Goal: Information Seeking & Learning: Learn about a topic

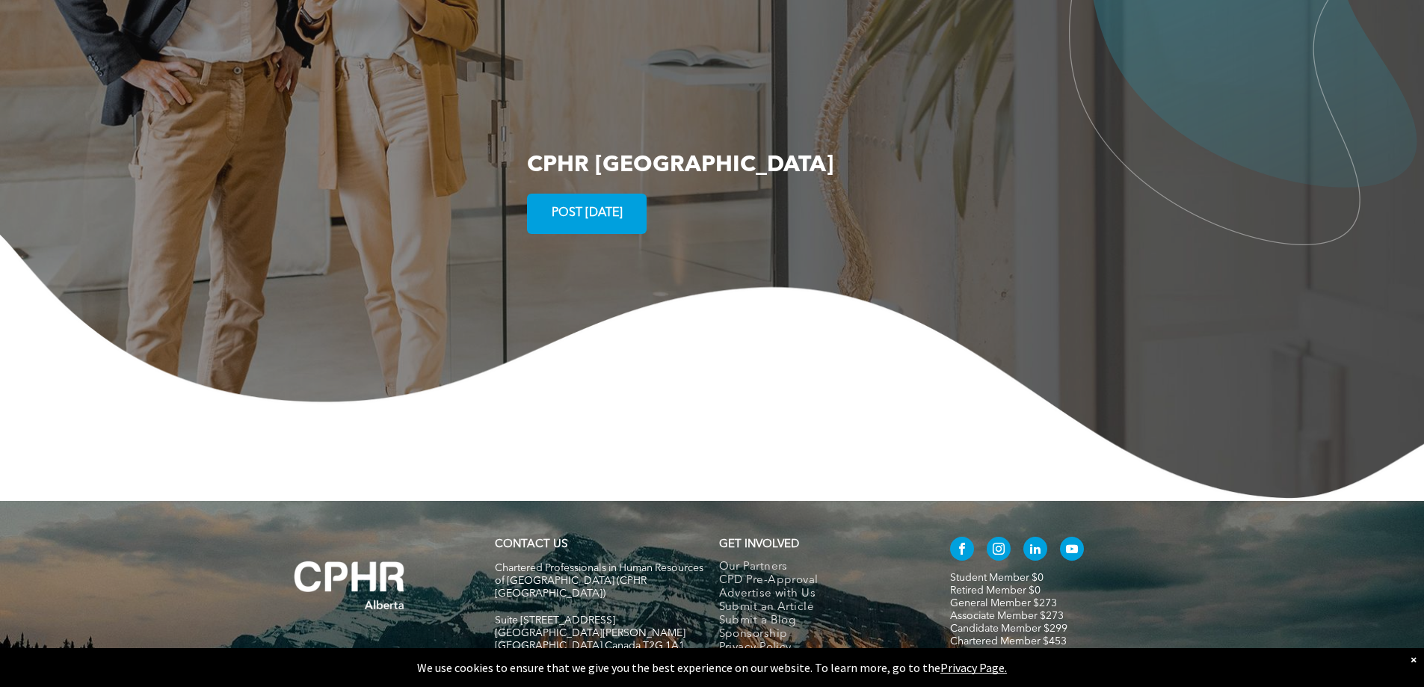
scroll to position [2733, 0]
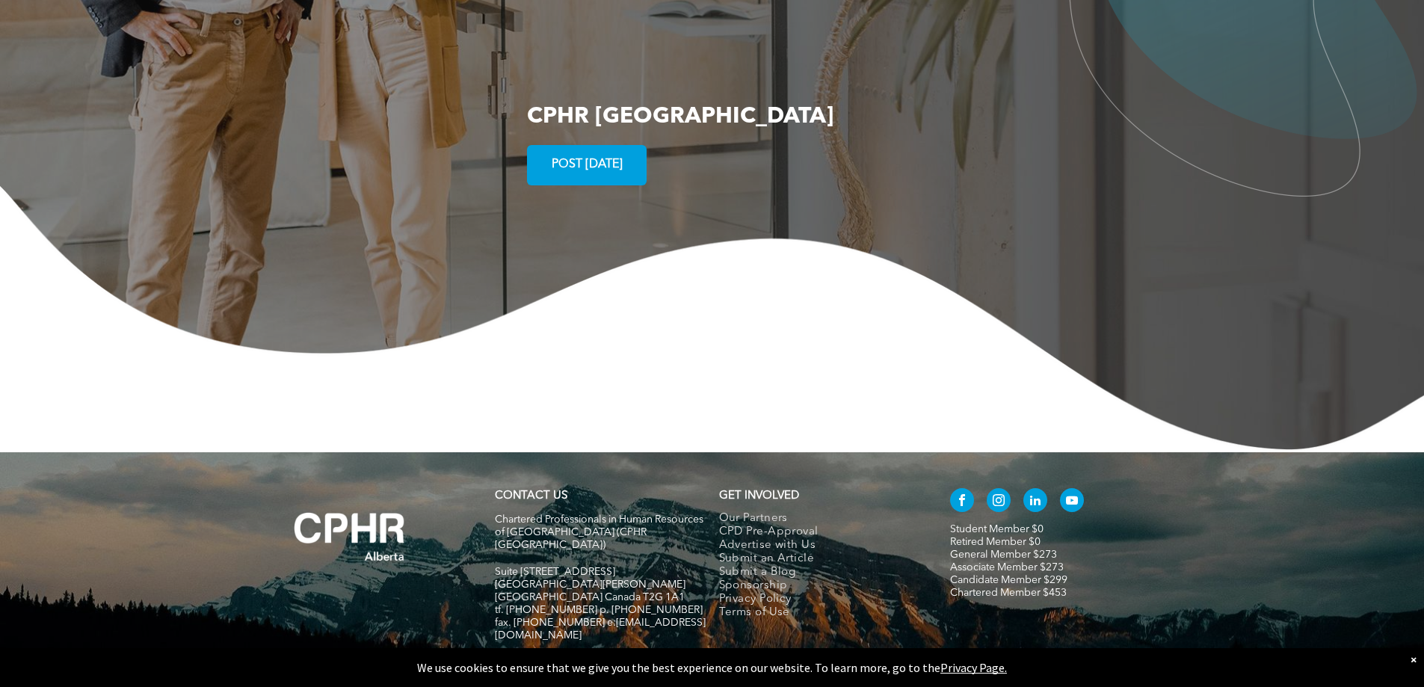
click at [1414, 661] on div "×" at bounding box center [1414, 659] width 6 height 15
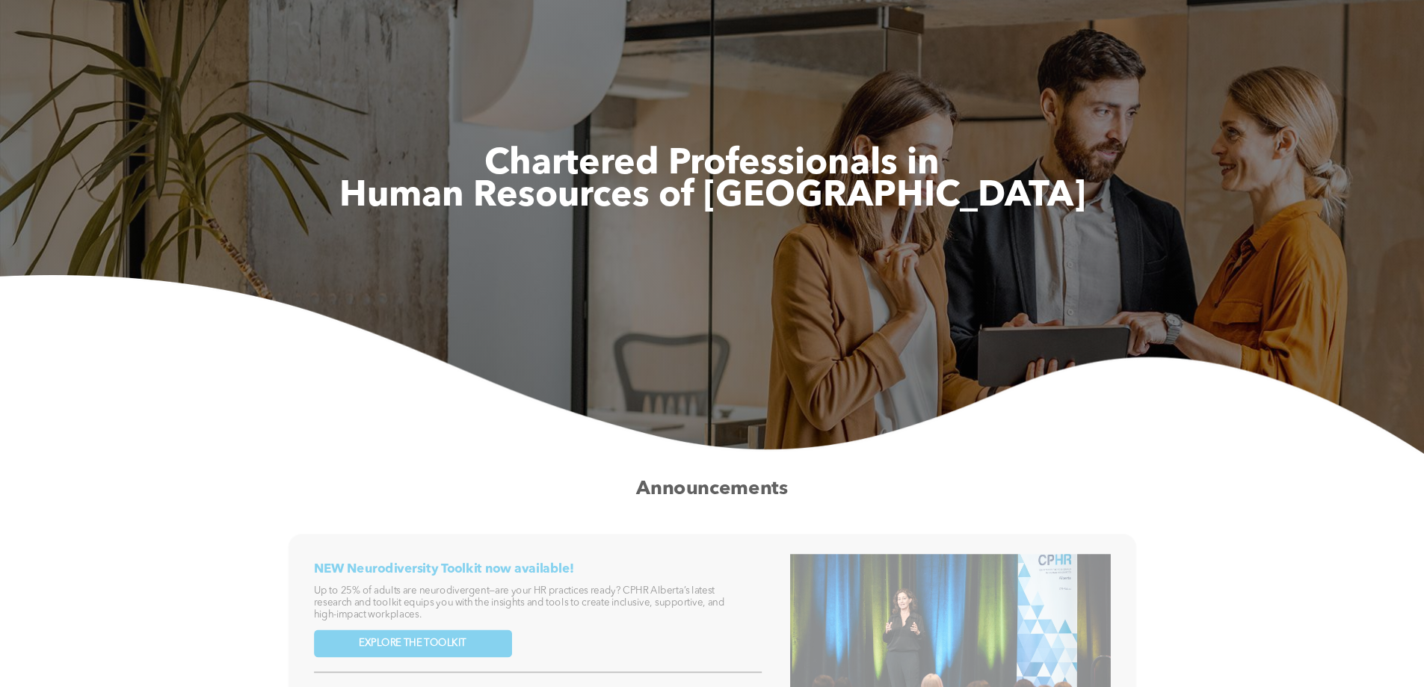
scroll to position [0, 0]
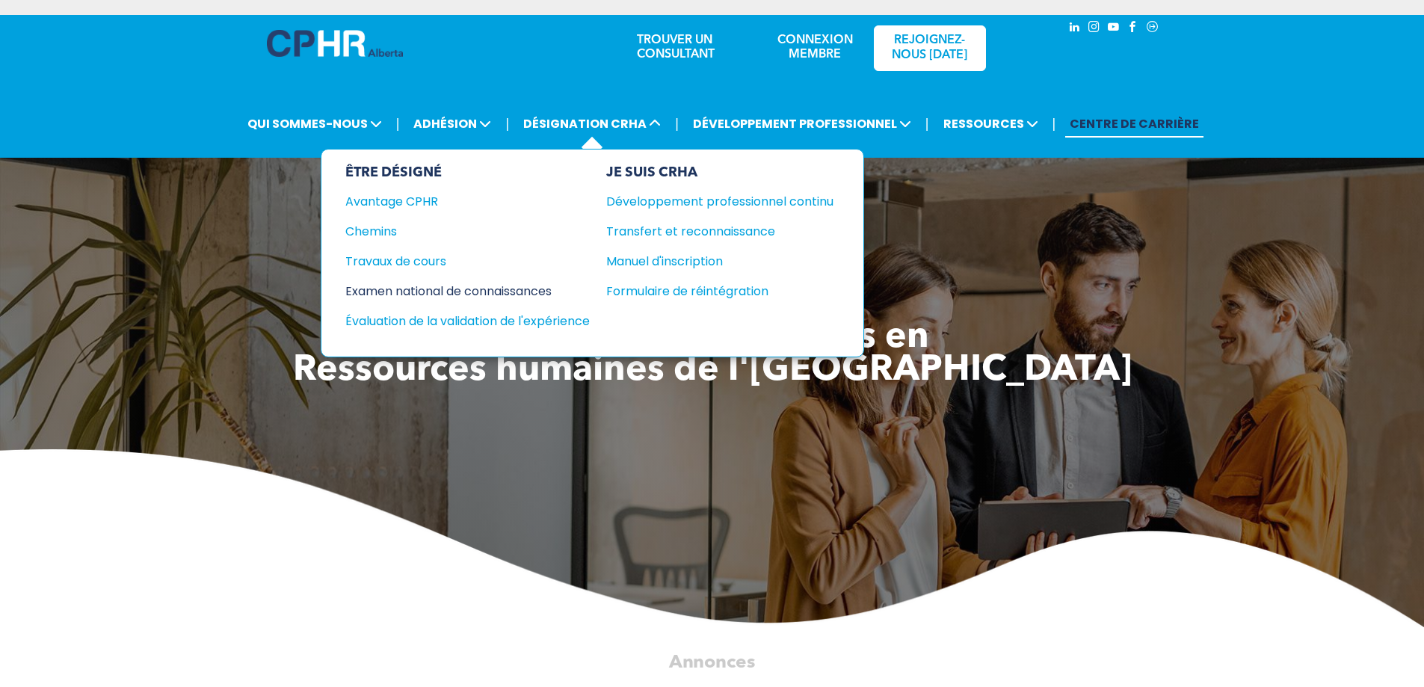
click at [394, 300] on font "Examen national de connaissances" at bounding box center [448, 291] width 206 height 17
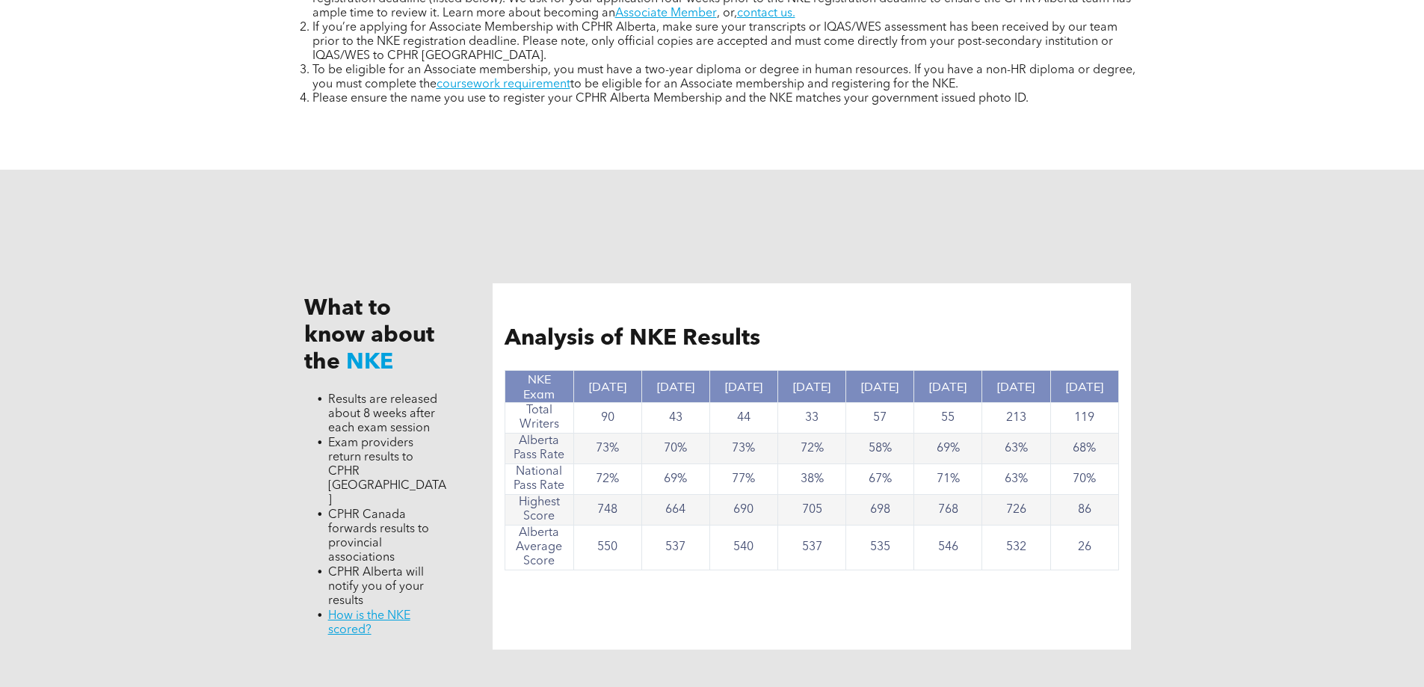
scroll to position [1303, 0]
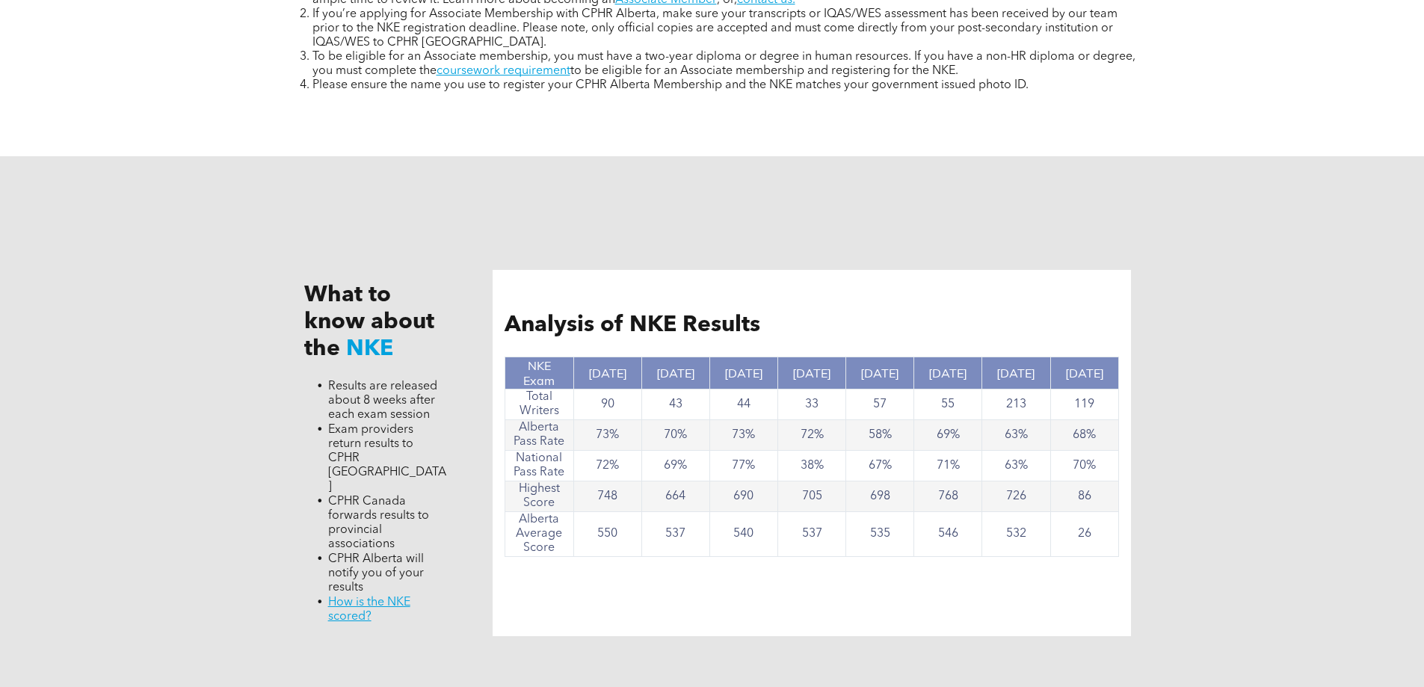
click at [1266, 244] on div "What to know about the NKE Results are released about 8 weeks after each exam s…" at bounding box center [712, 453] width 1424 height 594
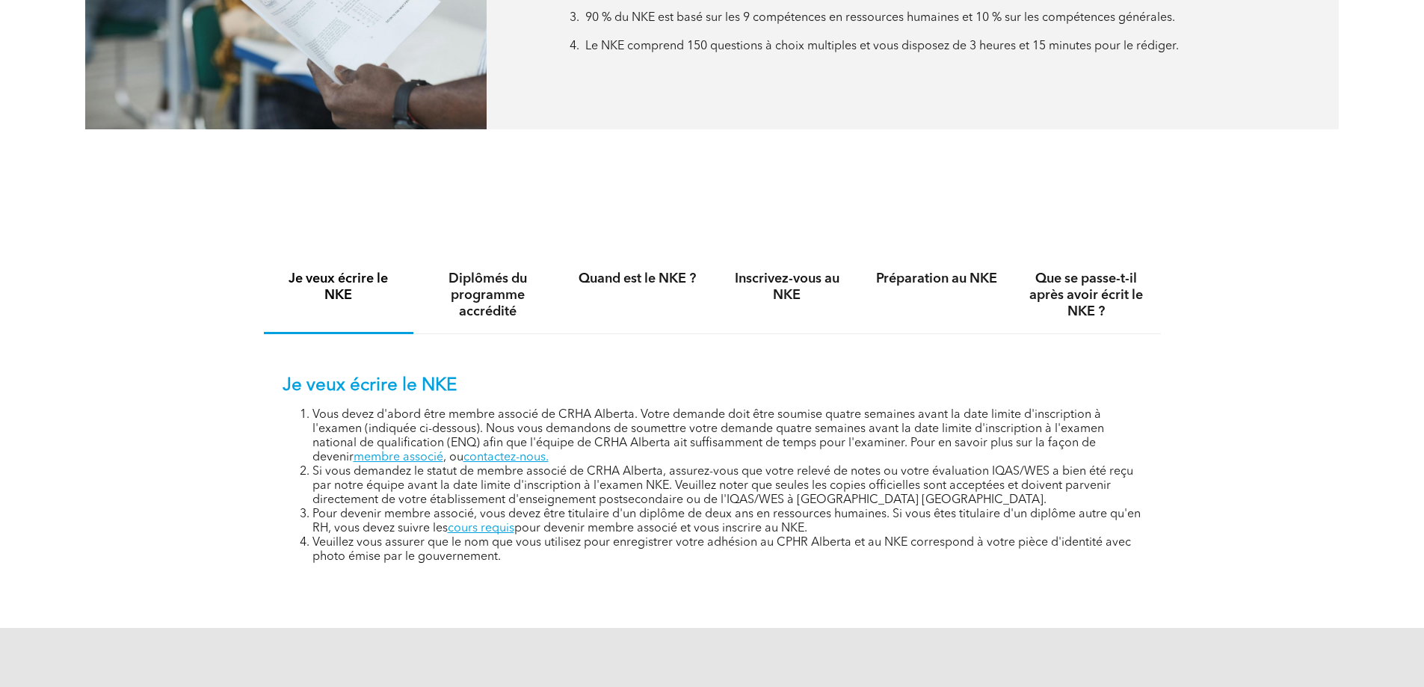
scroll to position [940, 0]
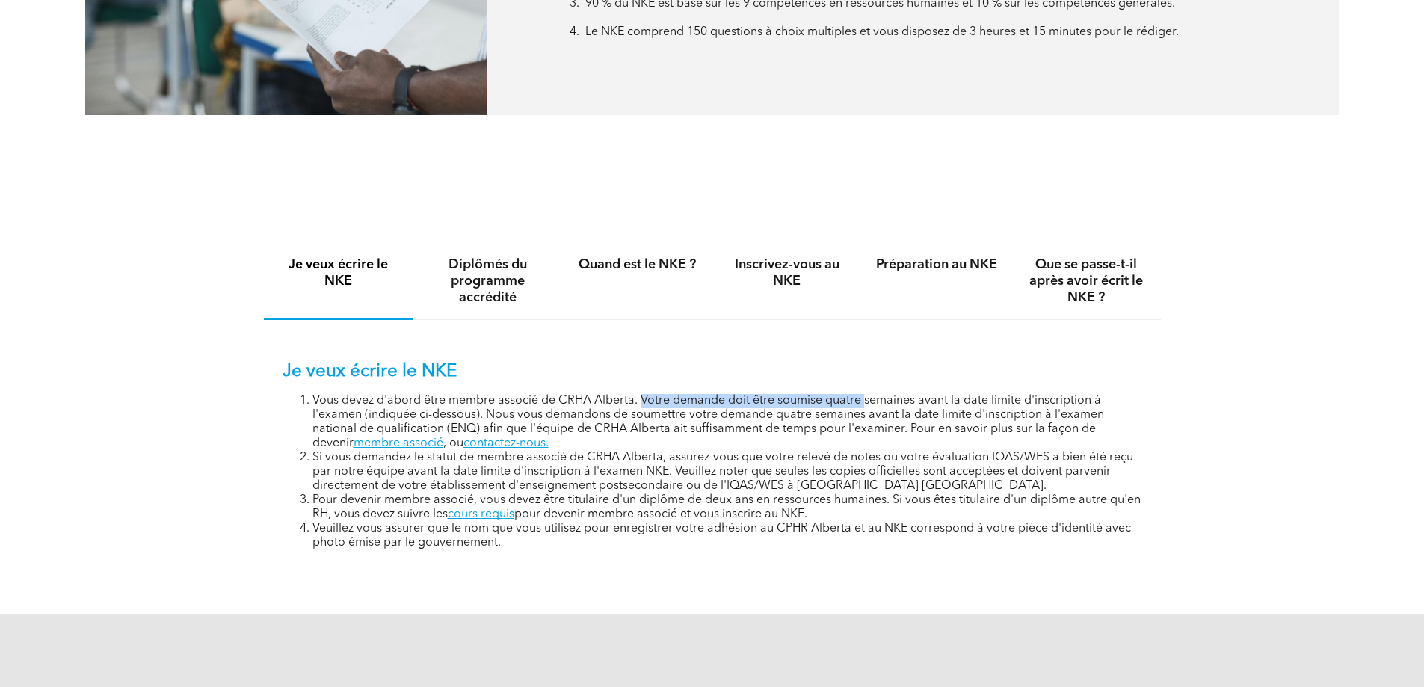
drag, startPoint x: 640, startPoint y: 413, endPoint x: 864, endPoint y: 422, distance: 224.4
click at [864, 422] on font "Vous devez d'abord être membre associé de CRHA Alberta. Votre demande doit être…" at bounding box center [708, 422] width 792 height 55
click at [880, 424] on font "Vous devez d'abord être membre associé de CRHA Alberta. Votre demande doit être…" at bounding box center [708, 422] width 792 height 55
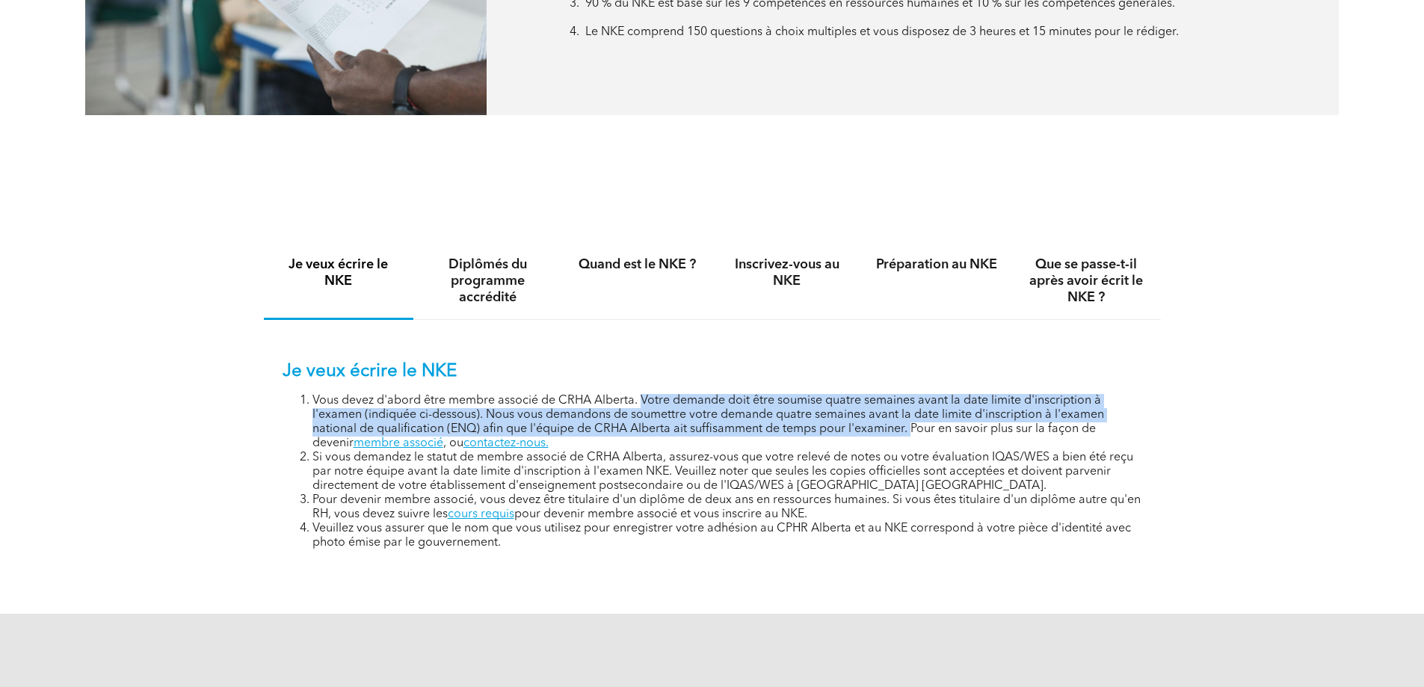
drag, startPoint x: 642, startPoint y: 410, endPoint x: 863, endPoint y: 440, distance: 223.3
click at [863, 440] on font "Vous devez d'abord être membre associé de CRHA Alberta. Votre demande doit être…" at bounding box center [708, 422] width 792 height 55
click at [839, 441] on font "Vous devez d'abord être membre associé de CRHA Alberta. Votre demande doit être…" at bounding box center [708, 422] width 792 height 55
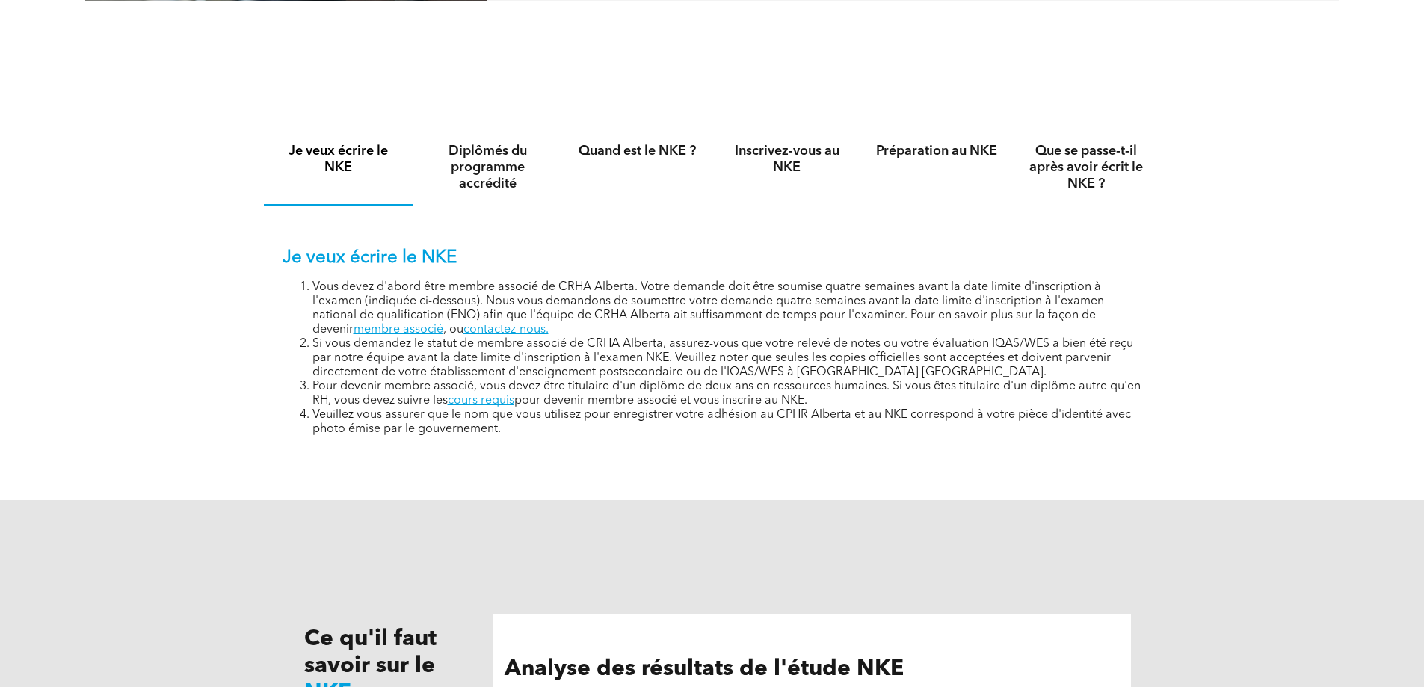
scroll to position [1061, 0]
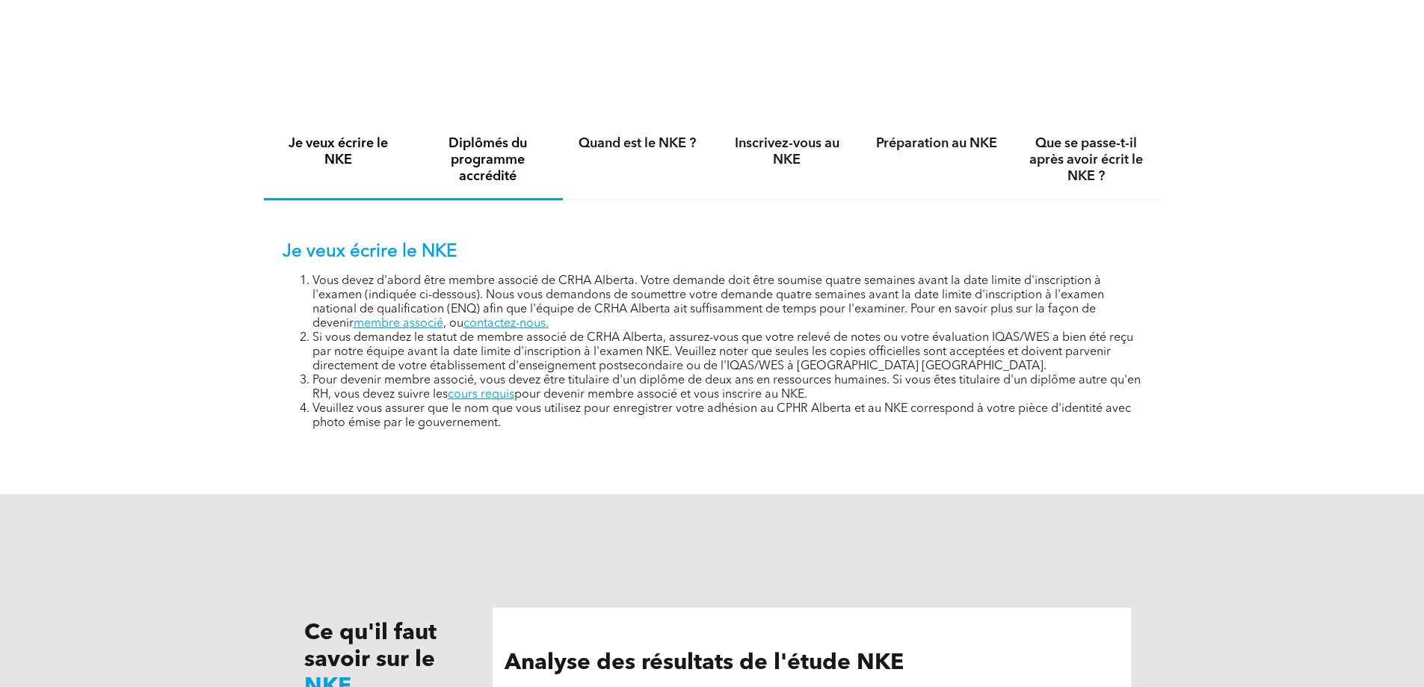
click at [469, 176] on font "Diplômés du programme accrédité" at bounding box center [488, 160] width 78 height 46
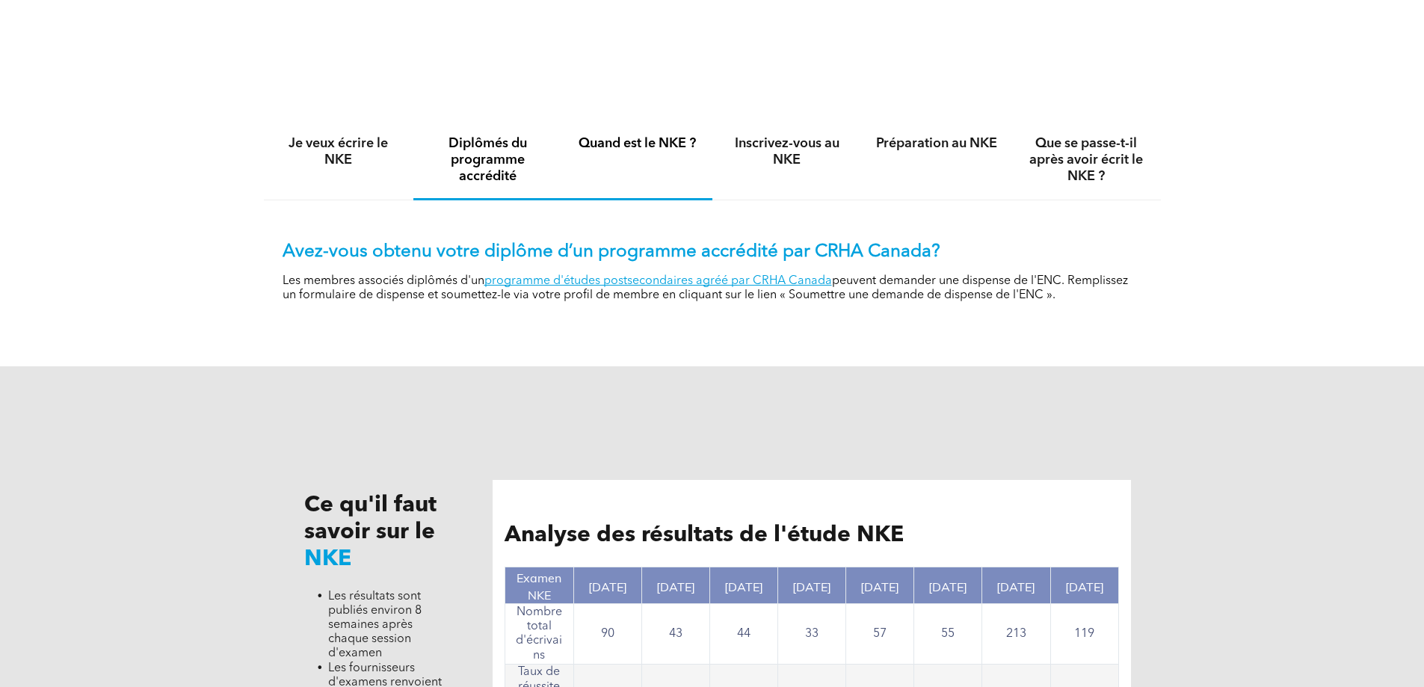
click at [588, 150] on font "Quand est le NKE ?" at bounding box center [637, 143] width 117 height 13
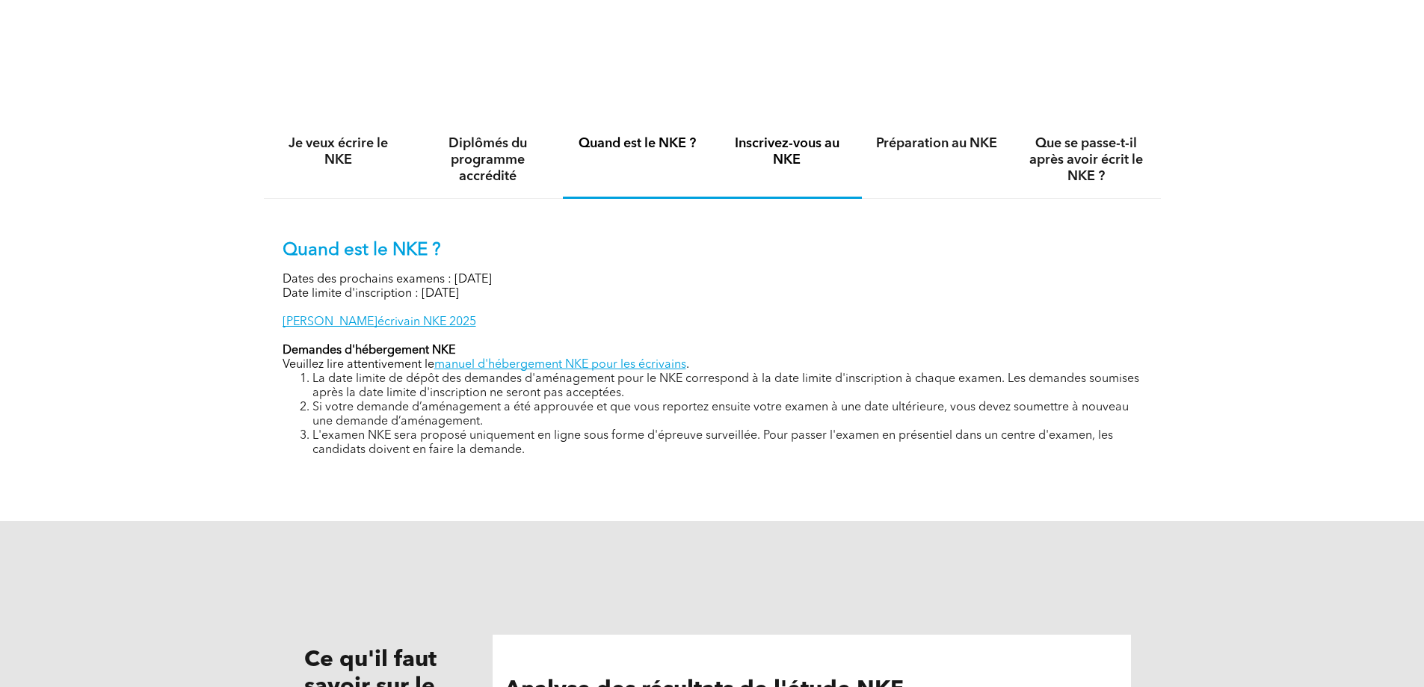
click at [791, 150] on div "Inscrivez-vous au NKE" at bounding box center [787, 160] width 150 height 77
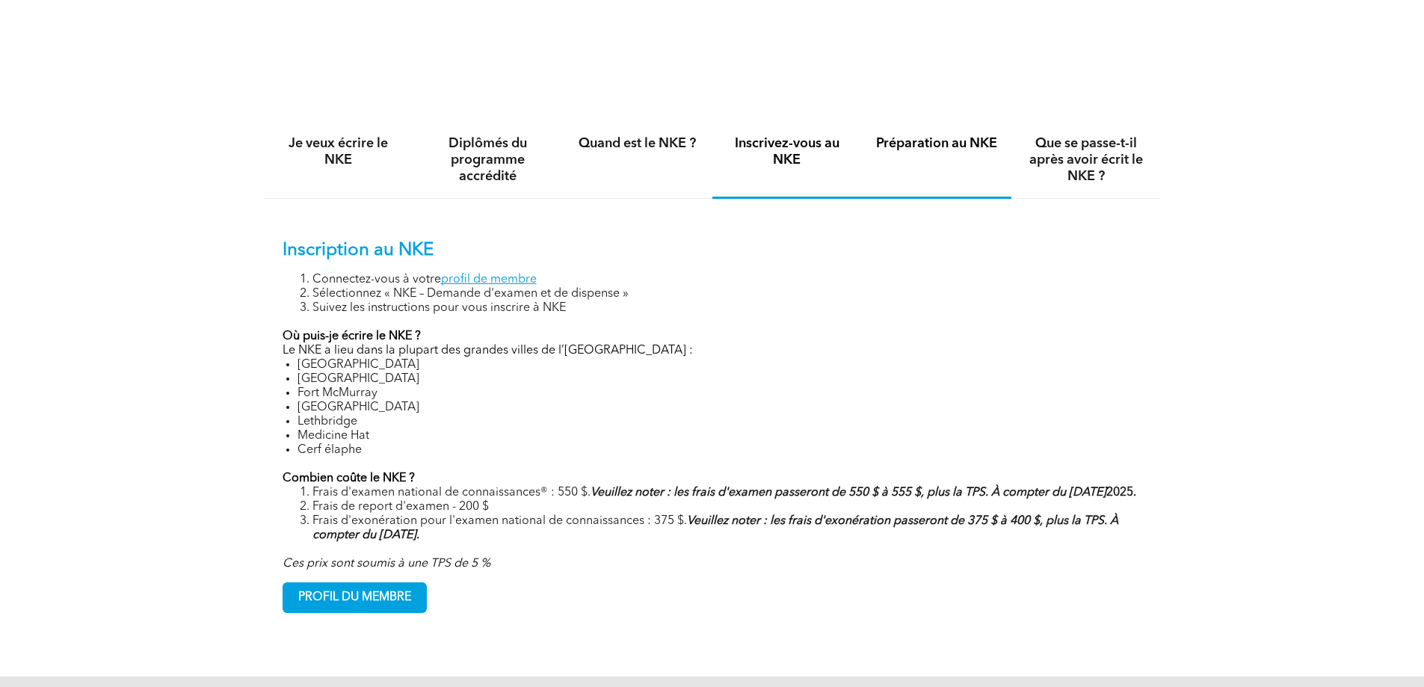
click at [928, 150] on font "Préparation au NKE" at bounding box center [936, 143] width 121 height 13
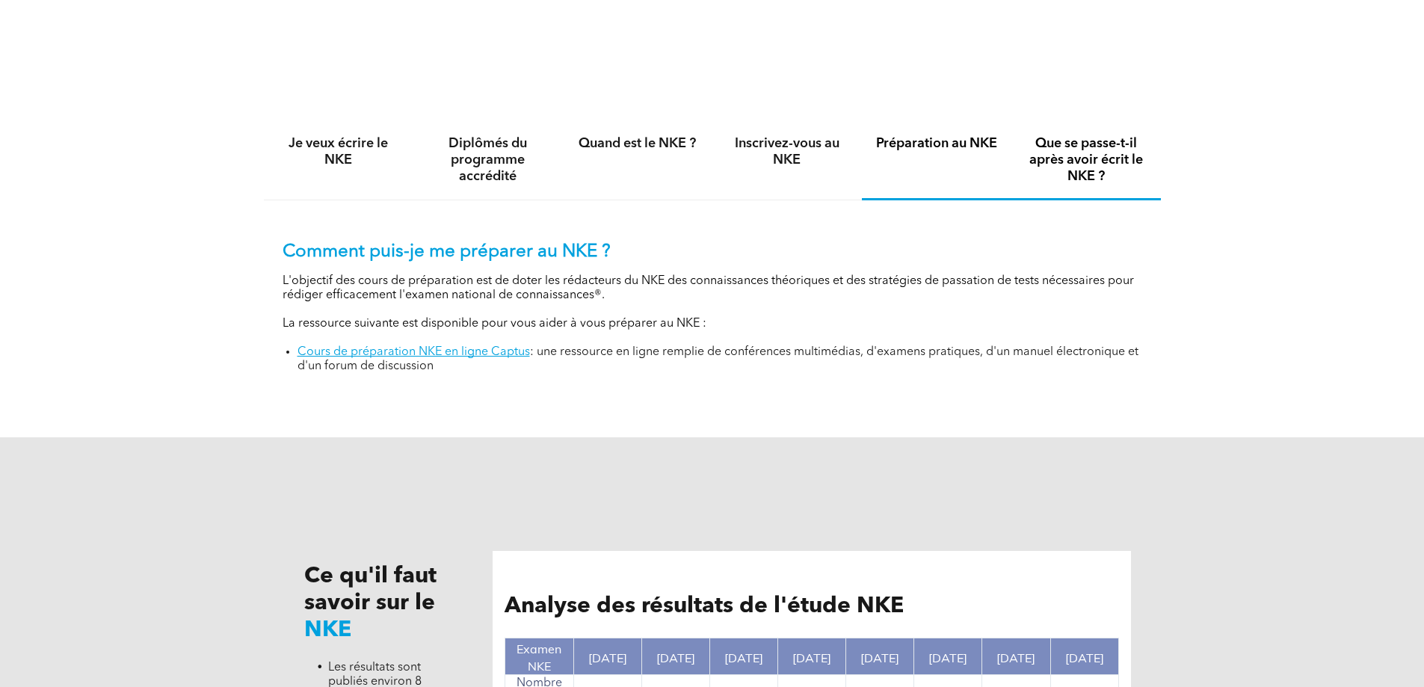
click at [1080, 164] on font "Que se passe-t-il après avoir écrit le NKE ?" at bounding box center [1086, 160] width 114 height 46
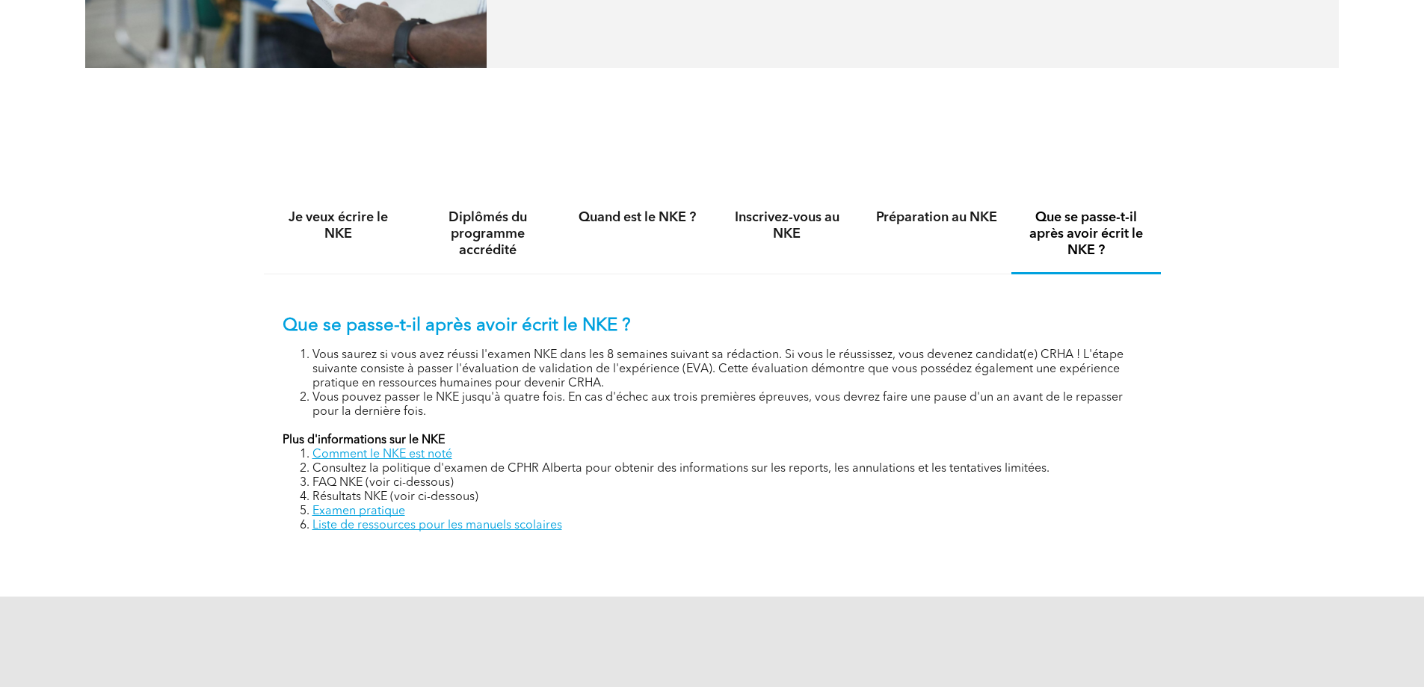
scroll to position [976, 0]
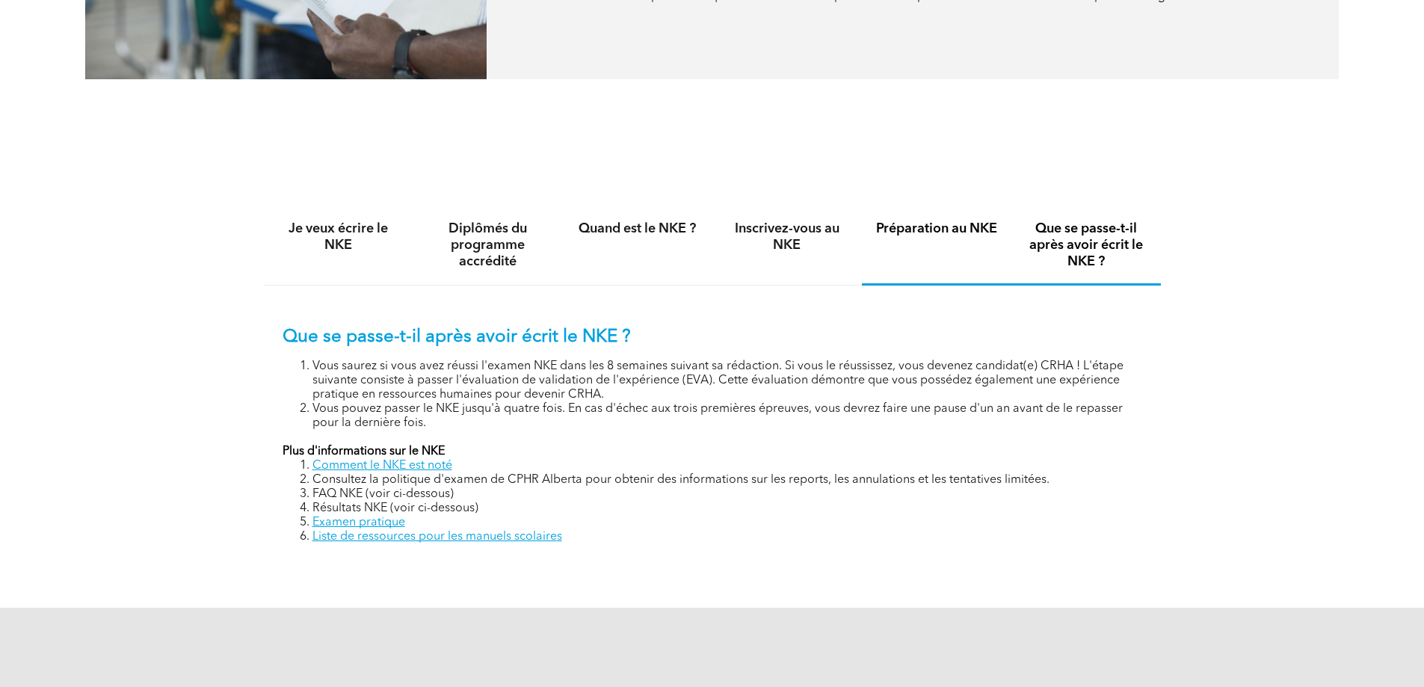
click at [964, 266] on div "Préparation au NKE" at bounding box center [937, 246] width 150 height 78
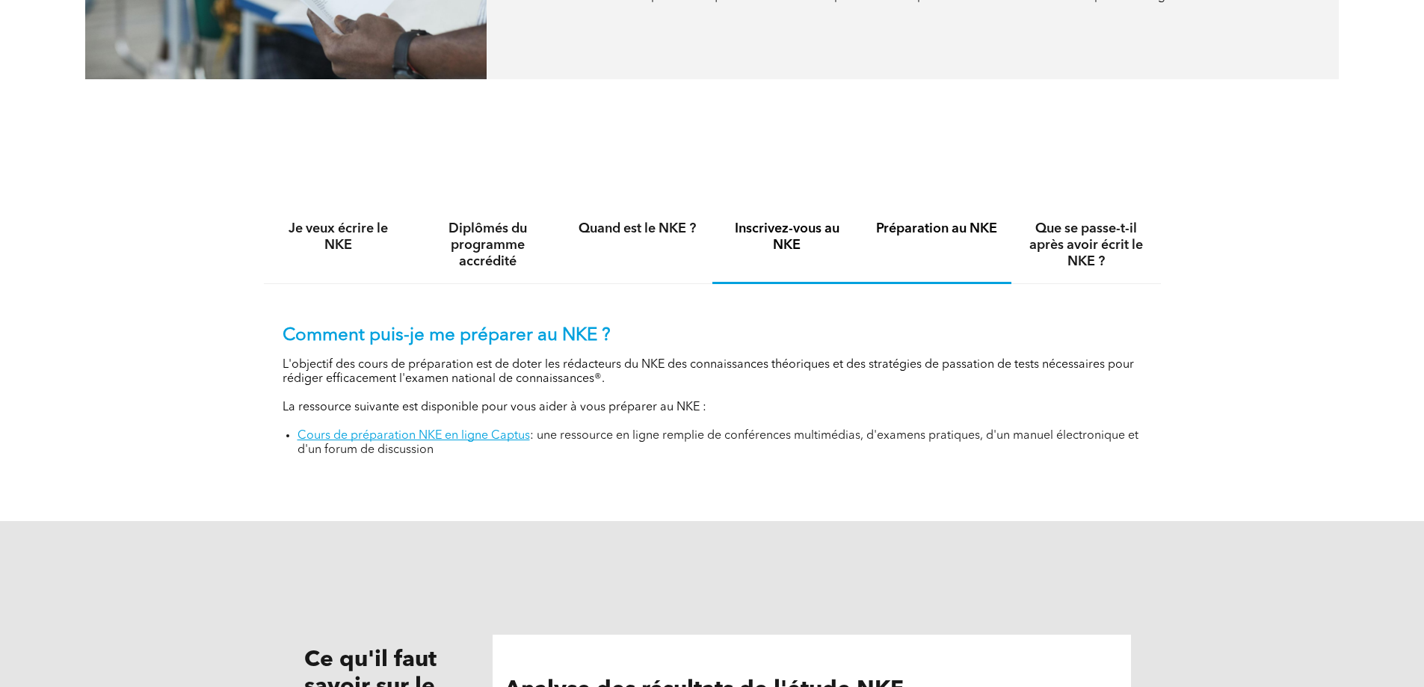
click at [814, 253] on h4 "Inscrivez-vous au NKE" at bounding box center [787, 237] width 123 height 33
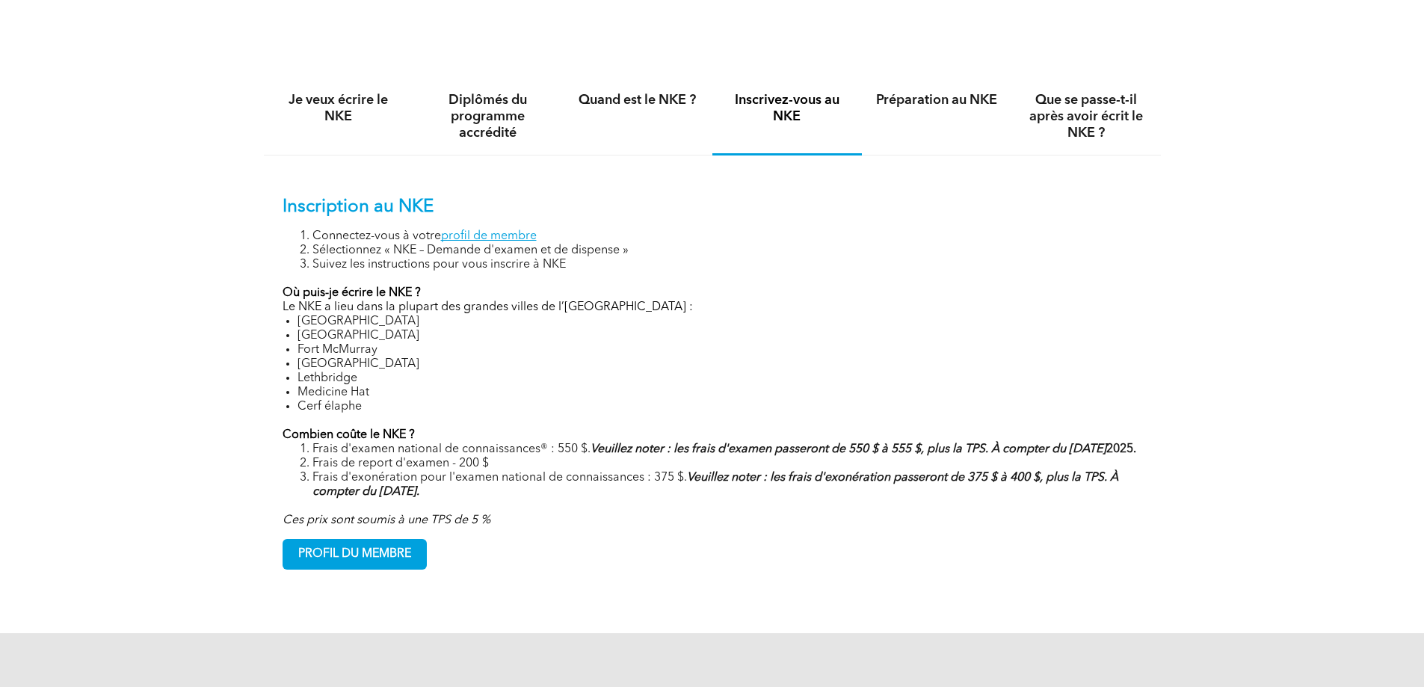
scroll to position [1108, 0]
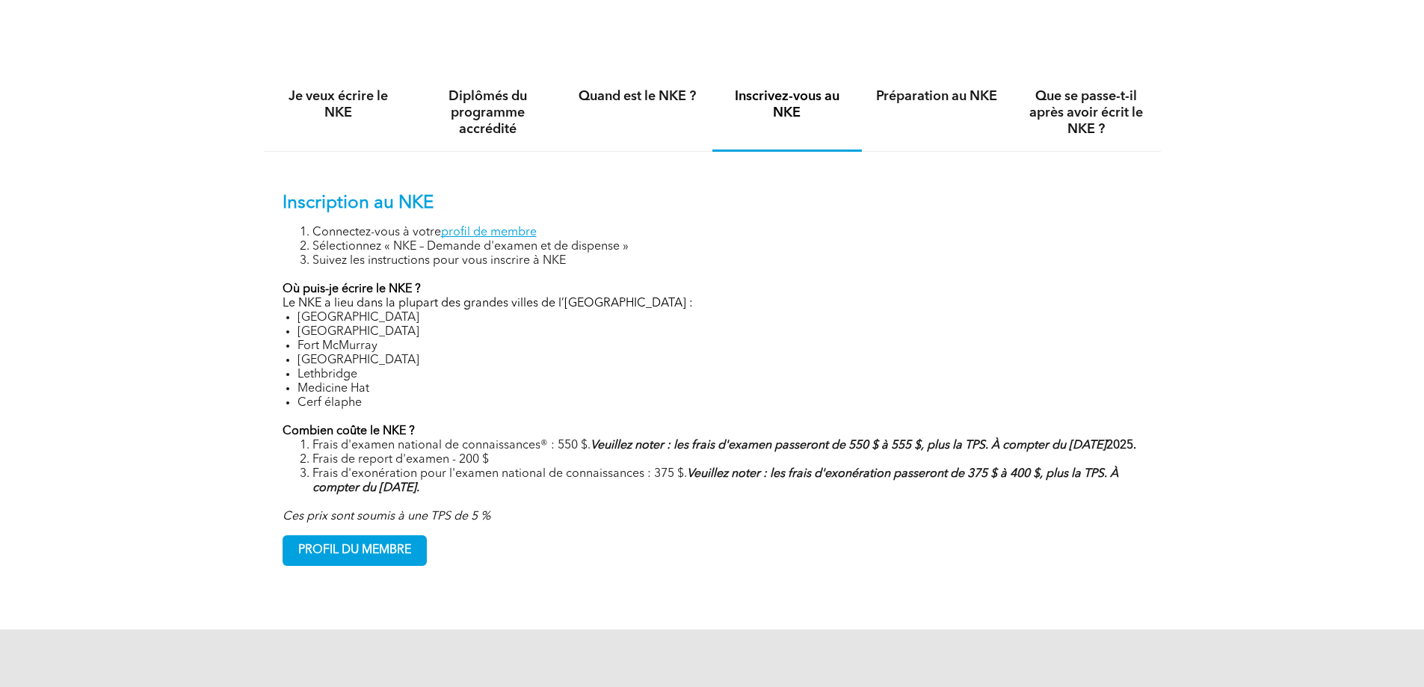
click at [324, 324] on font "Calgary" at bounding box center [359, 318] width 122 height 12
click at [323, 338] on font "Edmonton" at bounding box center [359, 332] width 122 height 12
click at [298, 352] on font "Fort McMurray" at bounding box center [338, 346] width 80 height 12
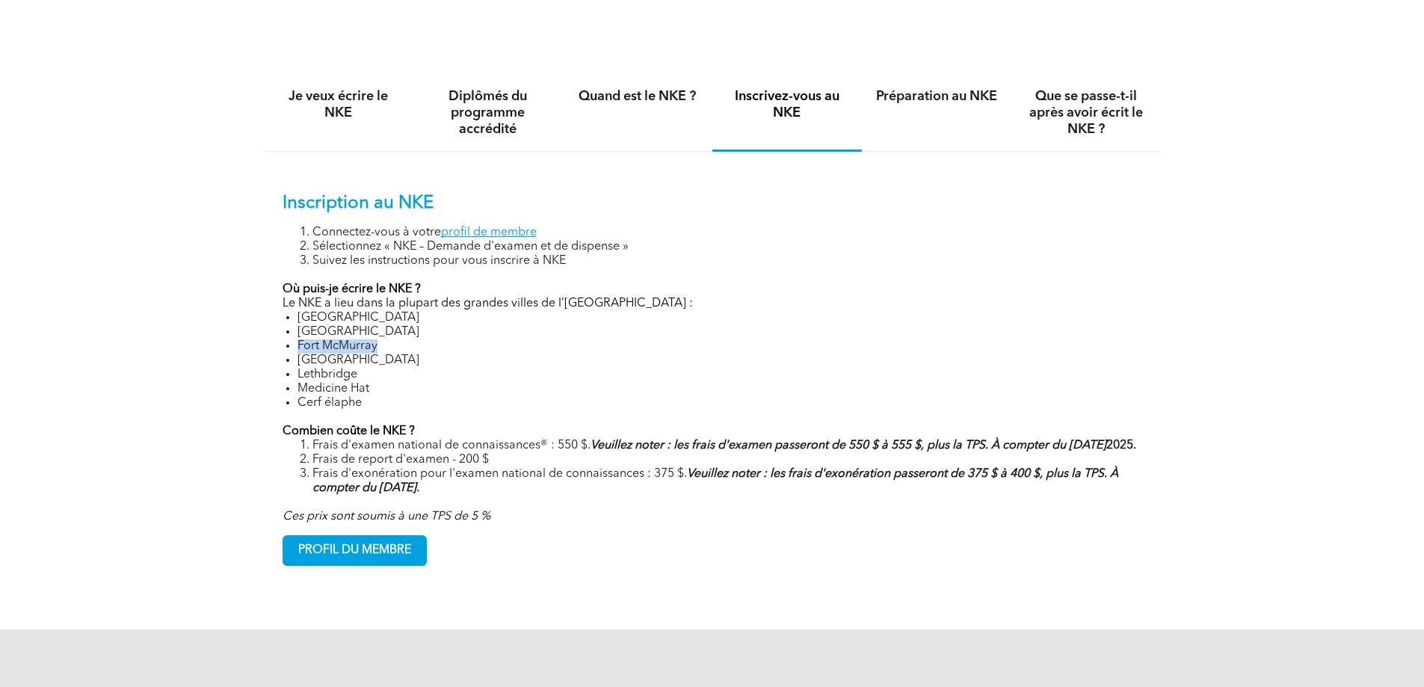
drag, startPoint x: 297, startPoint y: 360, endPoint x: 389, endPoint y: 355, distance: 92.8
click at [389, 354] on li "Fort McMurray" at bounding box center [720, 346] width 845 height 14
drag, startPoint x: 298, startPoint y: 375, endPoint x: 383, endPoint y: 371, distance: 84.6
click at [383, 368] on li "Grande Prairie" at bounding box center [720, 361] width 845 height 14
click at [333, 380] on font "Lethbridge" at bounding box center [328, 375] width 60 height 12
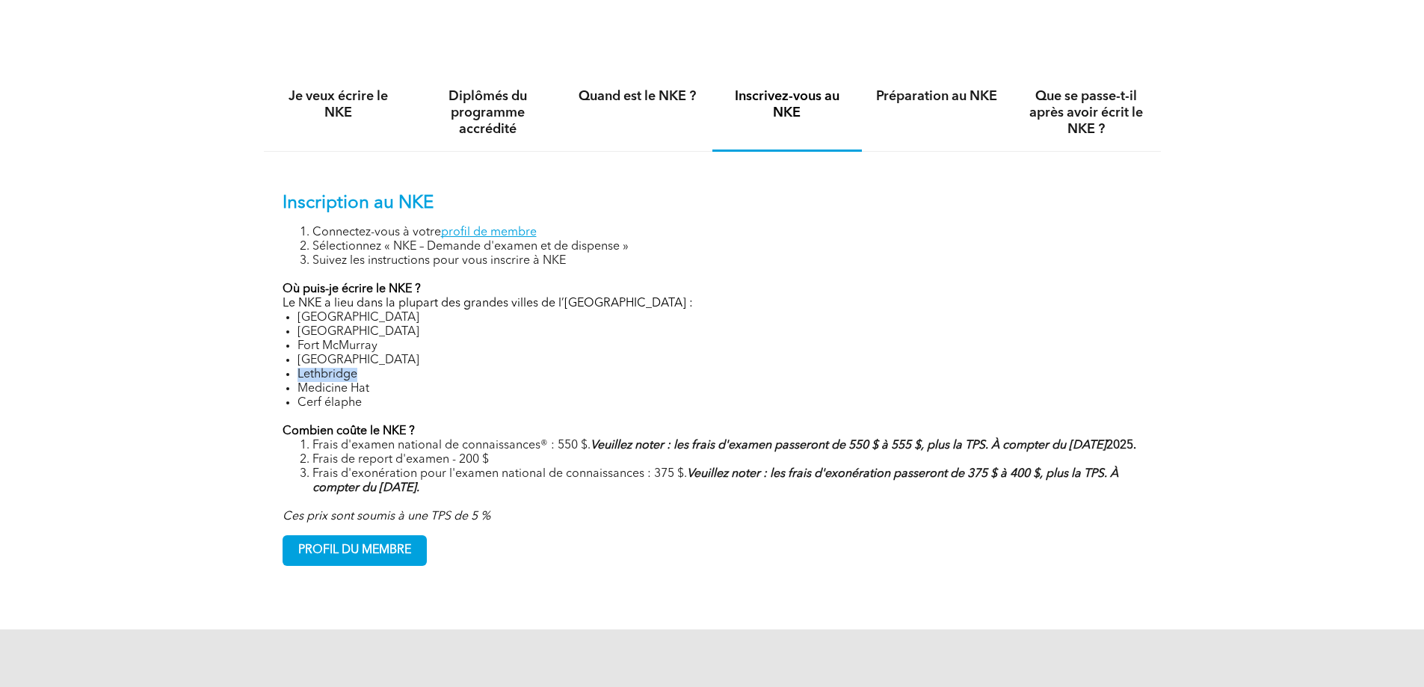
click at [333, 380] on font "Lethbridge" at bounding box center [328, 375] width 60 height 12
drag, startPoint x: 298, startPoint y: 403, endPoint x: 389, endPoint y: 392, distance: 91.1
click at [389, 392] on ul "Calgary Edmonton Fort McMurray Grande Prairie Lethbridge Medicine Hat Cerf élap…" at bounding box center [713, 360] width 860 height 99
drag, startPoint x: 373, startPoint y: 401, endPoint x: 296, endPoint y: 407, distance: 77.2
click at [296, 407] on ul "Calgary Edmonton Fort McMurray Grande Prairie Lethbridge Medicine Hat Cerf élap…" at bounding box center [713, 360] width 860 height 99
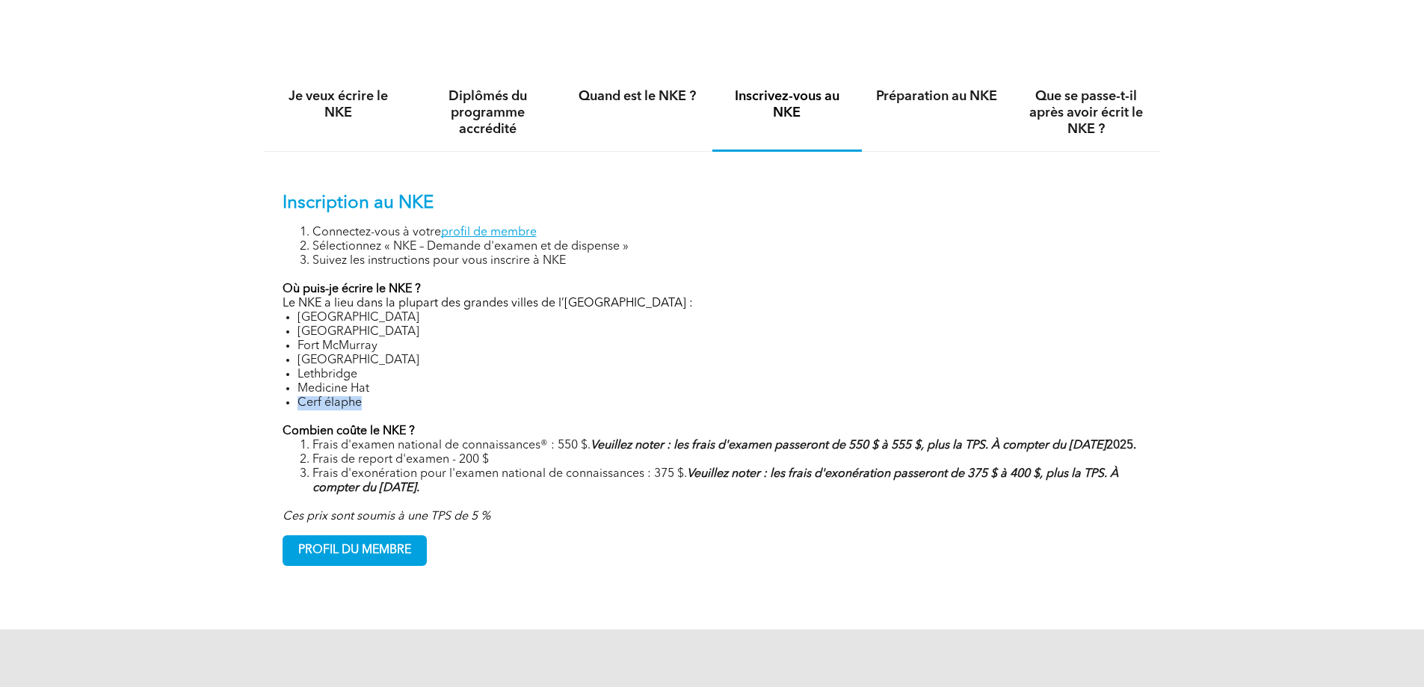
drag, startPoint x: 298, startPoint y: 416, endPoint x: 379, endPoint y: 413, distance: 81.5
click at [379, 410] on li "Cerf élaphe" at bounding box center [720, 403] width 845 height 14
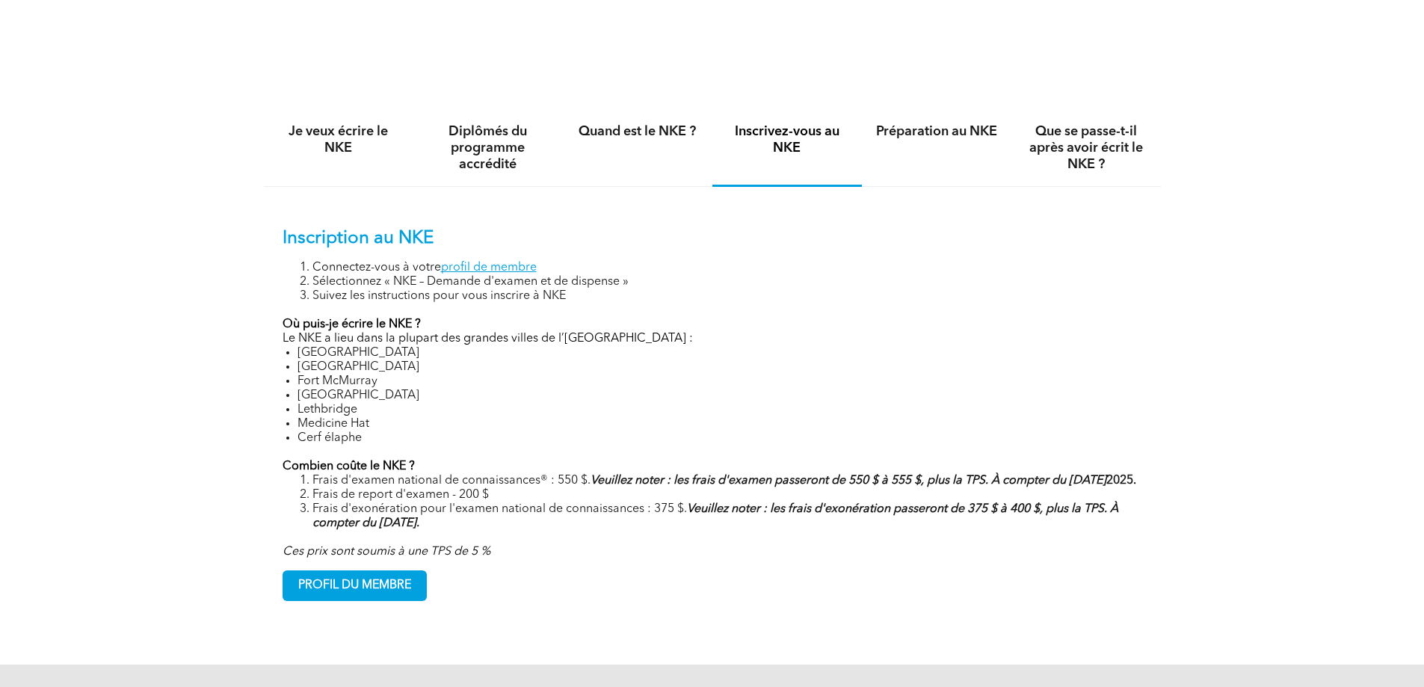
scroll to position [1053, 0]
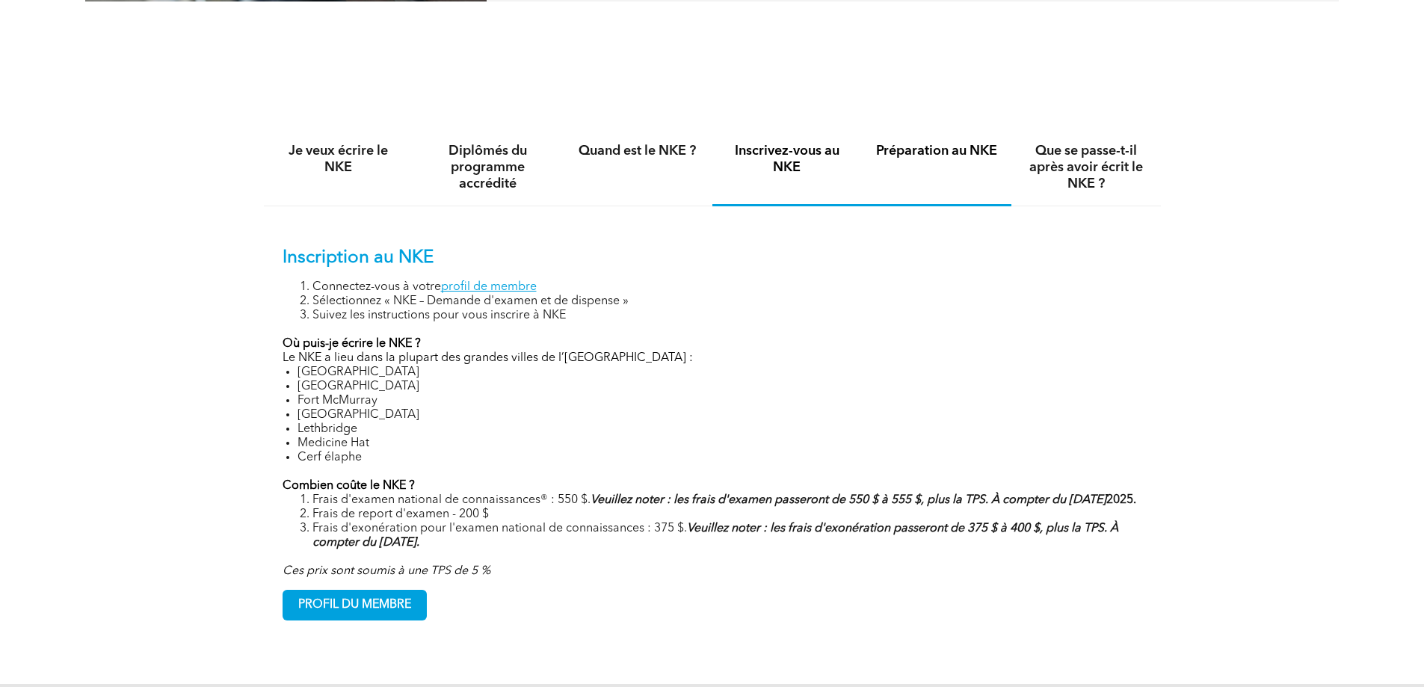
click at [969, 158] on font "Préparation au NKE" at bounding box center [936, 150] width 121 height 13
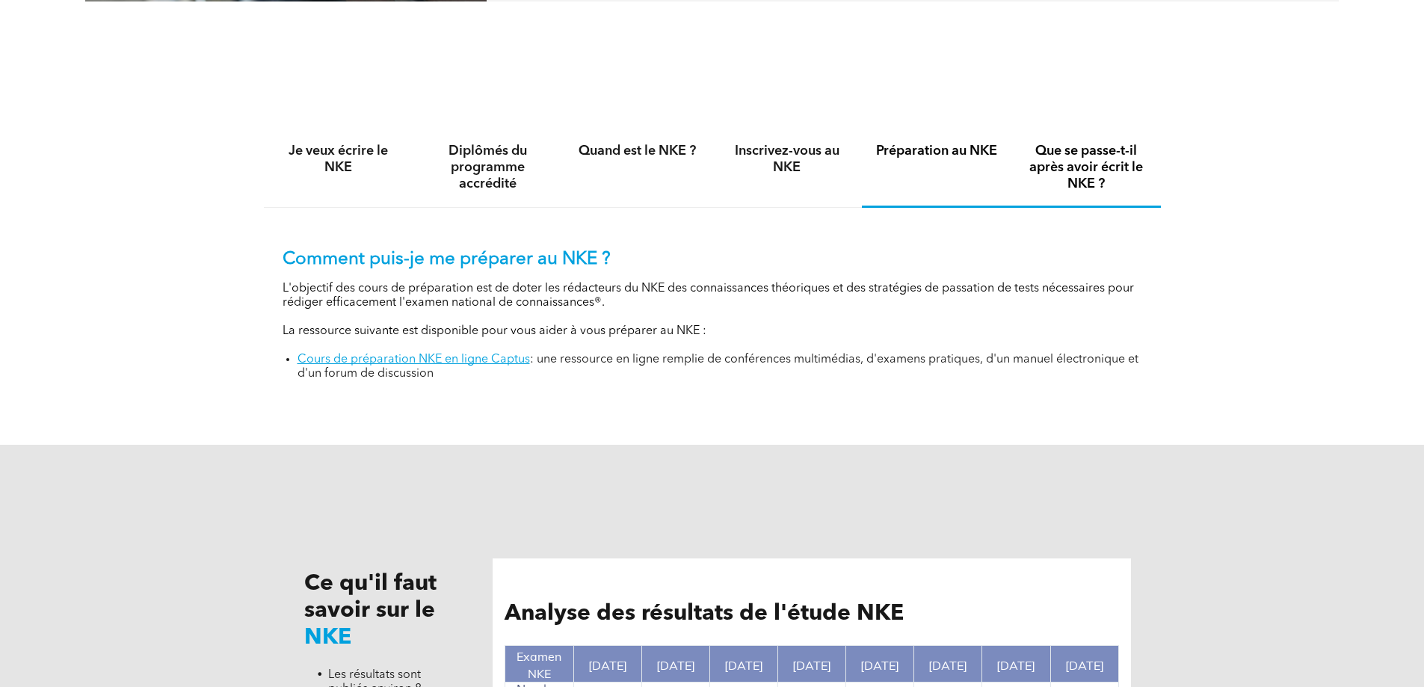
click at [1061, 164] on font "Que se passe-t-il après avoir écrit le NKE ?" at bounding box center [1086, 167] width 114 height 46
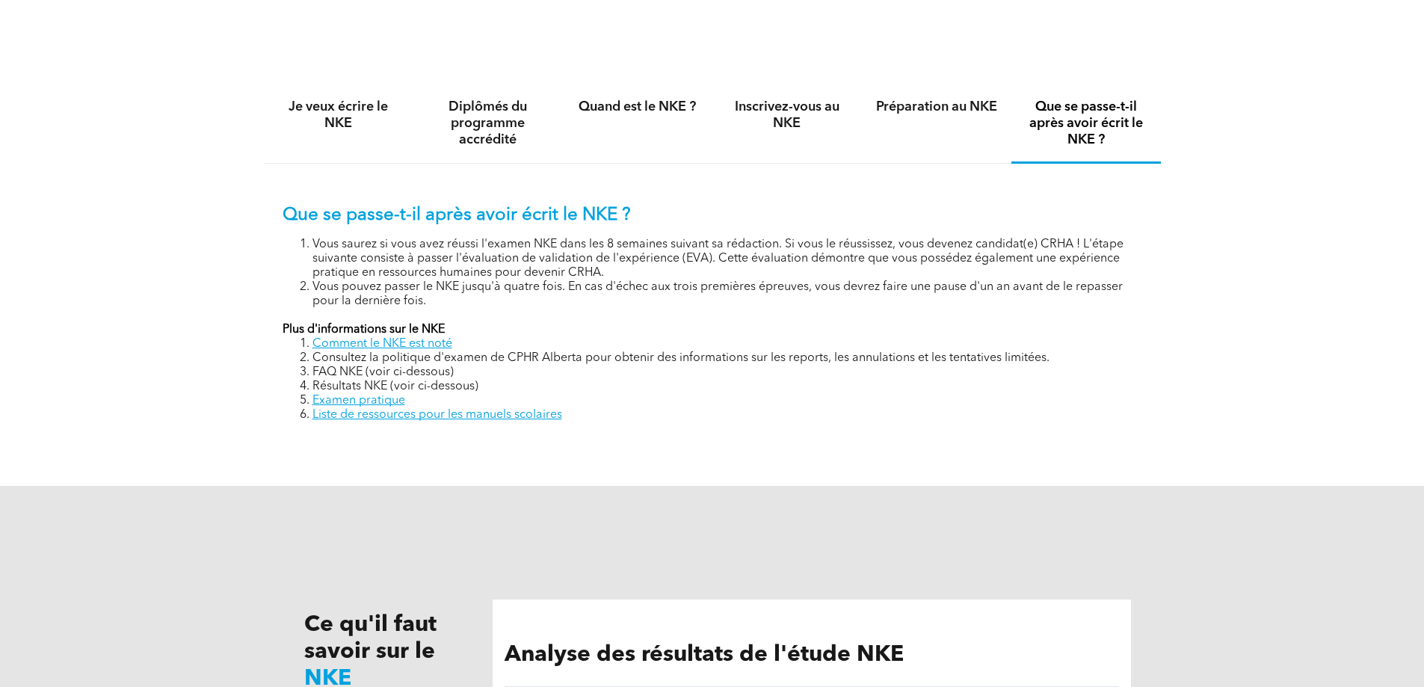
scroll to position [1094, 0]
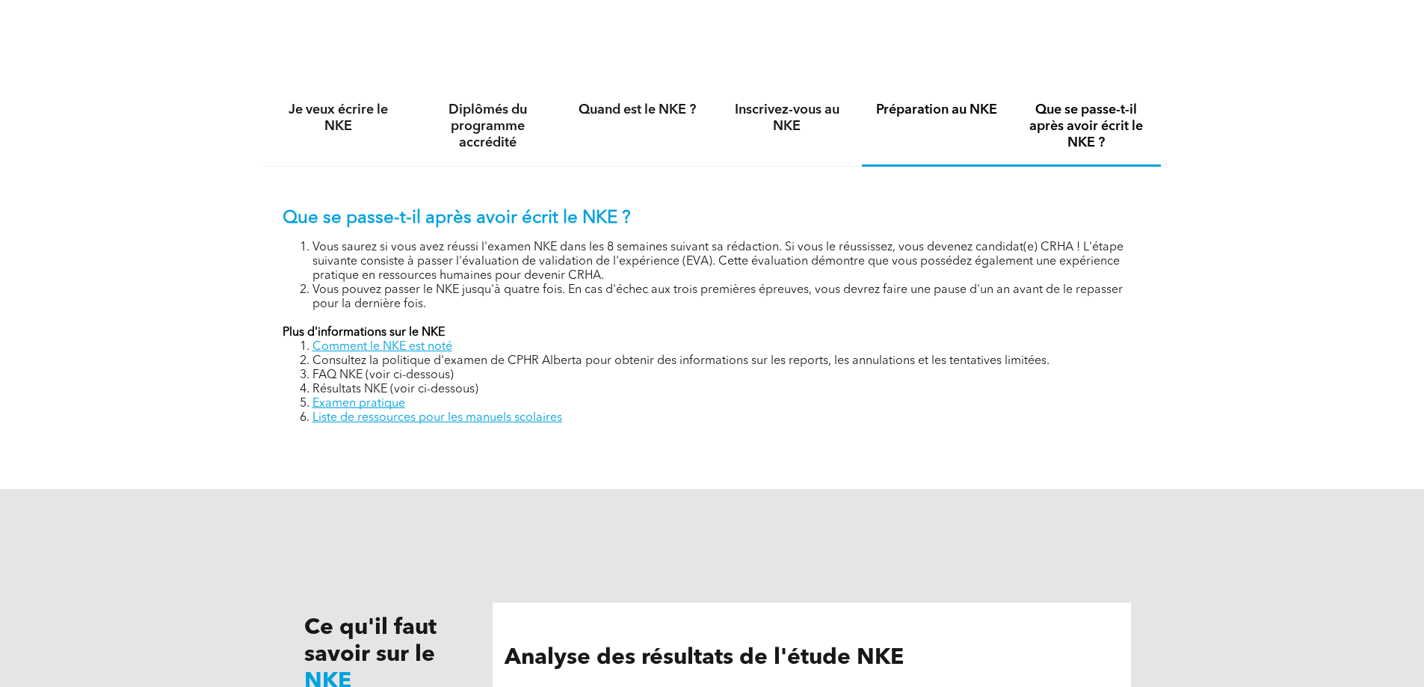
click at [949, 117] on font "Préparation au NKE" at bounding box center [936, 109] width 121 height 13
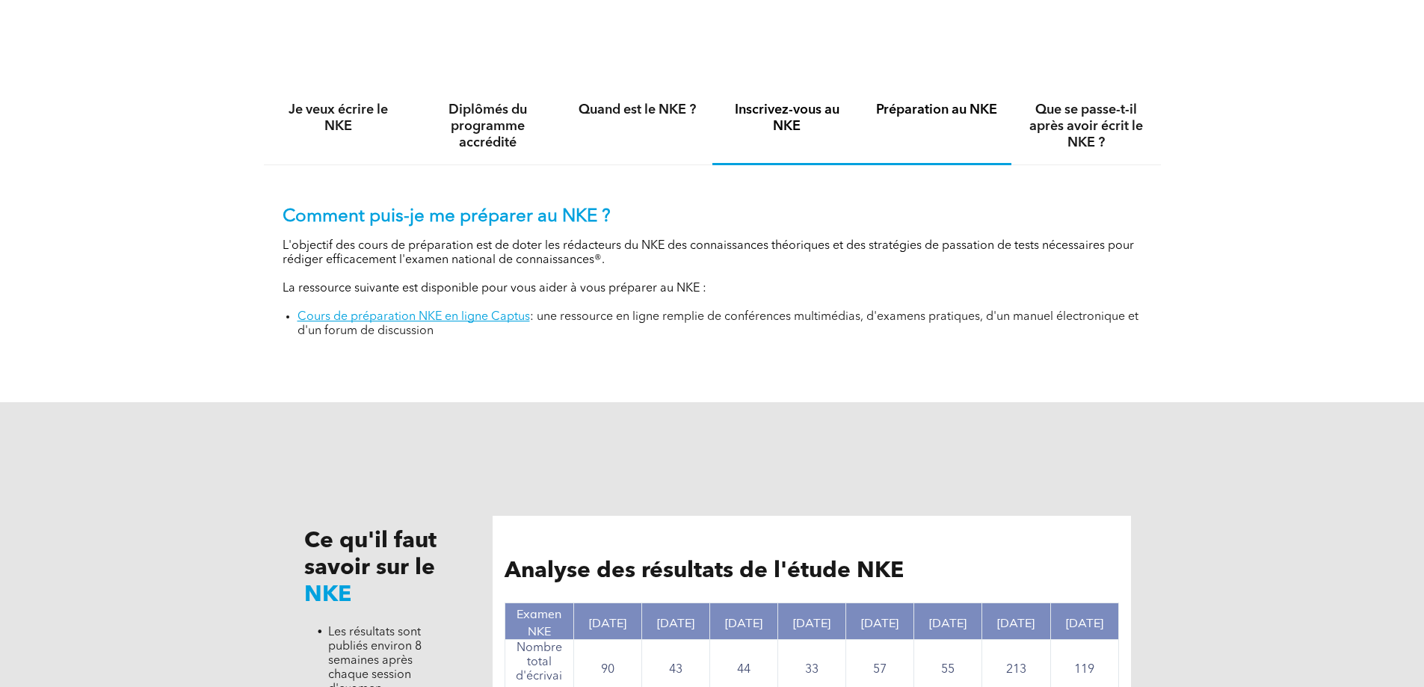
click at [821, 135] on h4 "Inscrivez-vous au NKE" at bounding box center [787, 118] width 123 height 33
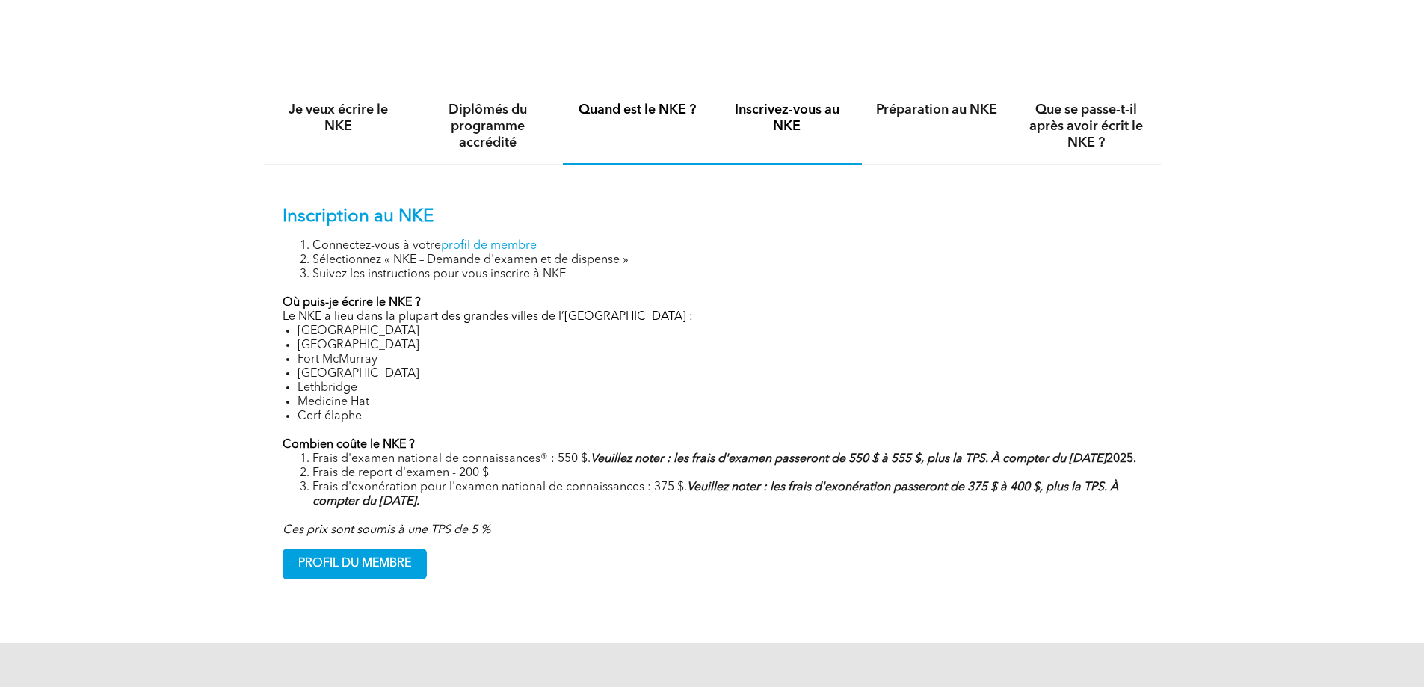
click at [679, 140] on div "Quand est le NKE ?" at bounding box center [638, 126] width 150 height 77
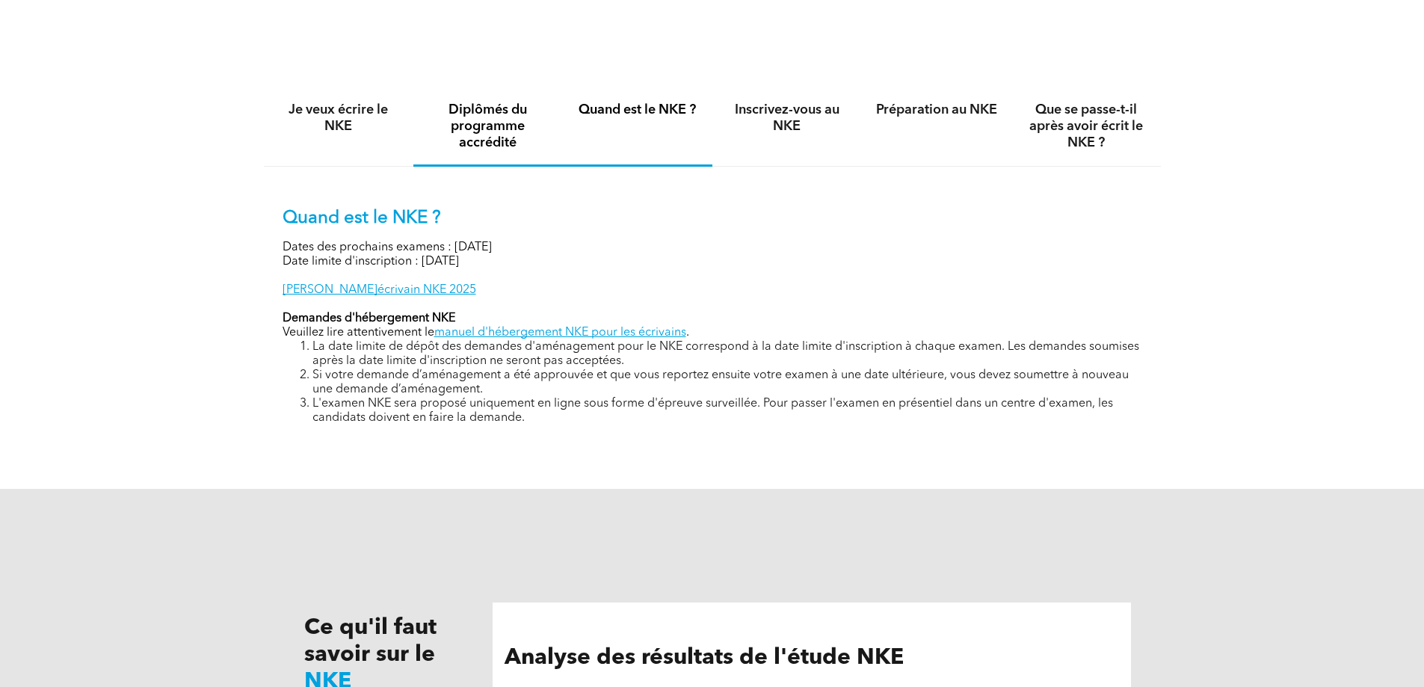
click at [486, 150] on font "Diplômés du programme accrédité" at bounding box center [488, 126] width 78 height 46
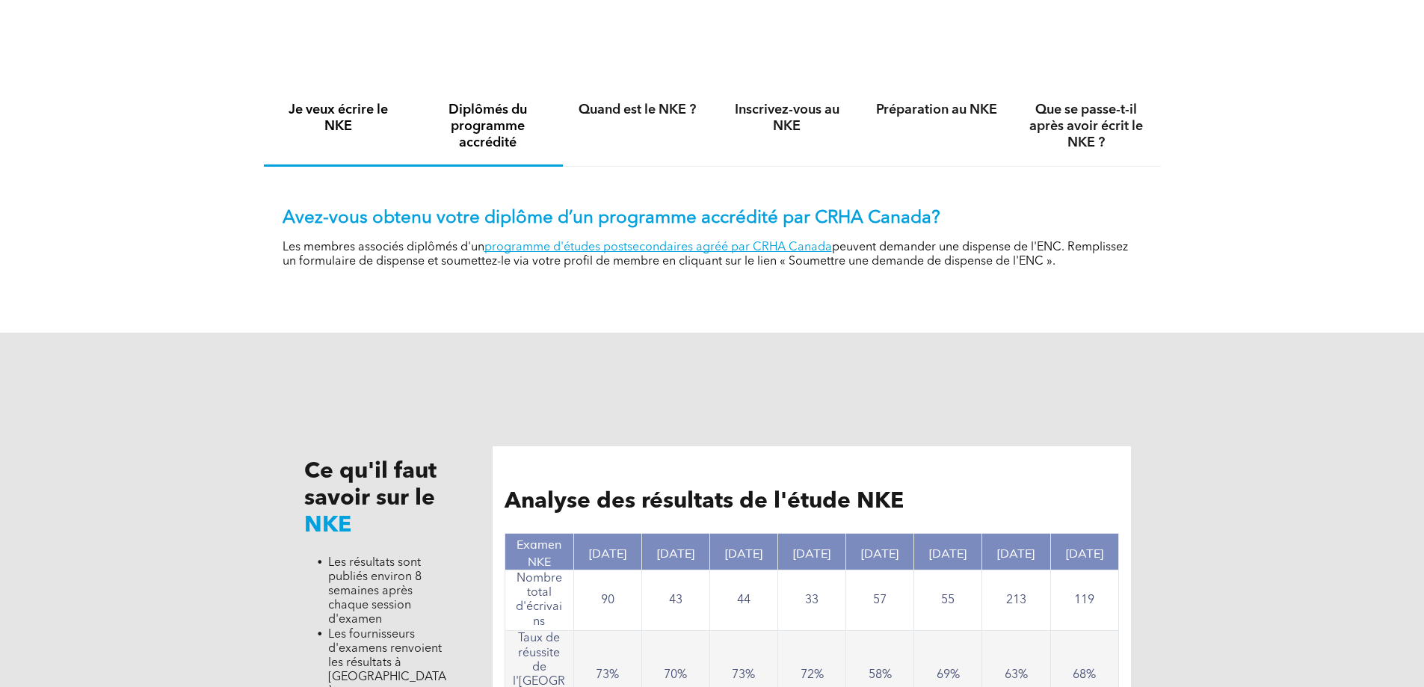
click at [357, 135] on h4 "Je veux écrire le NKE" at bounding box center [338, 118] width 123 height 33
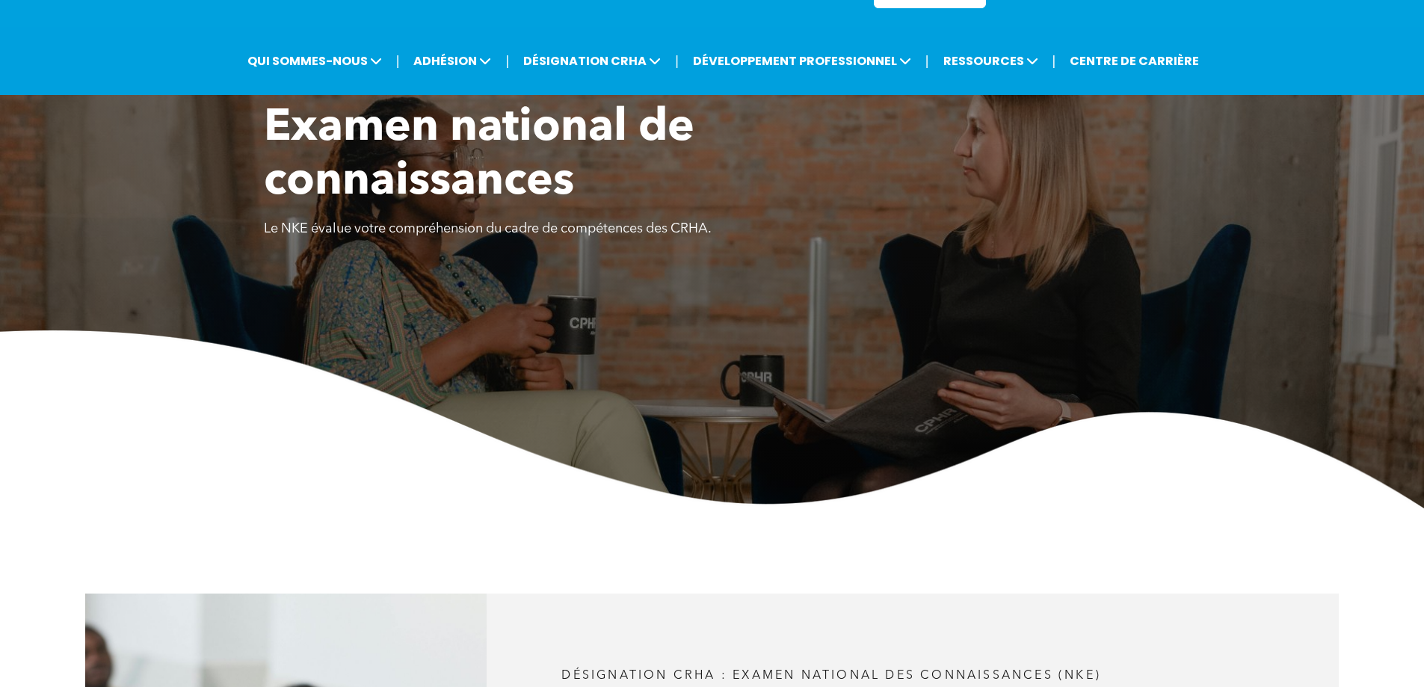
scroll to position [26, 0]
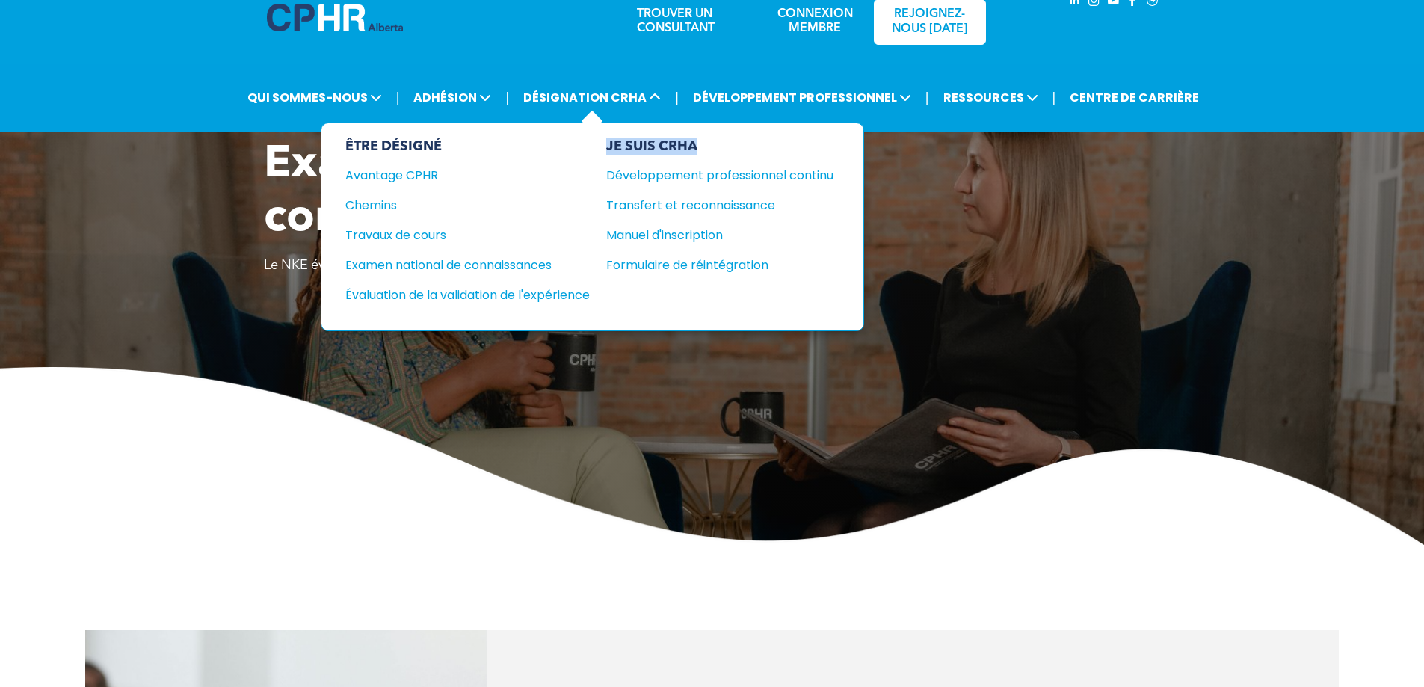
drag, startPoint x: 618, startPoint y: 164, endPoint x: 715, endPoint y: 153, distance: 97.7
click at [715, 153] on div "ÊTRE DÉSIGNÉ Avantage CPHR Chemins Travaux de cours Examen national de connaiss…" at bounding box center [592, 227] width 543 height 209
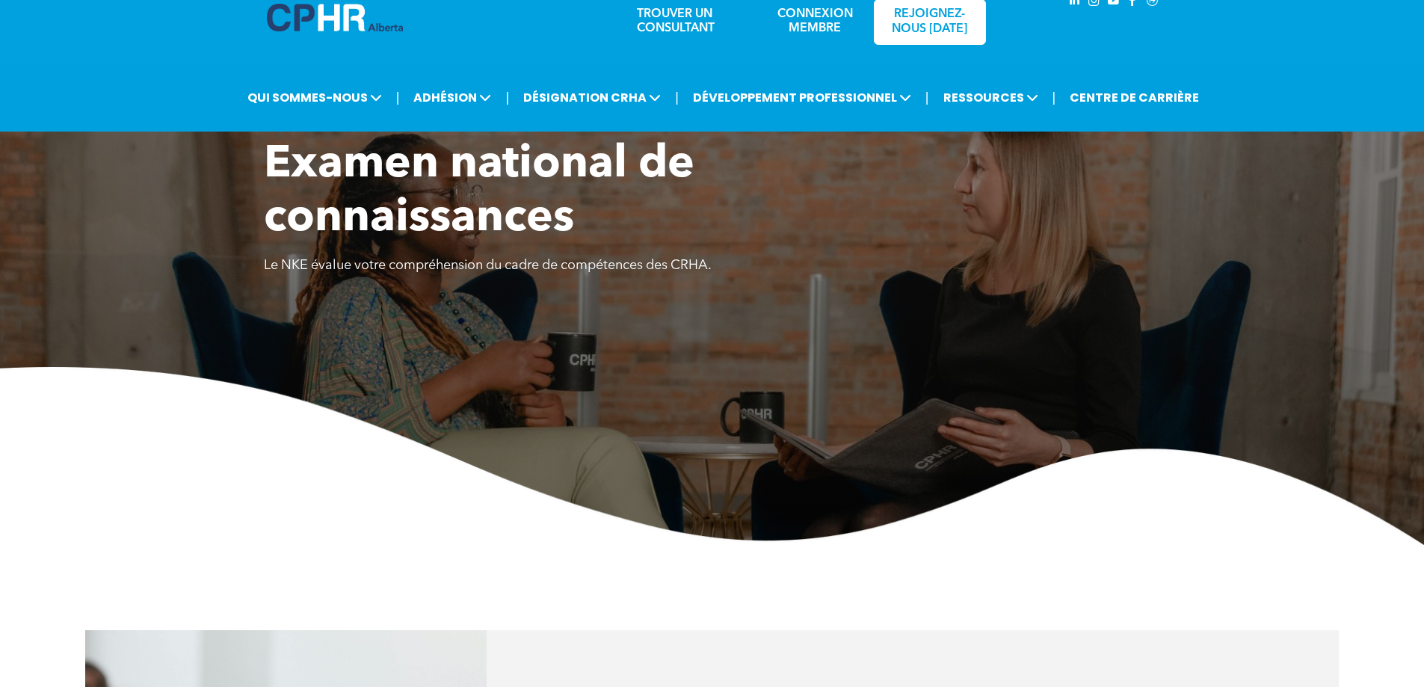
click at [1351, 48] on div "TROUVER UN CONSULTANT CONNEXION MEMBRE REJOIGNEZ-NOUS AUJOURD'HUI" at bounding box center [712, 32] width 1424 height 86
click at [1142, 106] on font "CENTRE DE CARRIÈRE" at bounding box center [1134, 97] width 129 height 17
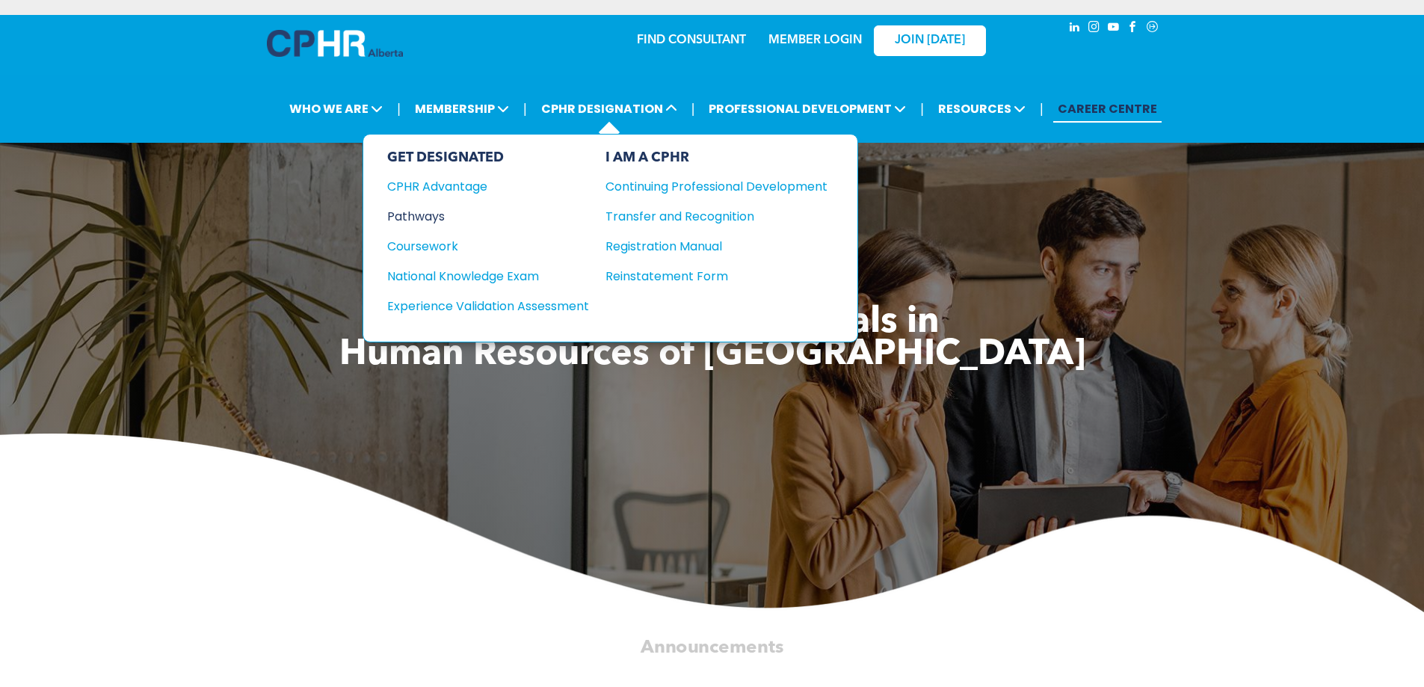
click at [407, 218] on div "Pathways" at bounding box center [478, 216] width 182 height 19
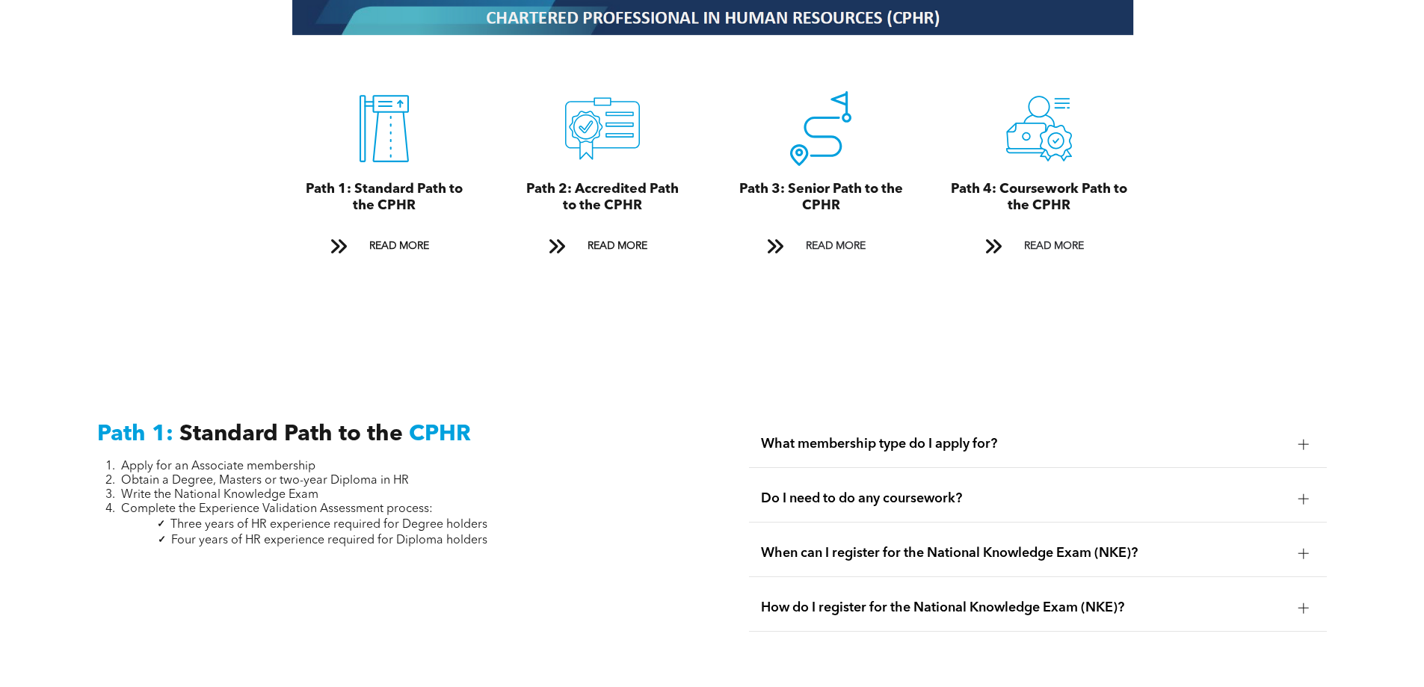
scroll to position [1760, 0]
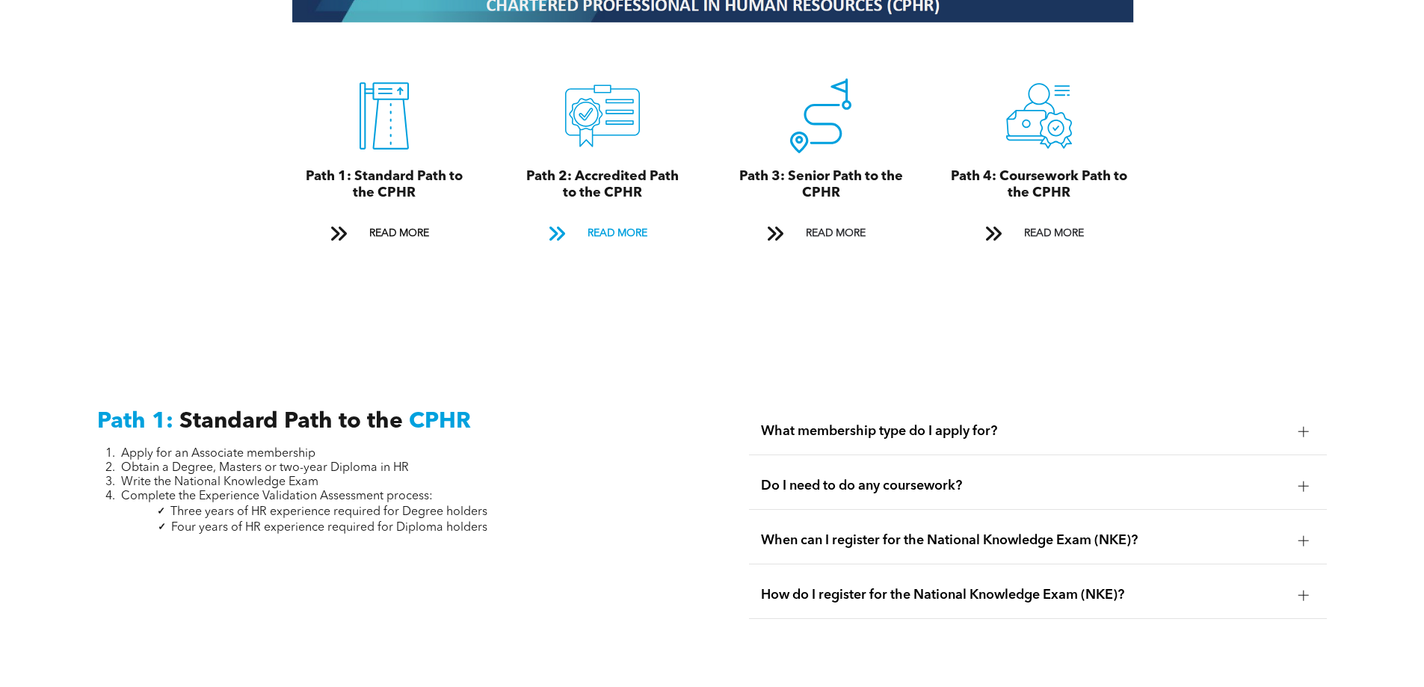
click at [601, 220] on span "READ MORE" at bounding box center [617, 234] width 70 height 28
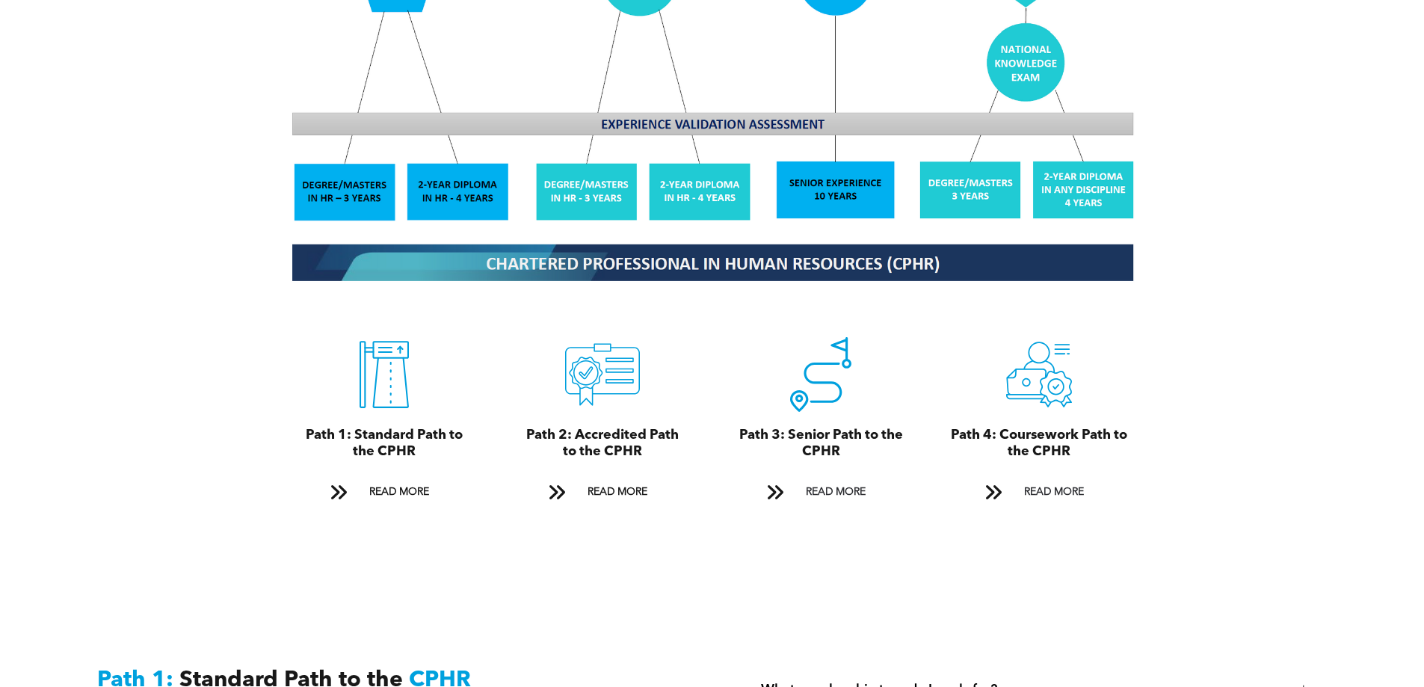
scroll to position [1645, 0]
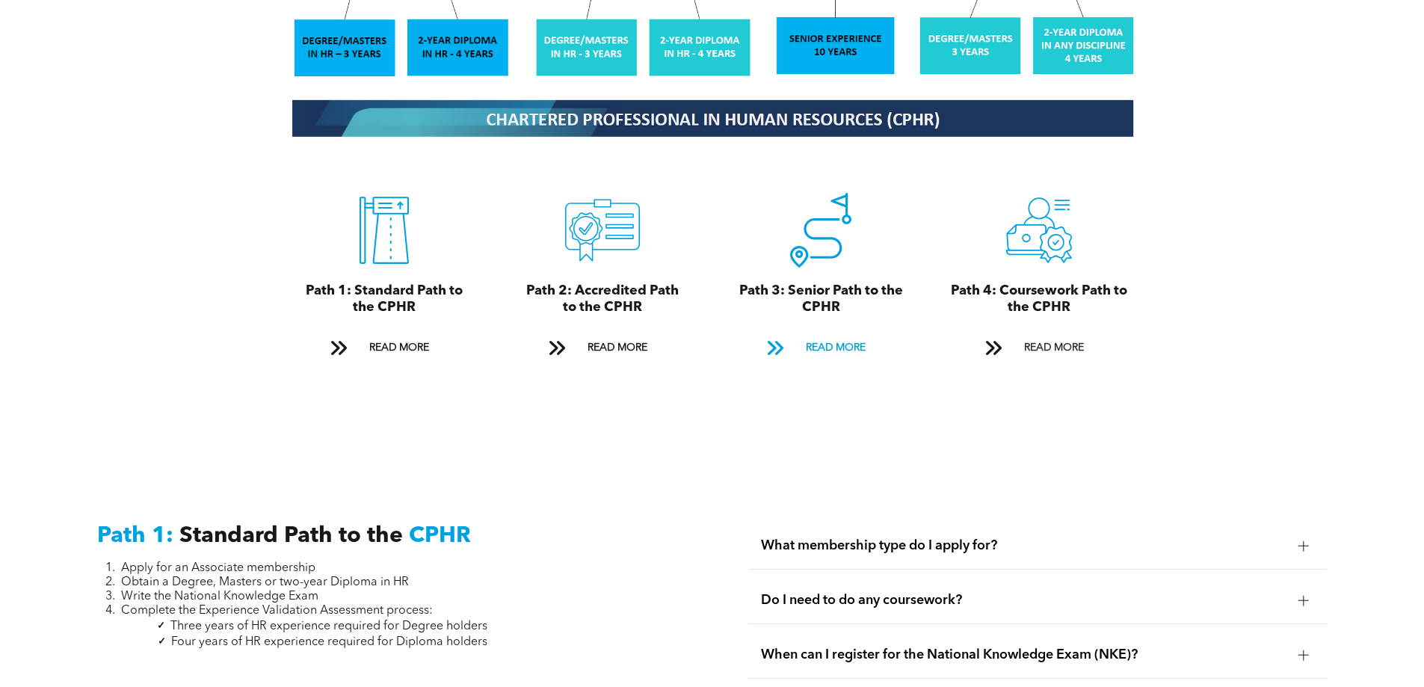
click at [830, 334] on span "READ MORE" at bounding box center [836, 348] width 70 height 28
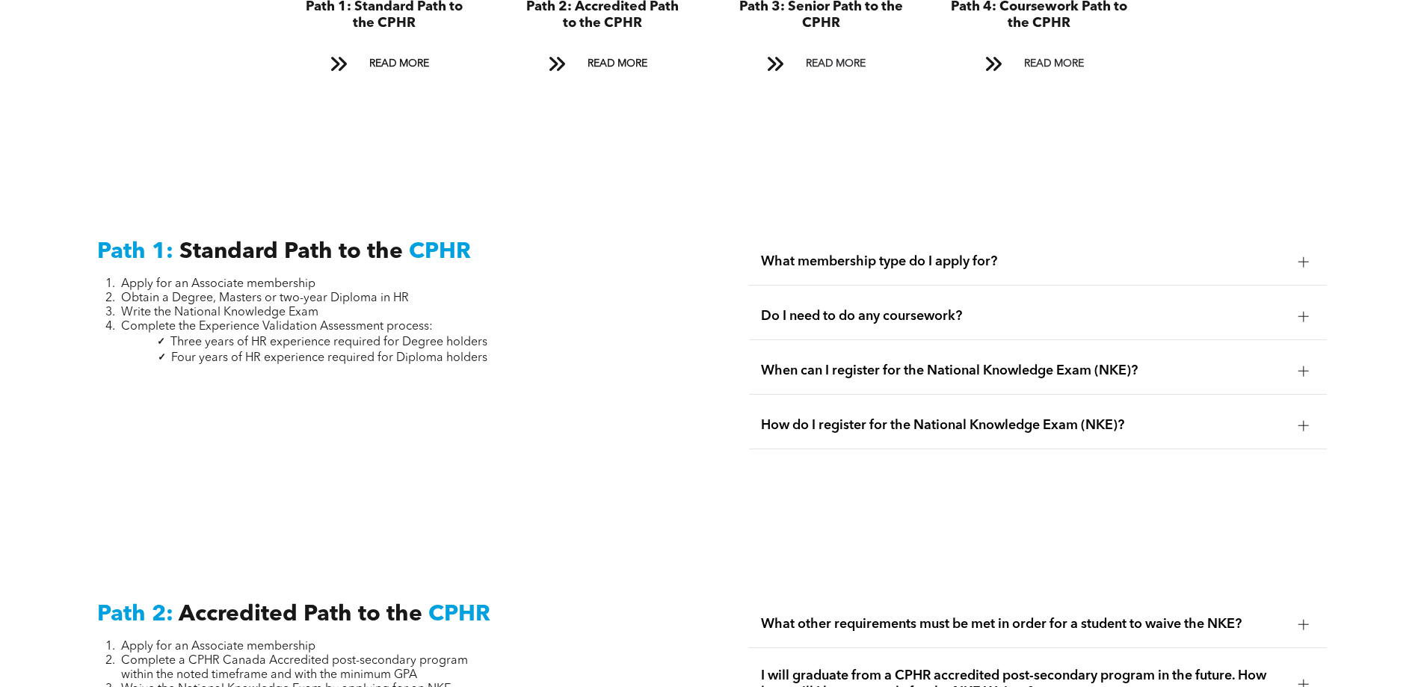
scroll to position [2014, 0]
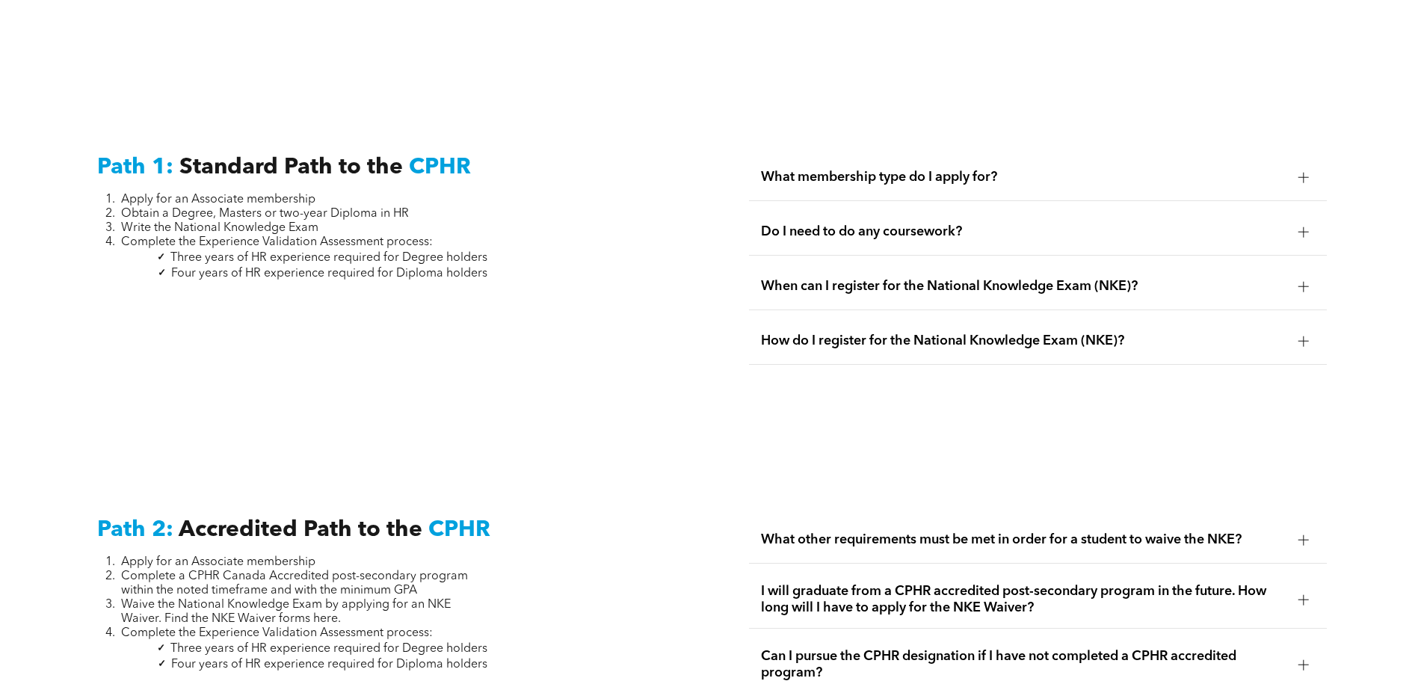
click at [1304, 166] on div at bounding box center [1303, 177] width 22 height 22
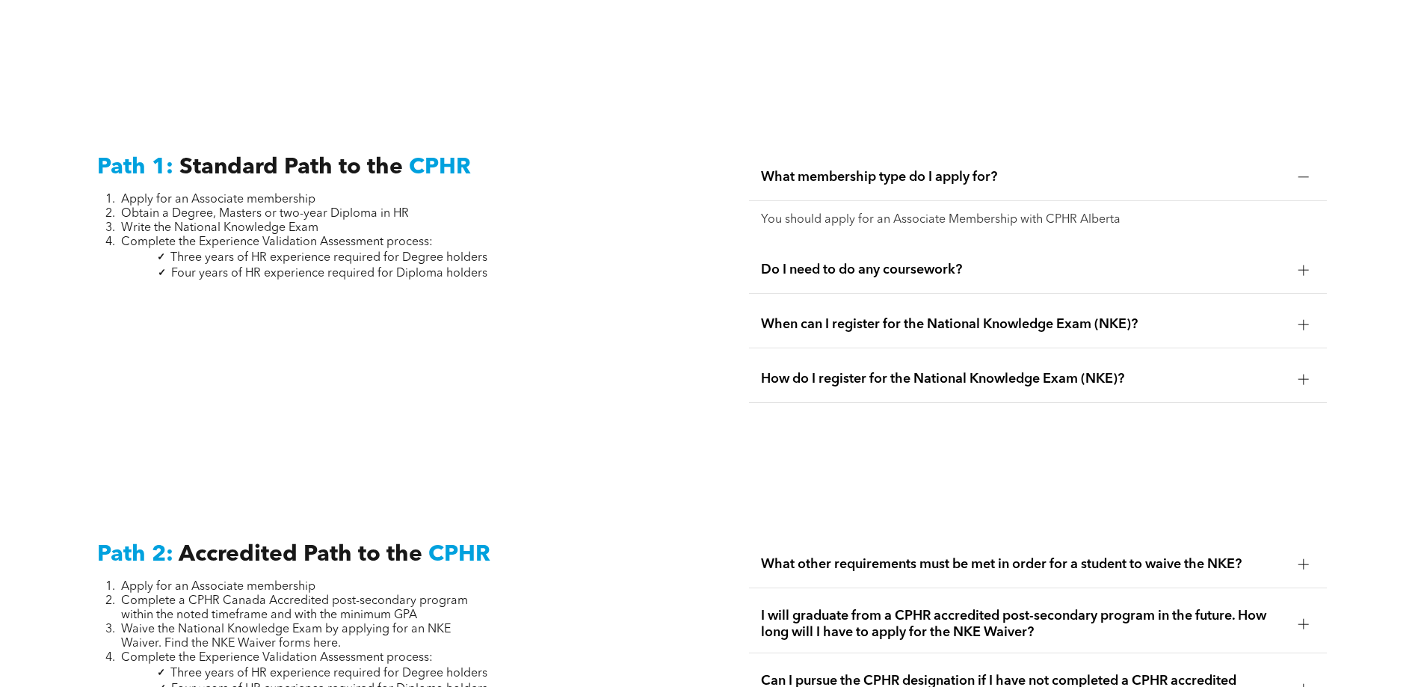
click at [1304, 166] on div at bounding box center [1303, 177] width 22 height 22
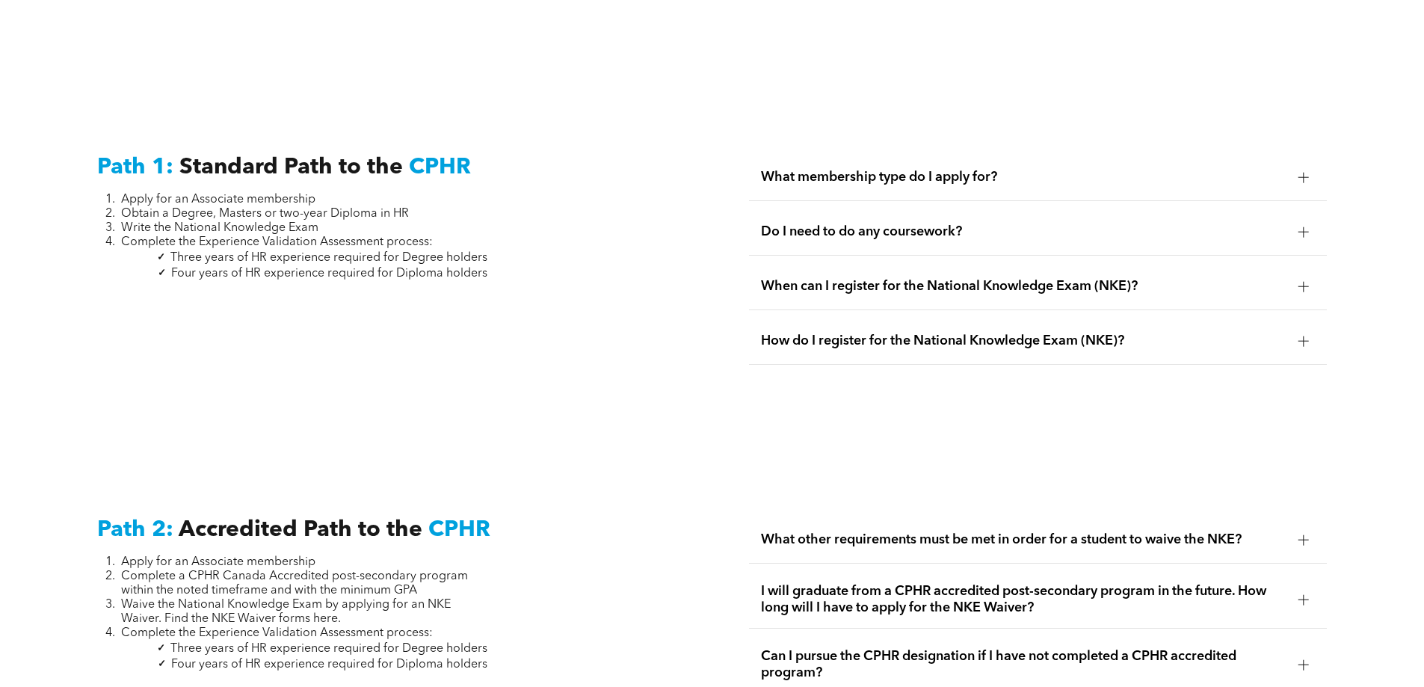
click at [1296, 221] on div at bounding box center [1303, 232] width 22 height 22
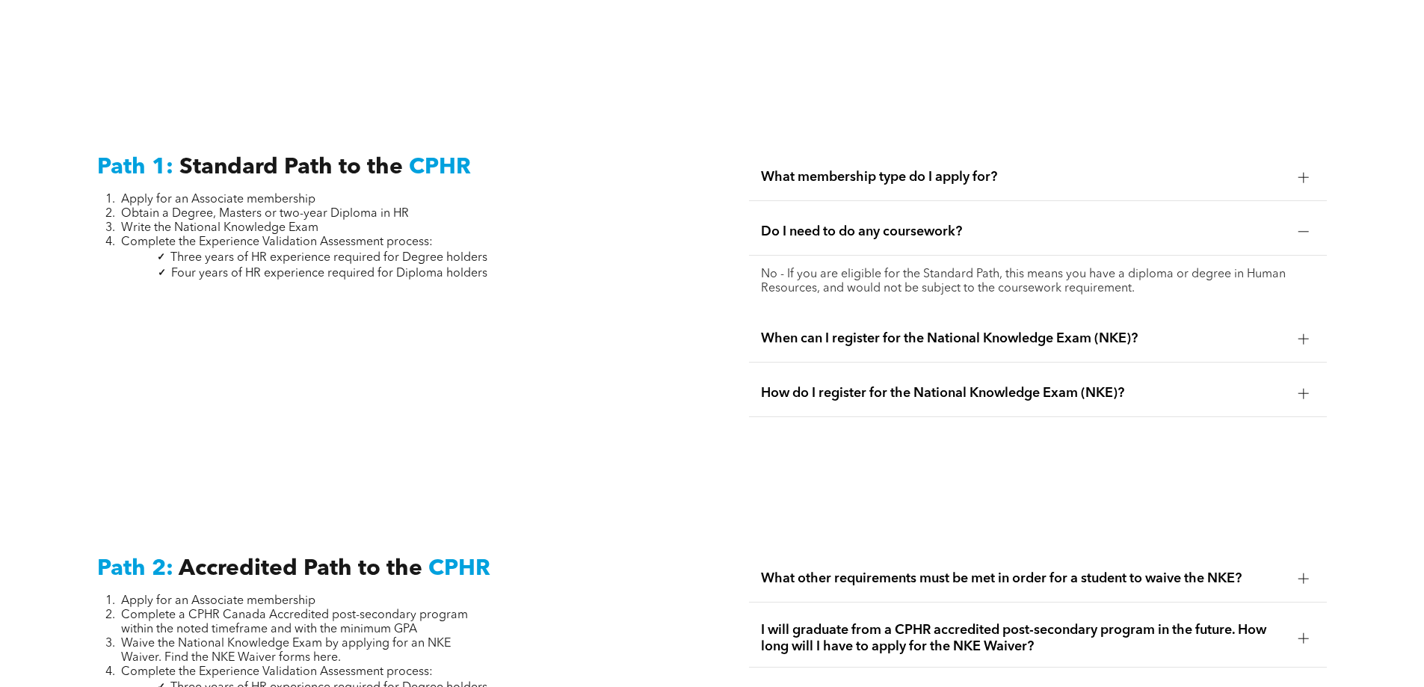
click at [1296, 221] on div at bounding box center [1303, 232] width 22 height 22
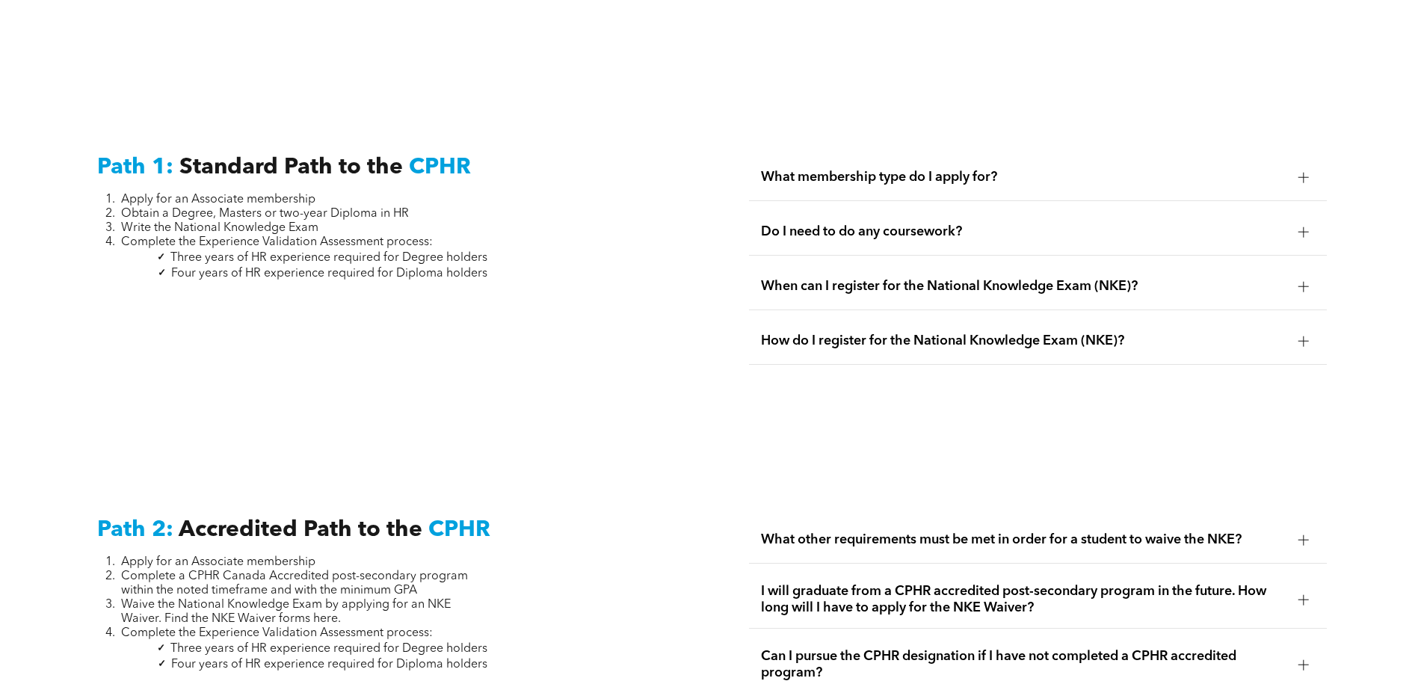
click at [1295, 275] on div at bounding box center [1303, 286] width 22 height 22
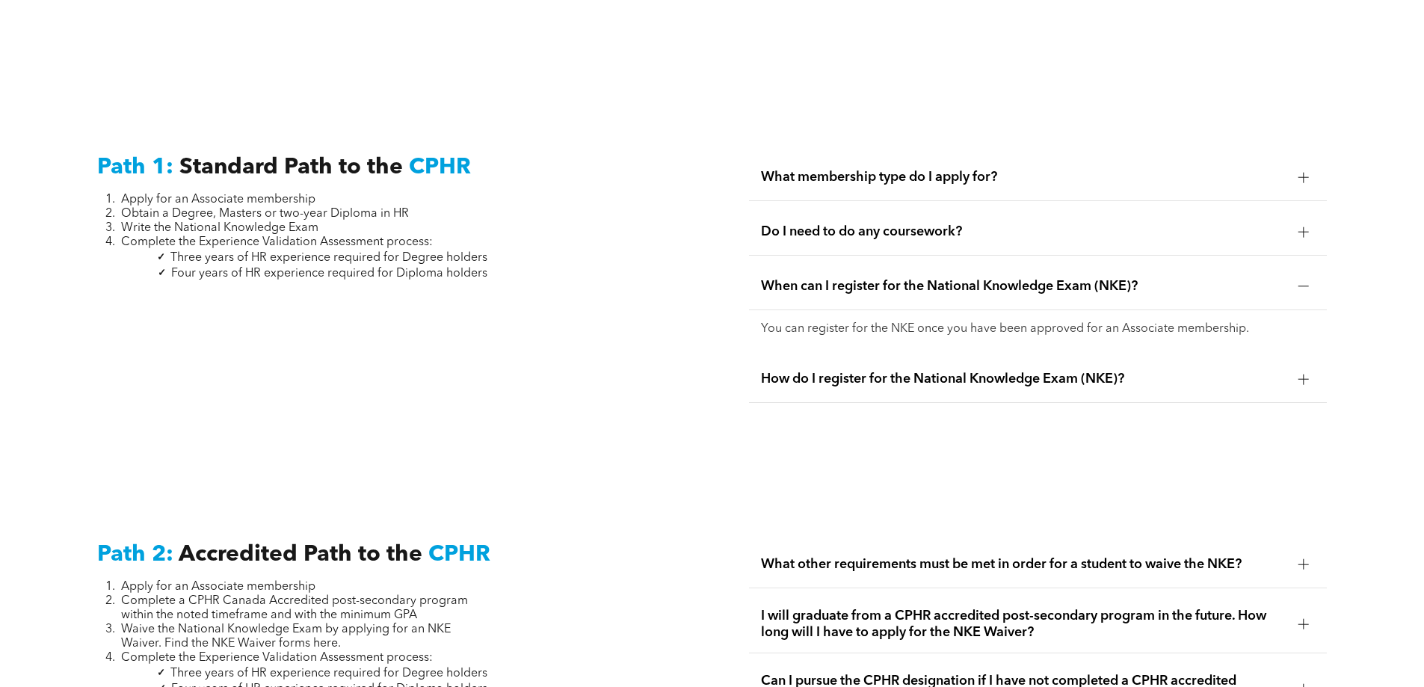
click at [1295, 275] on div at bounding box center [1303, 286] width 22 height 22
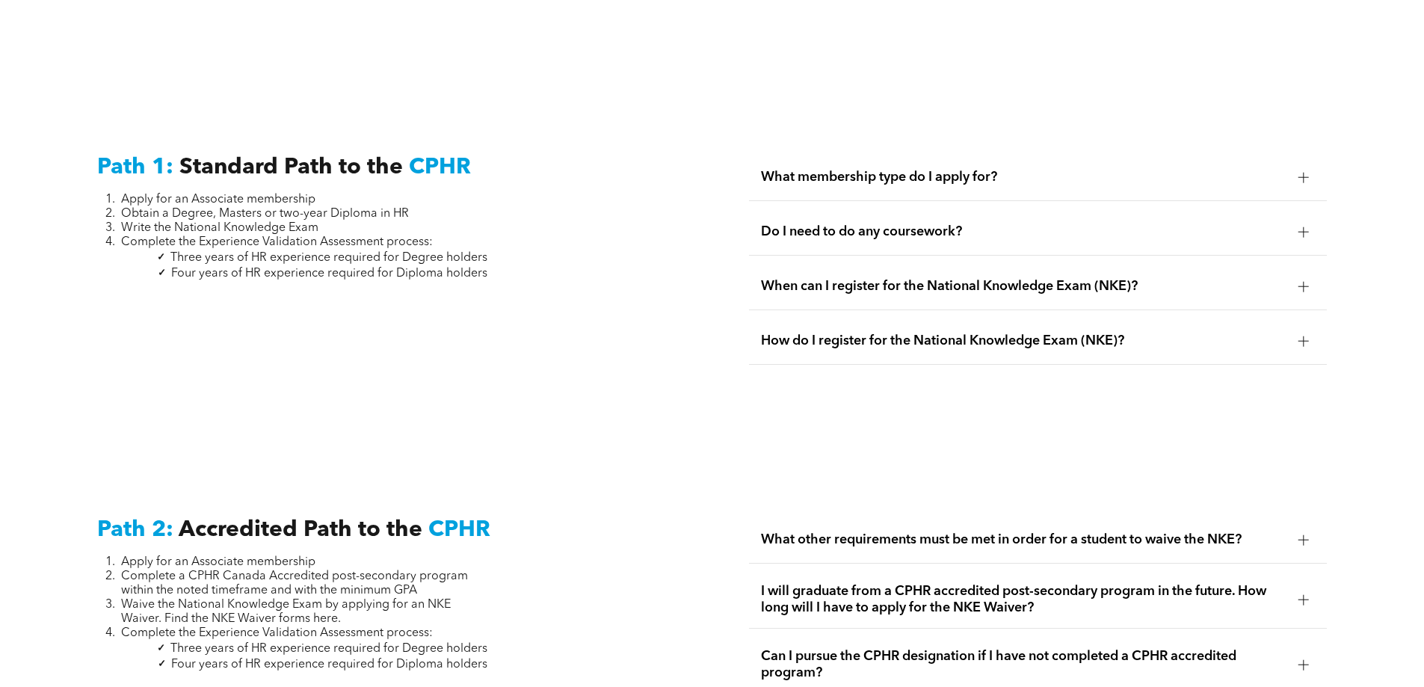
click at [1301, 336] on div at bounding box center [1303, 341] width 10 height 10
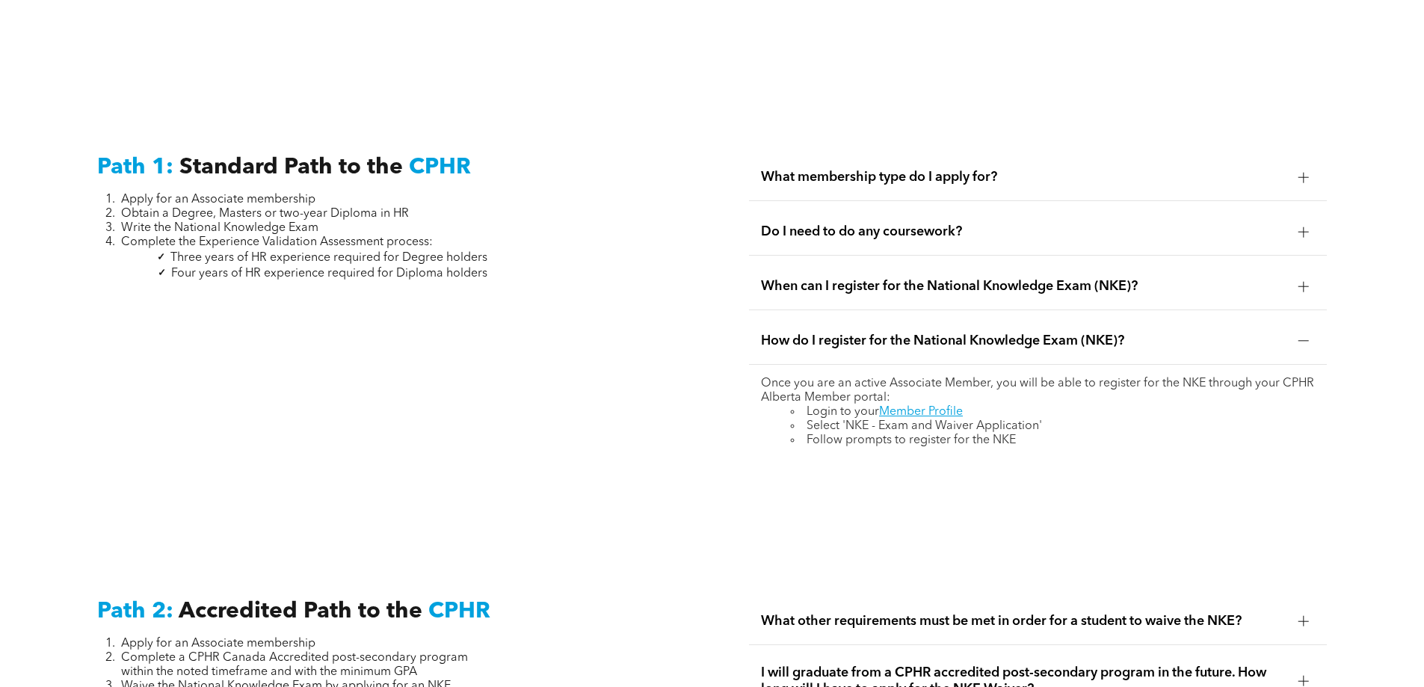
click at [1301, 336] on div at bounding box center [1303, 341] width 10 height 10
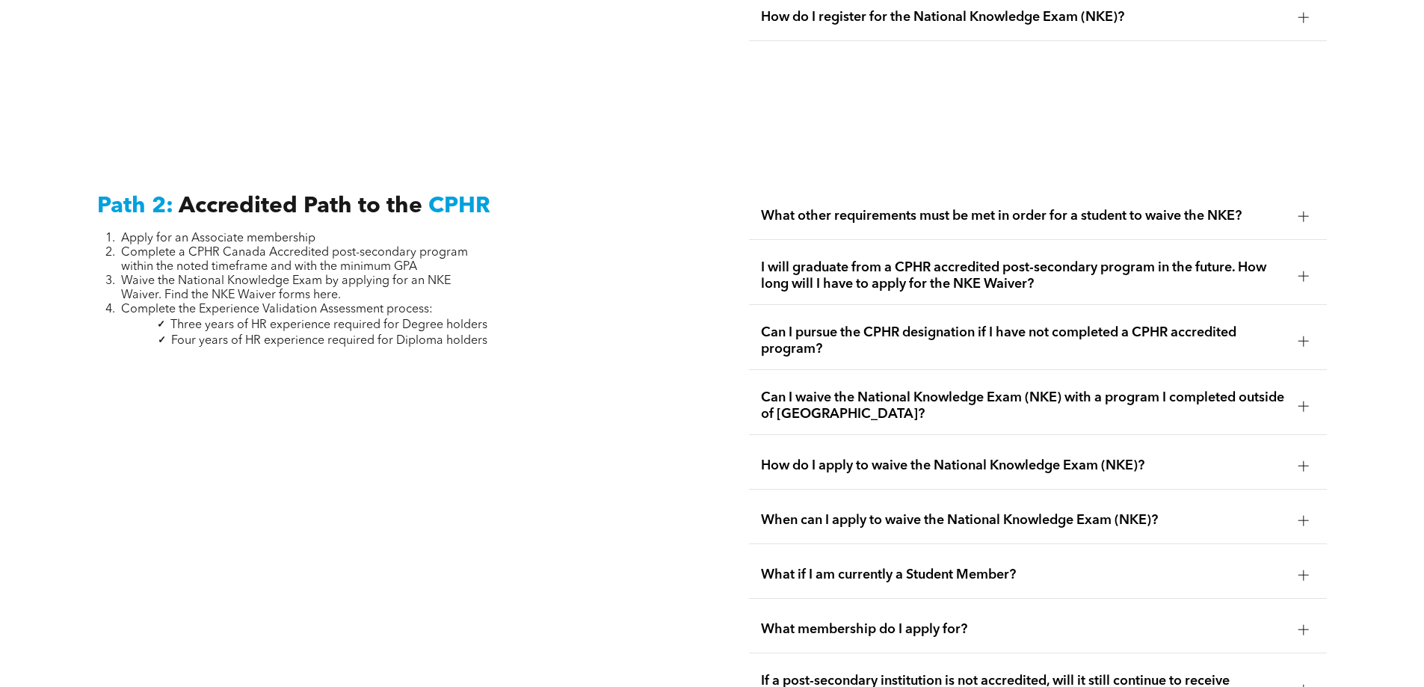
scroll to position [2404, 0]
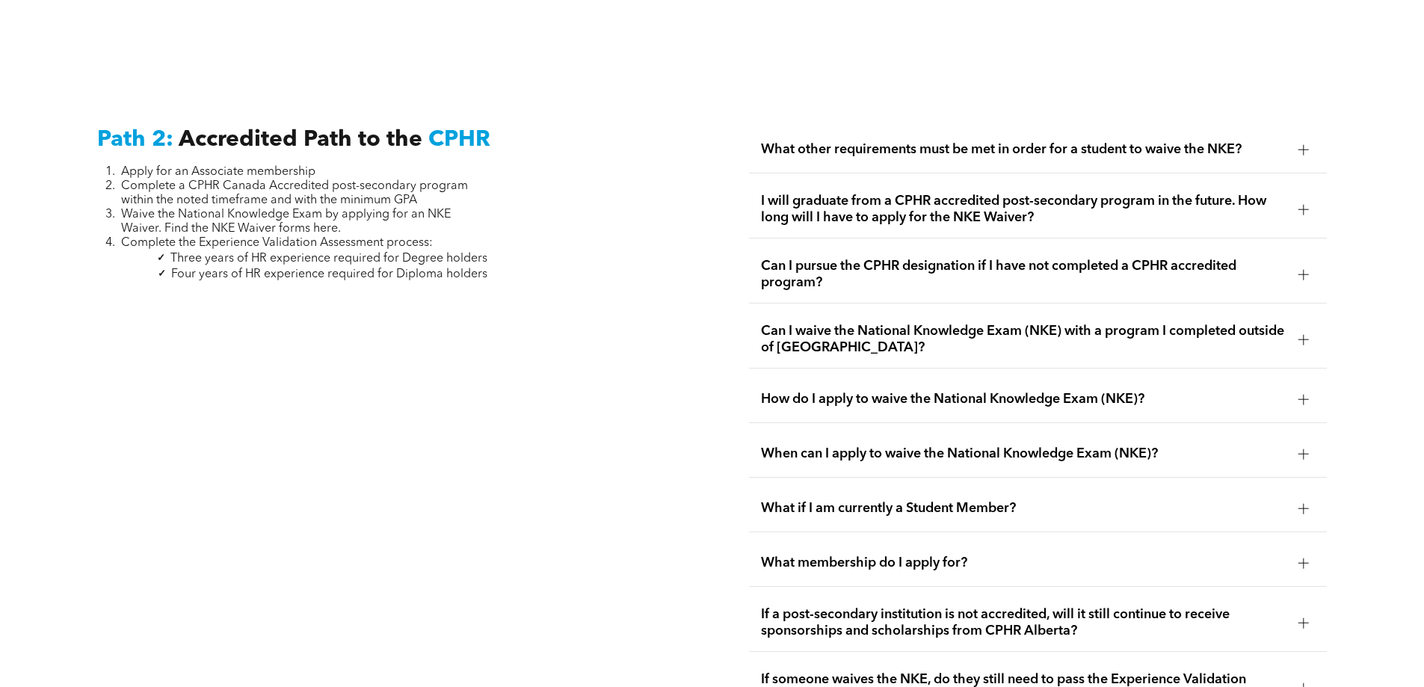
click at [1308, 144] on div at bounding box center [1303, 149] width 10 height 10
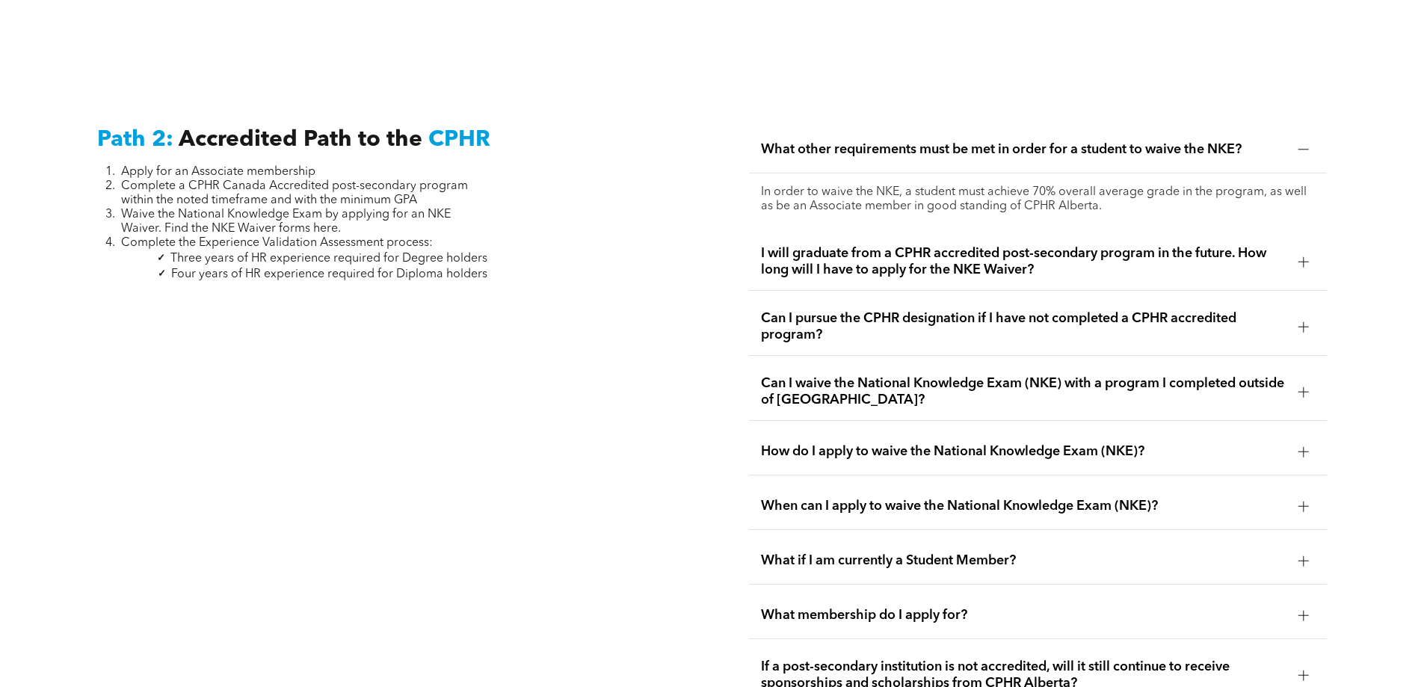
click at [1308, 144] on div at bounding box center [1303, 149] width 10 height 10
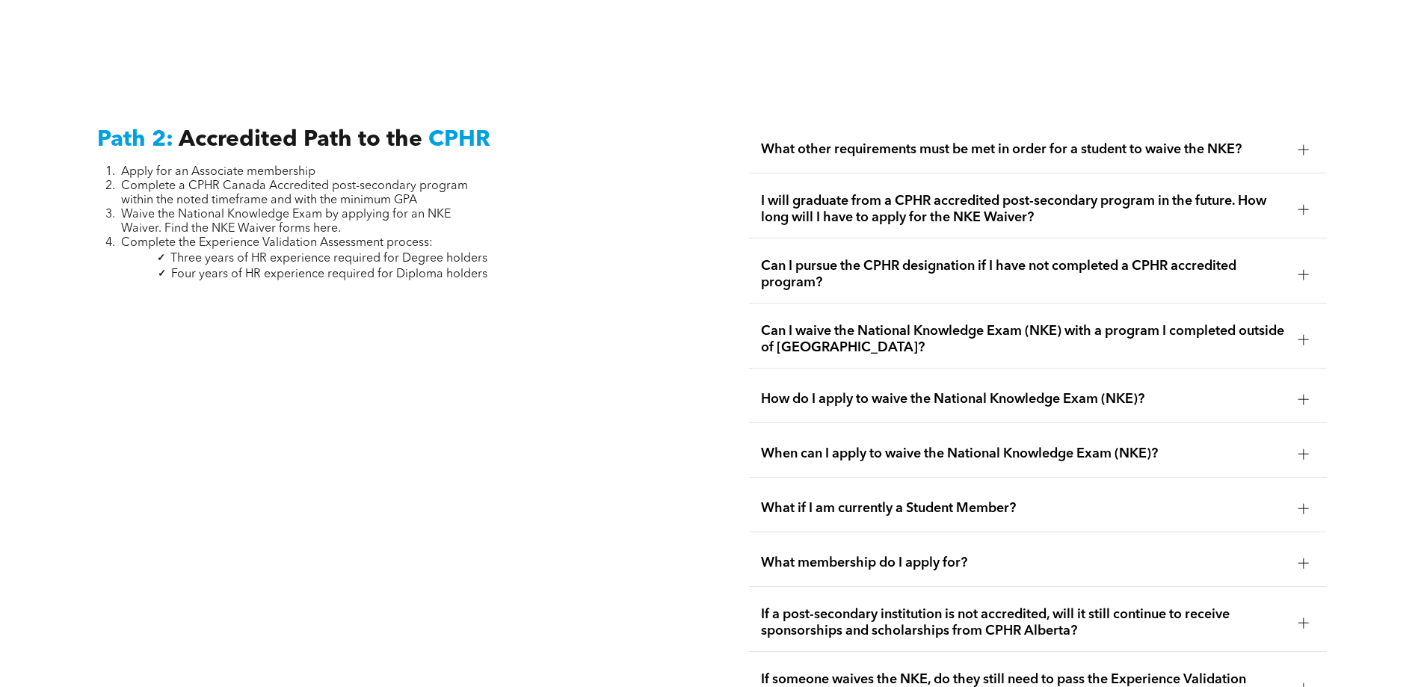
click at [1301, 198] on div at bounding box center [1303, 209] width 22 height 22
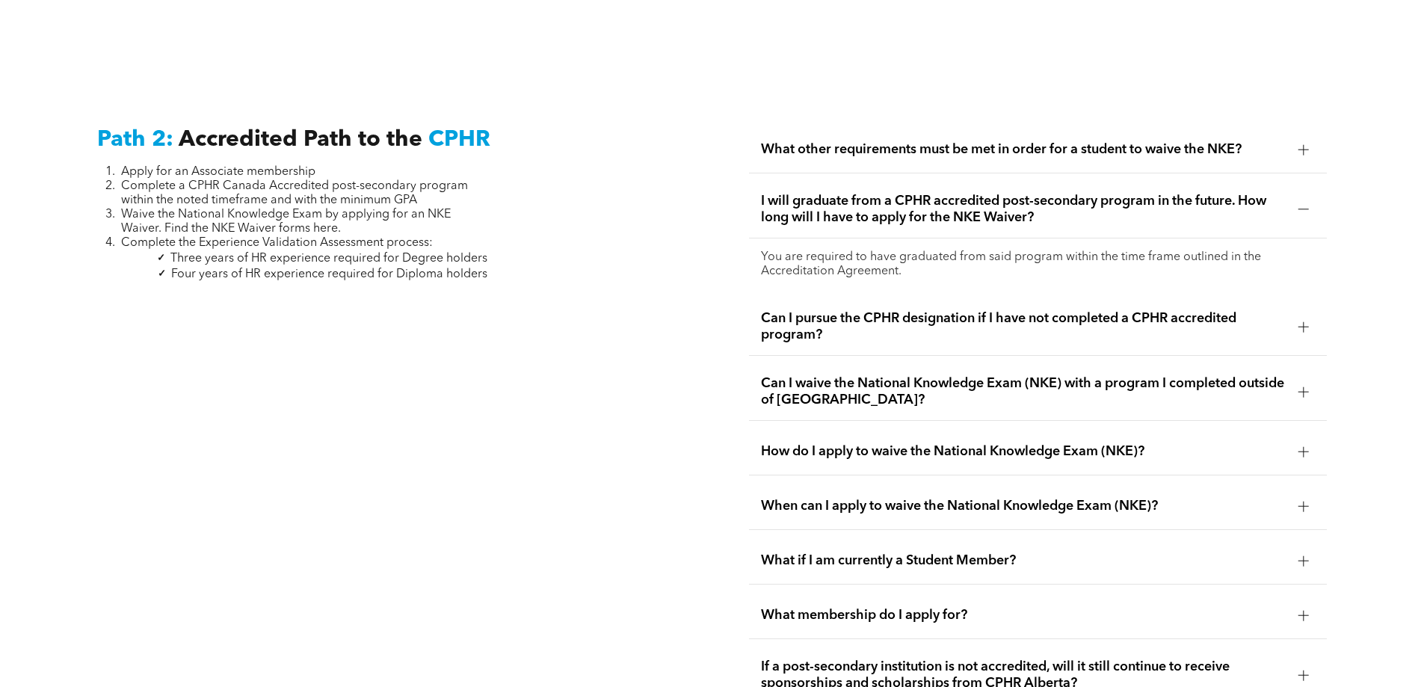
click at [1301, 198] on div at bounding box center [1303, 209] width 22 height 22
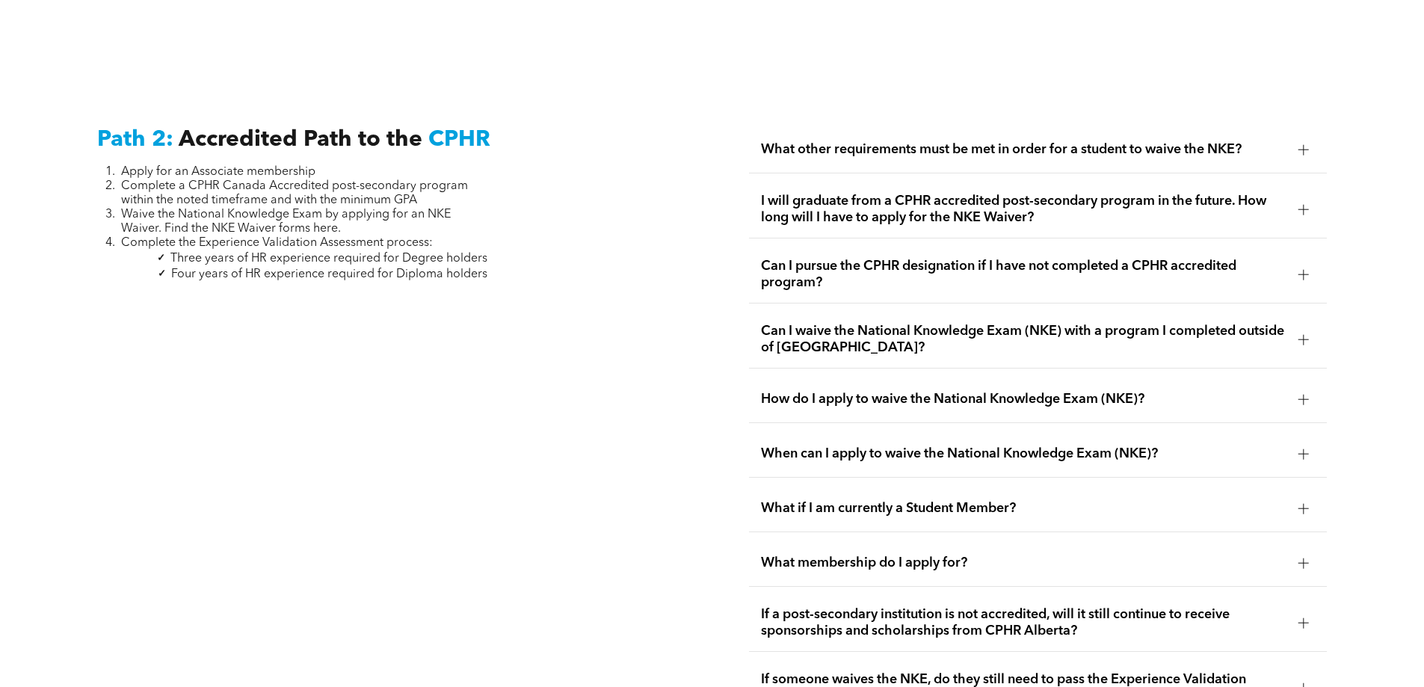
click at [1298, 269] on div at bounding box center [1303, 274] width 10 height 10
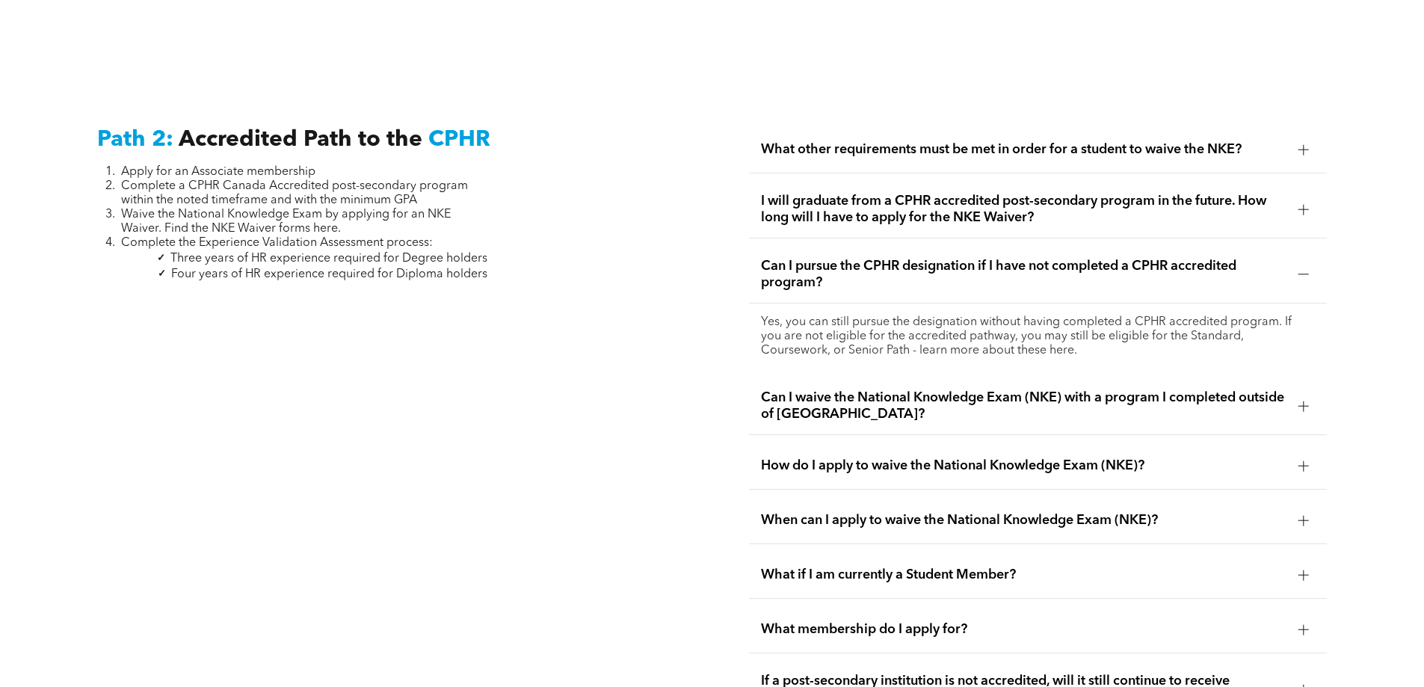
click at [1298, 269] on div at bounding box center [1303, 274] width 10 height 10
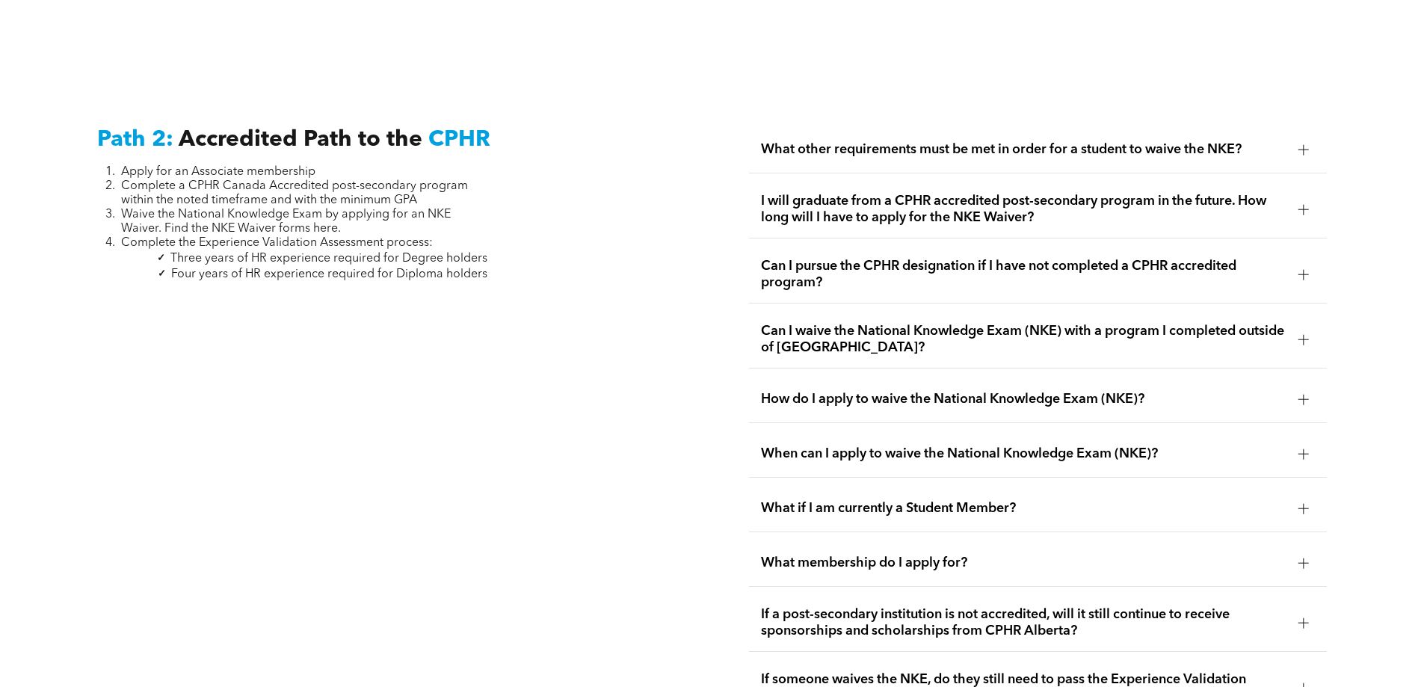
click at [1301, 334] on div at bounding box center [1303, 339] width 10 height 10
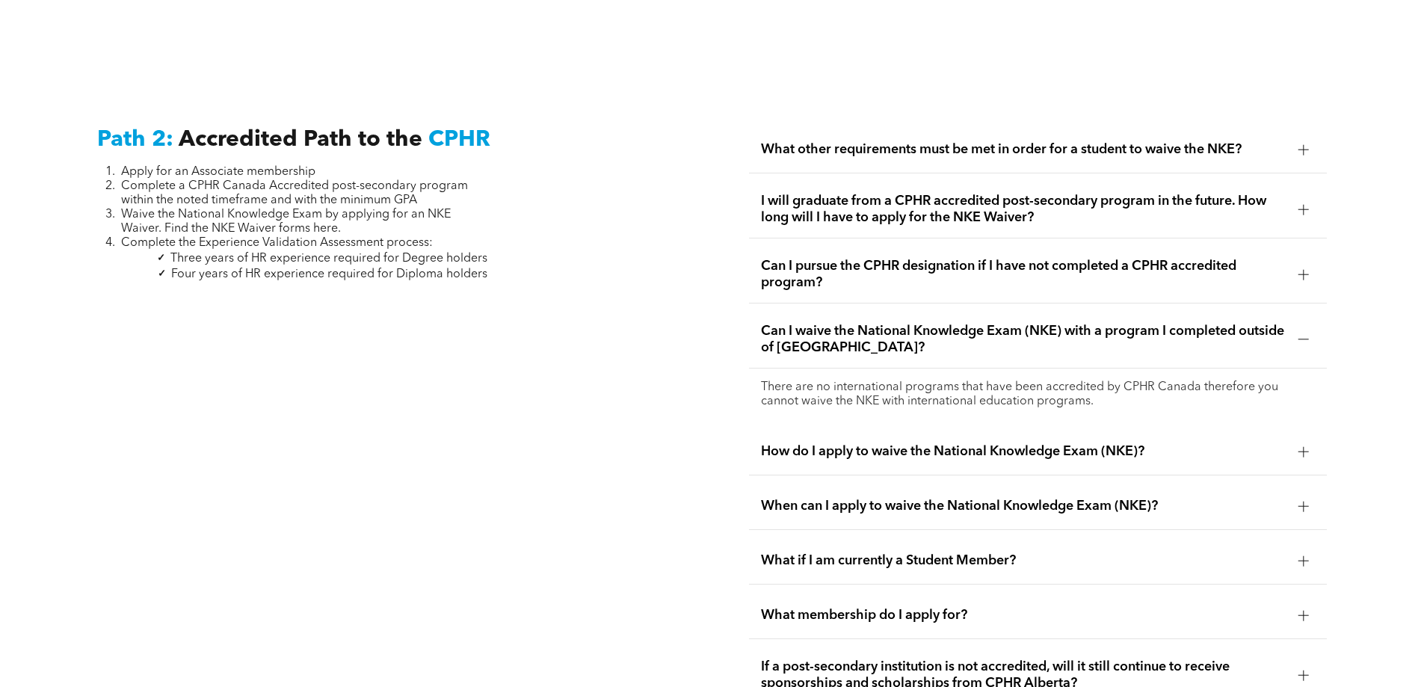
click at [1304, 334] on div at bounding box center [1303, 339] width 10 height 10
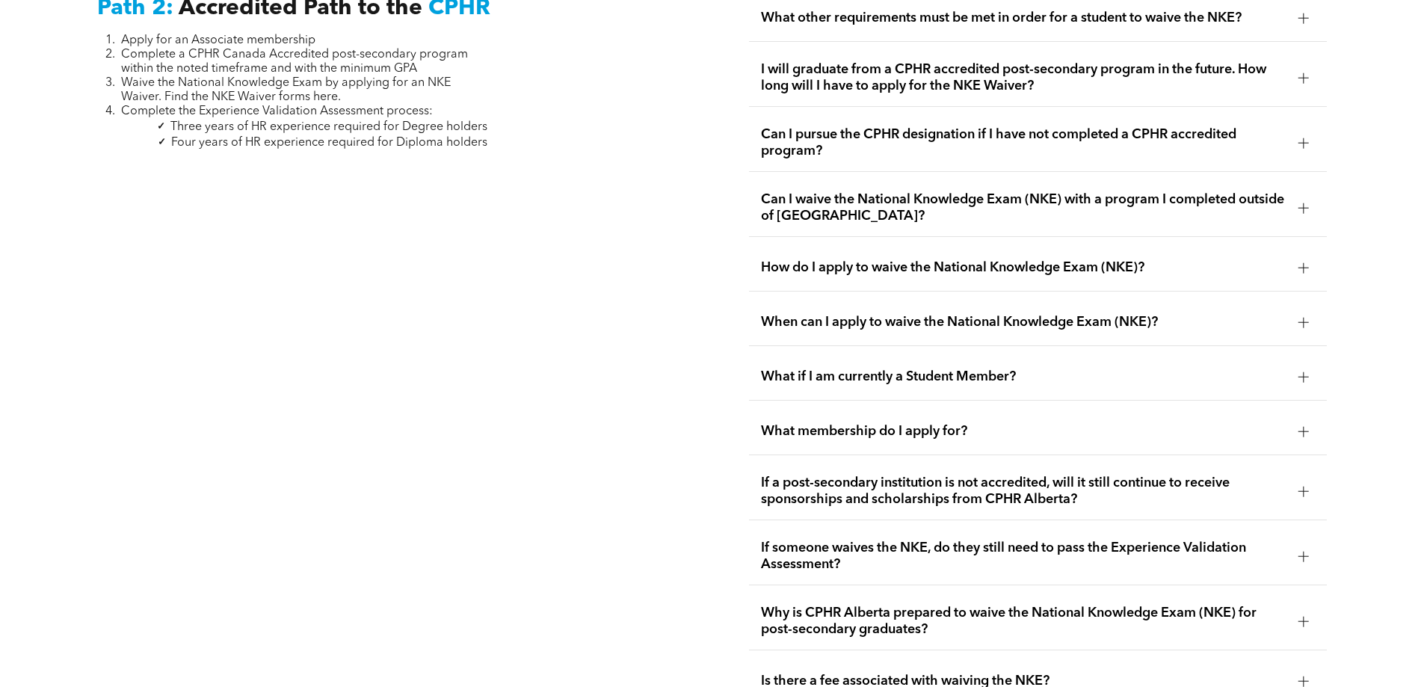
scroll to position [2566, 0]
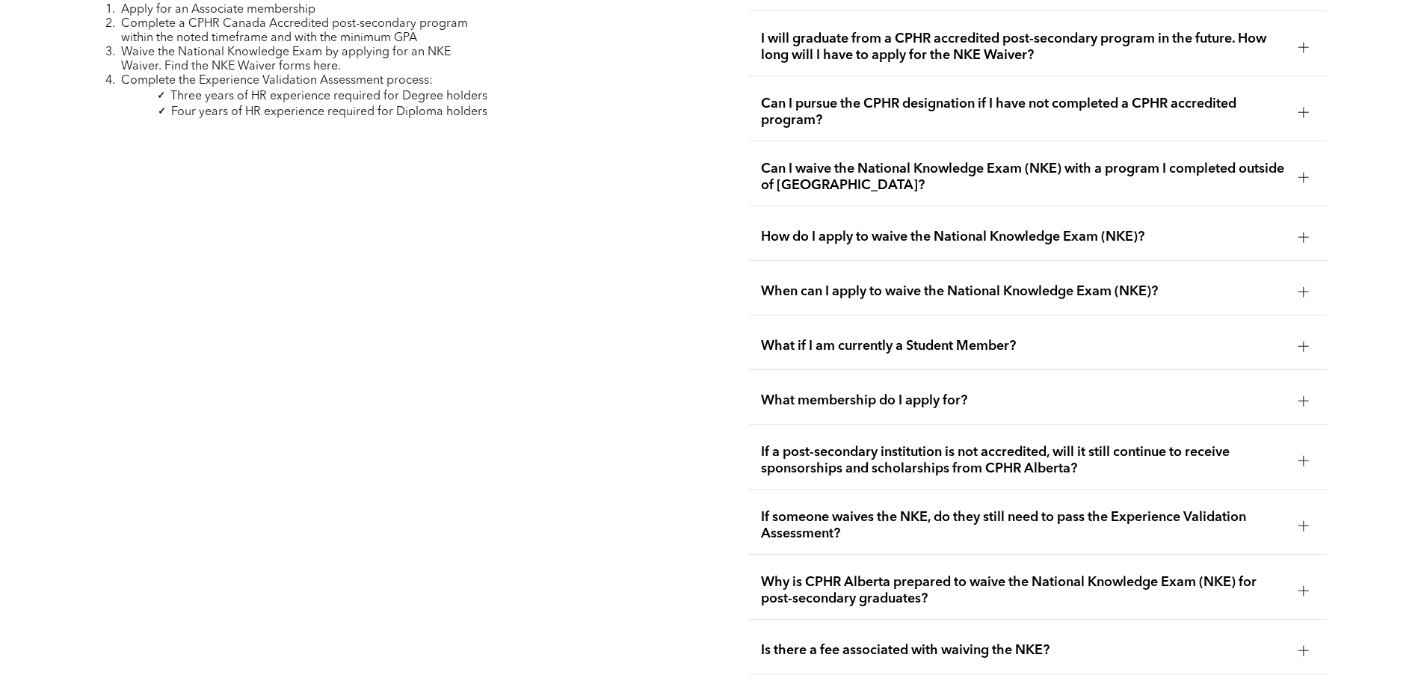
click at [1302, 232] on div at bounding box center [1303, 237] width 10 height 10
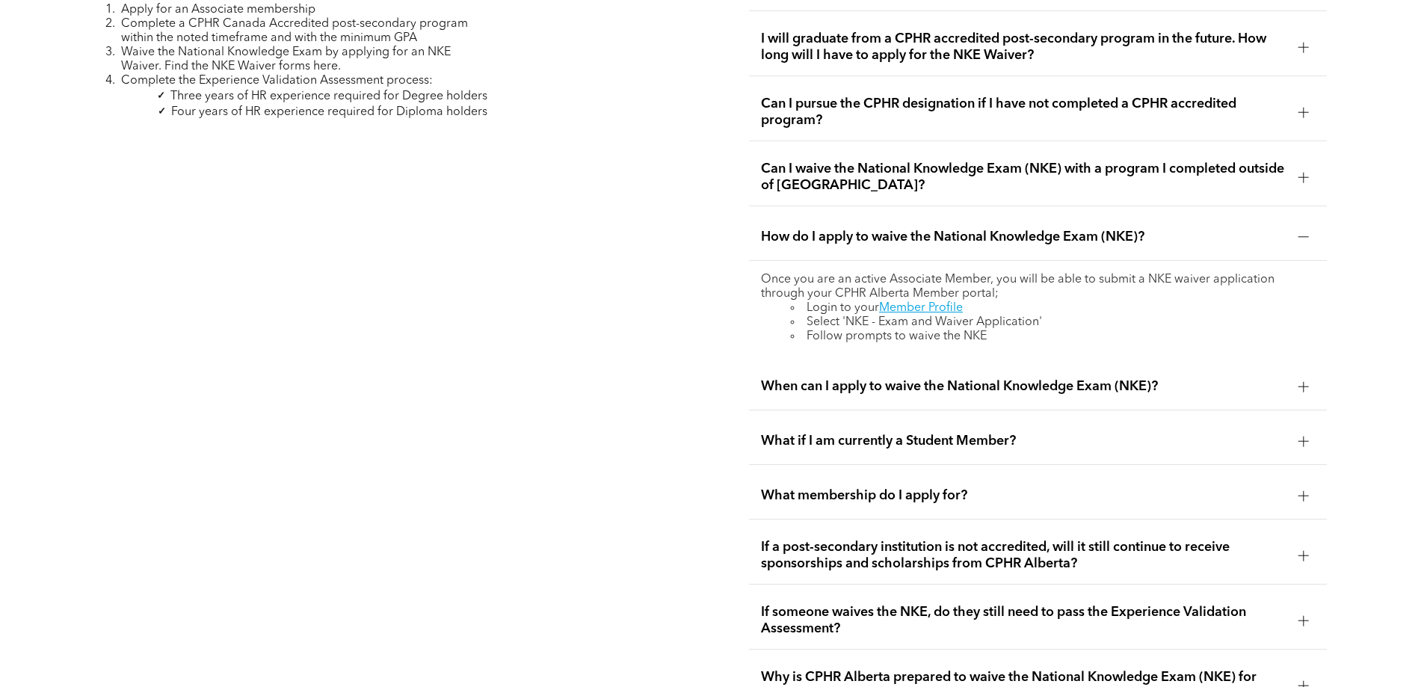
click at [1302, 232] on div at bounding box center [1303, 237] width 10 height 10
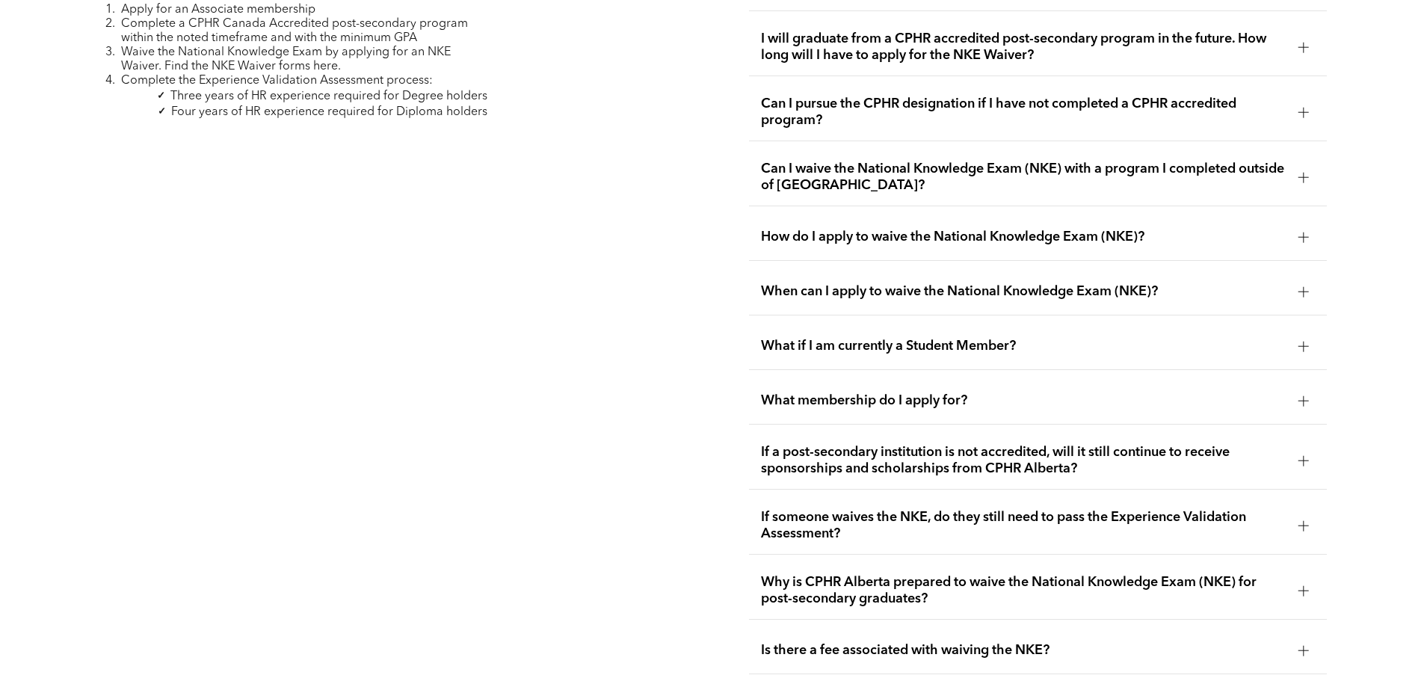
click at [1302, 292] on div at bounding box center [1303, 292] width 10 height 1
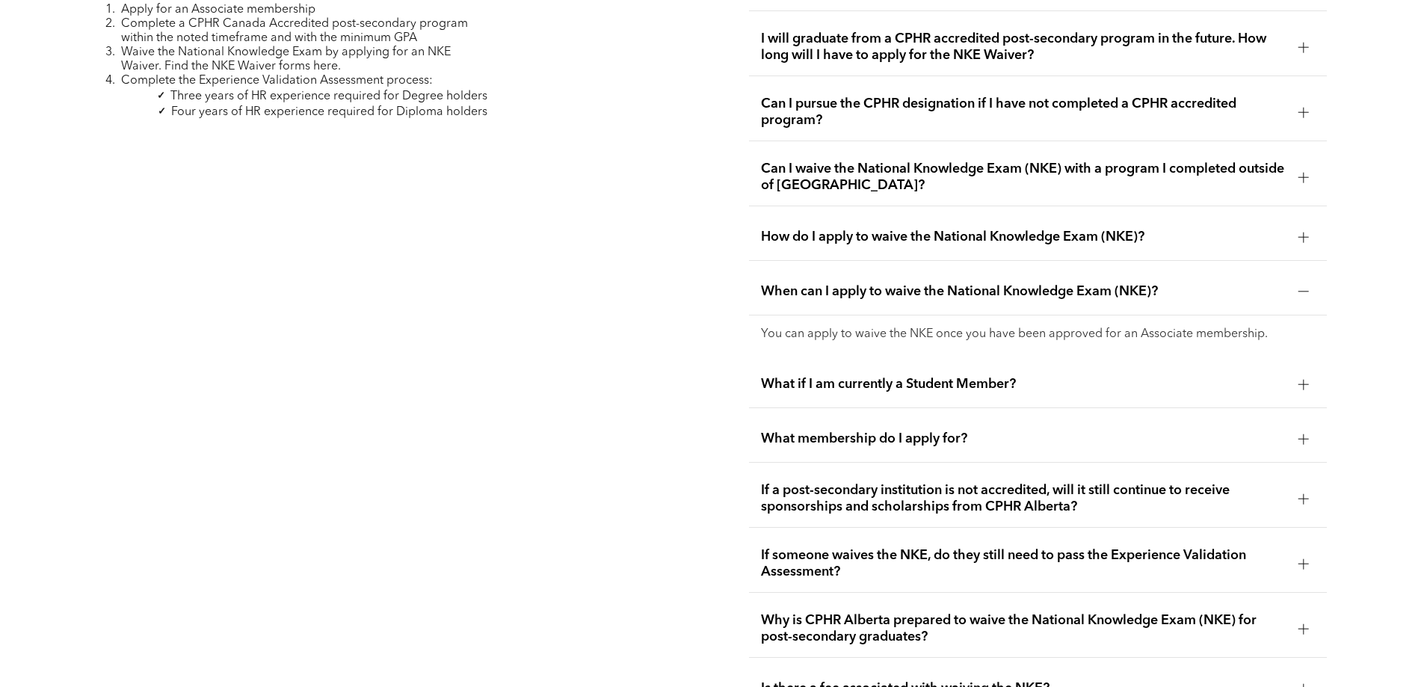
click at [1302, 292] on div at bounding box center [1303, 292] width 10 height 1
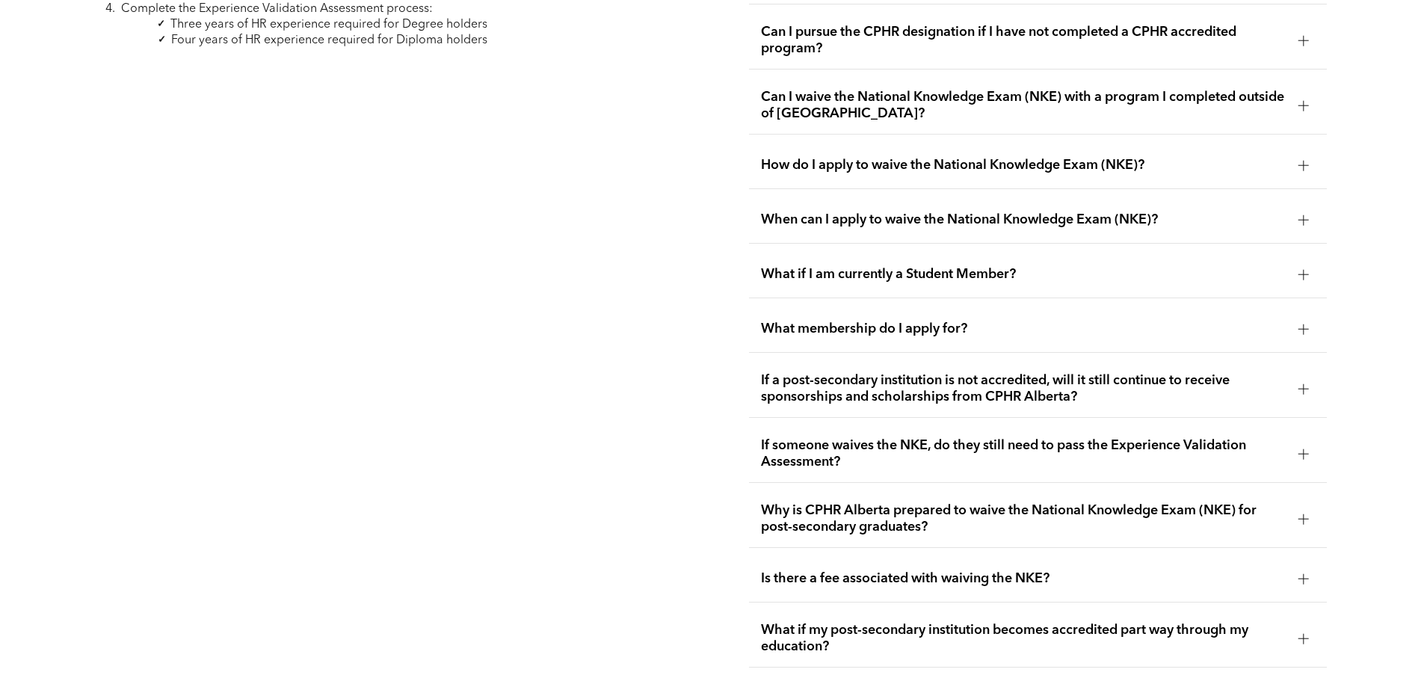
scroll to position [2644, 0]
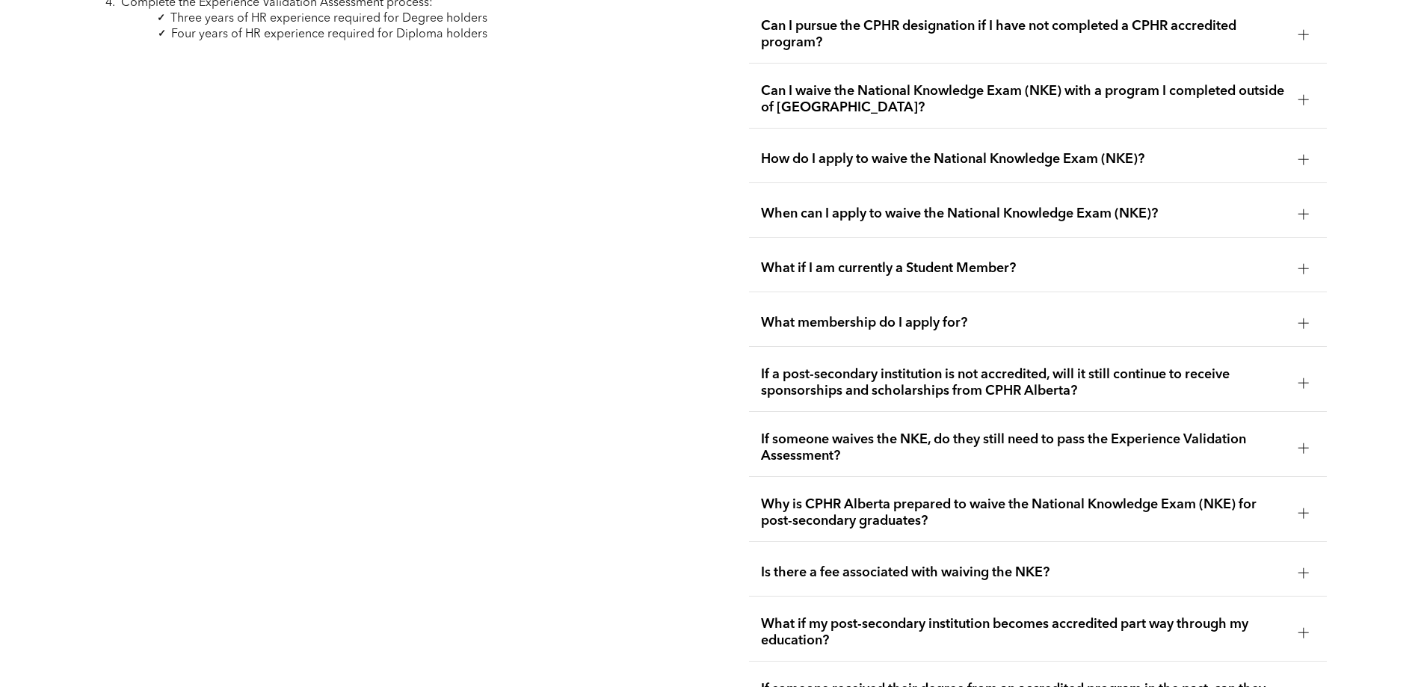
click at [1310, 257] on div at bounding box center [1303, 268] width 22 height 22
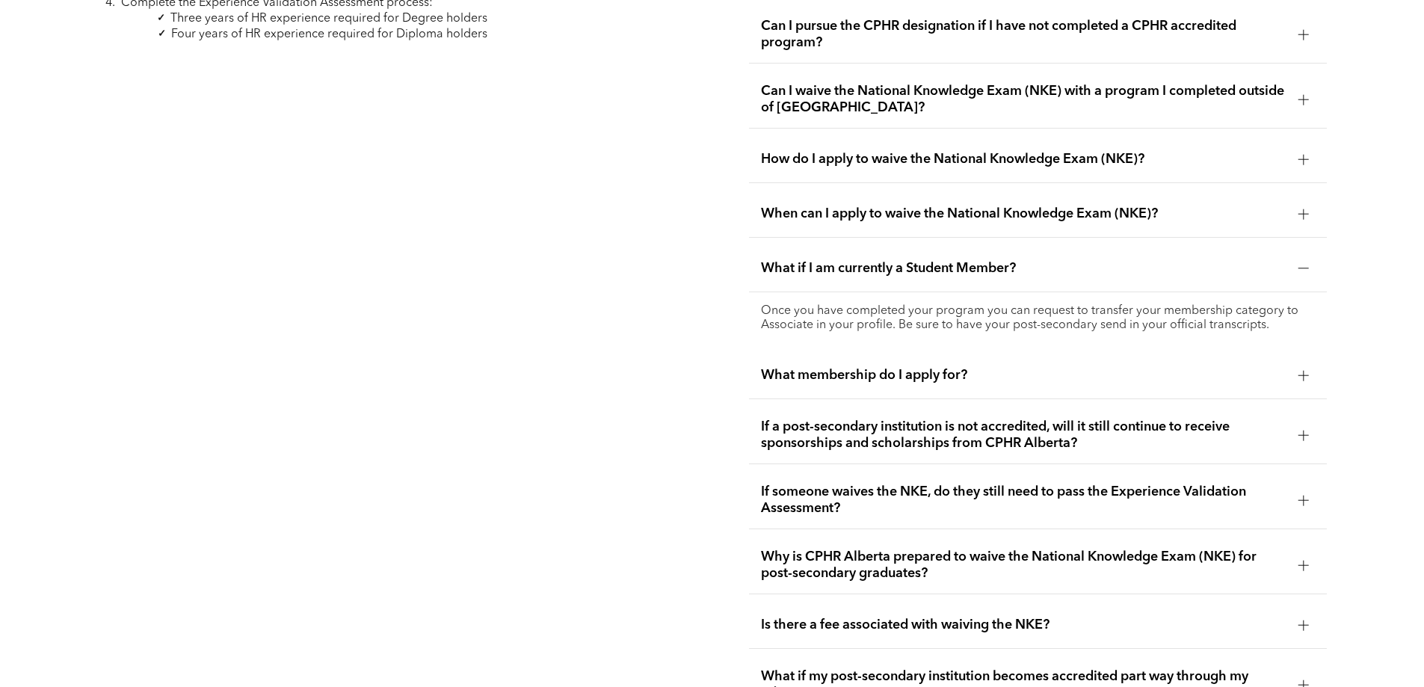
click at [1301, 263] on div at bounding box center [1303, 268] width 10 height 10
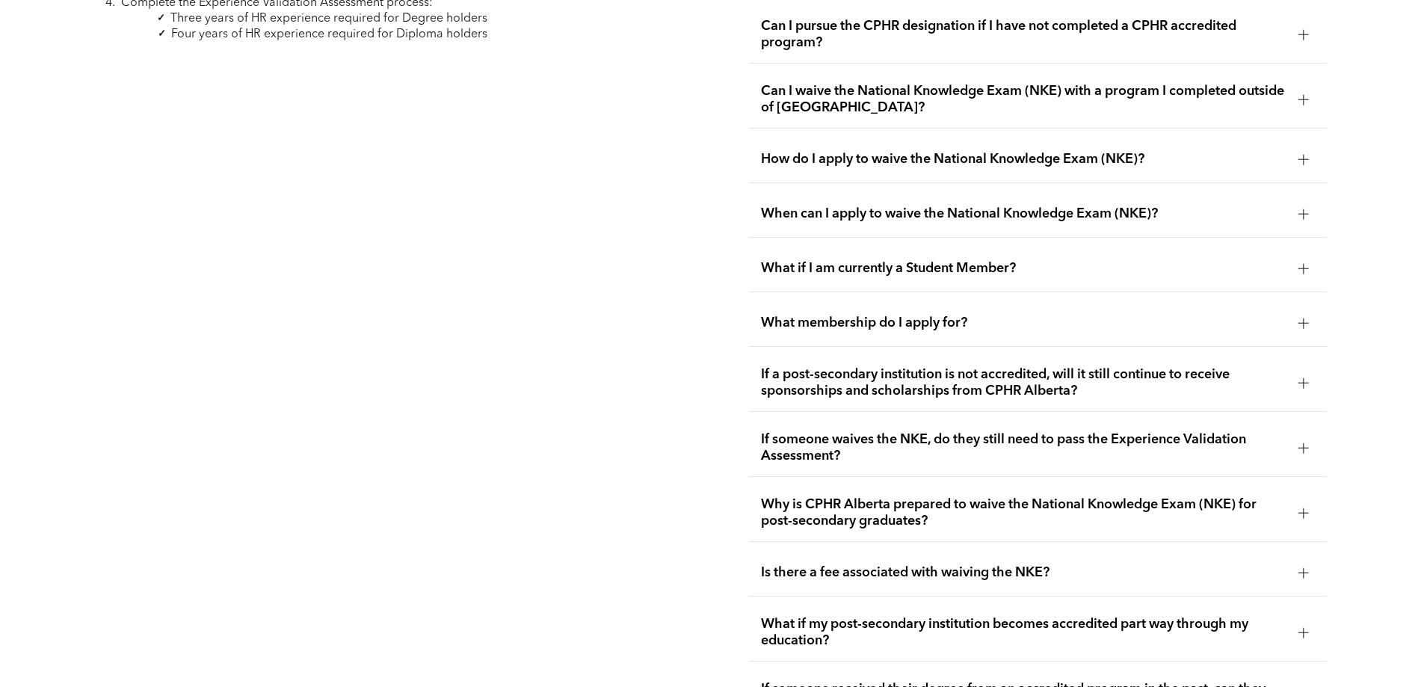
click at [1306, 318] on div at bounding box center [1303, 323] width 10 height 10
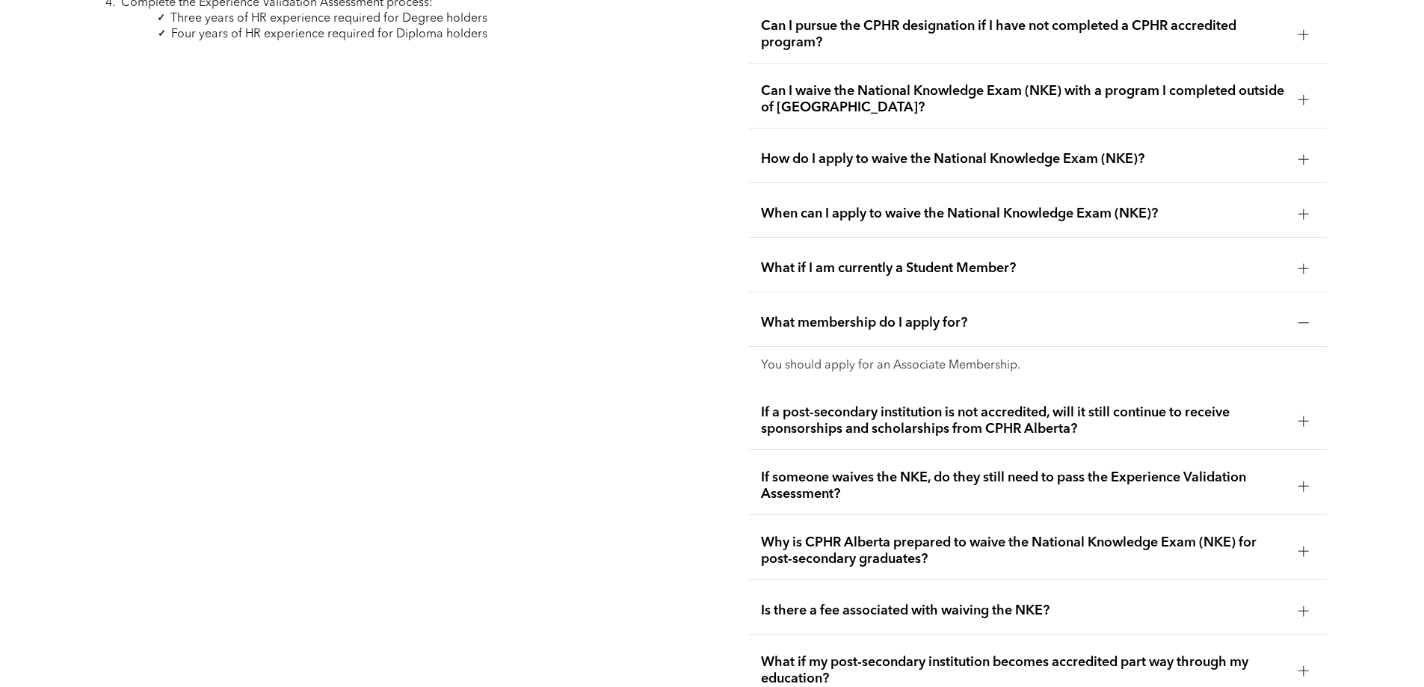
click at [1304, 318] on div at bounding box center [1303, 323] width 1 height 10
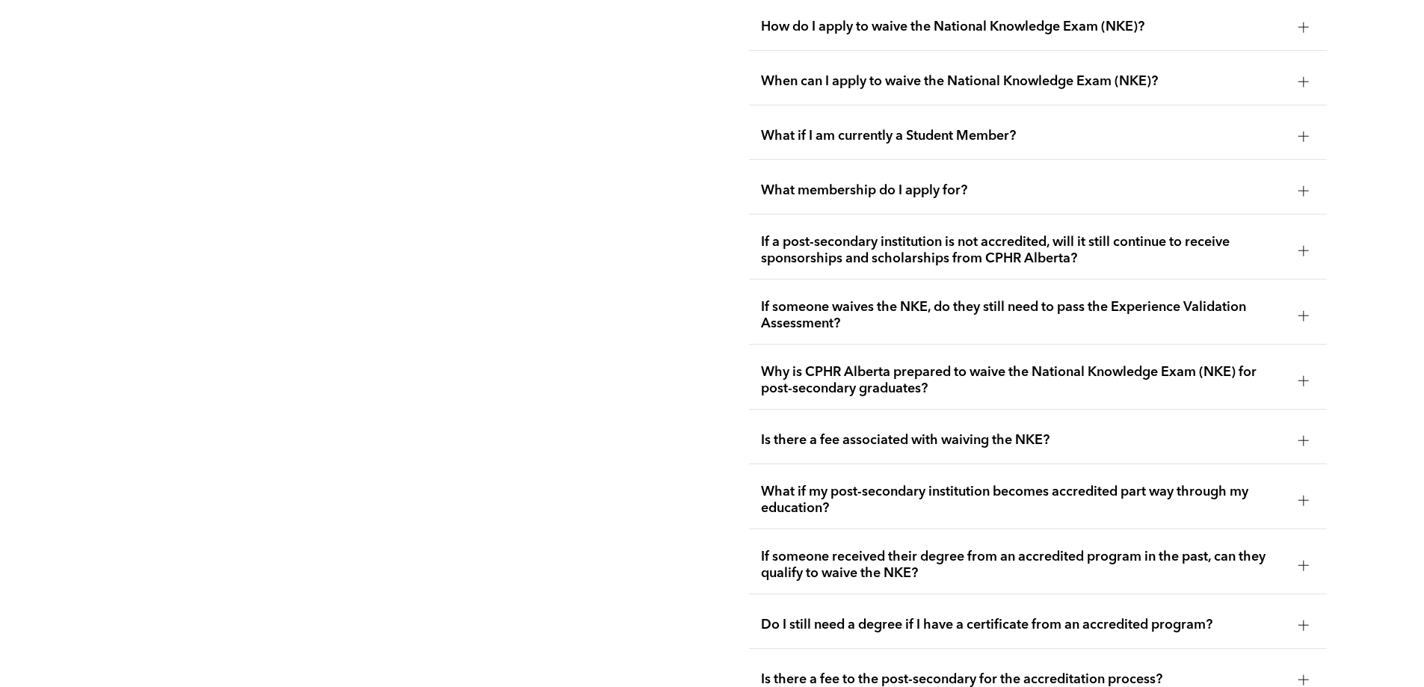
scroll to position [2830, 0]
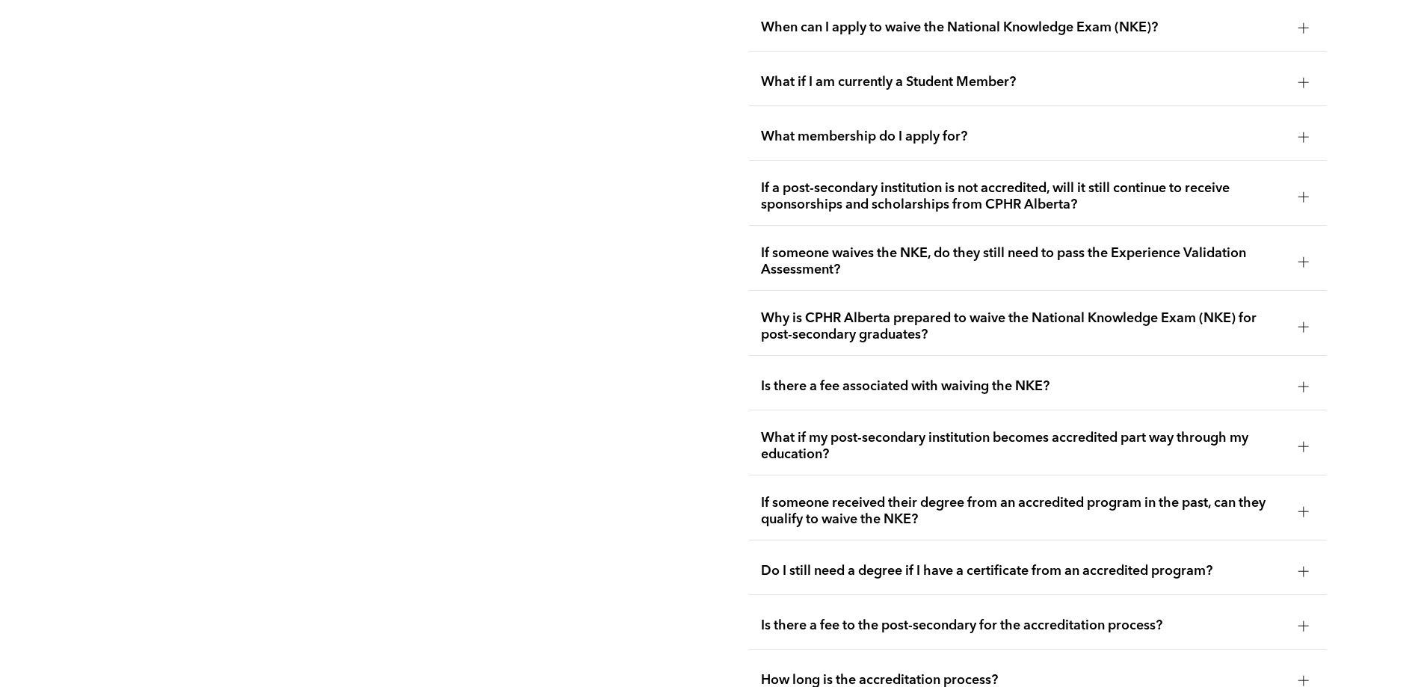
click at [1307, 191] on div at bounding box center [1303, 196] width 10 height 10
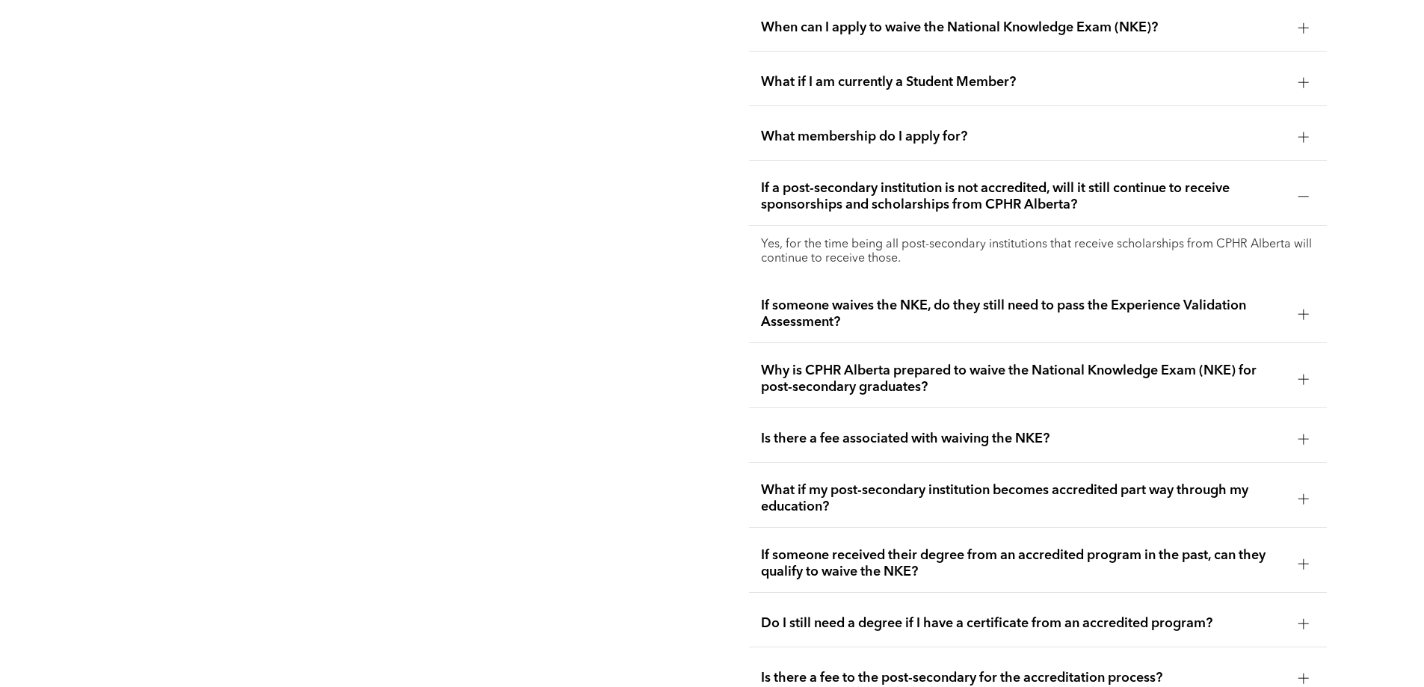
click at [1307, 191] on div at bounding box center [1303, 196] width 10 height 10
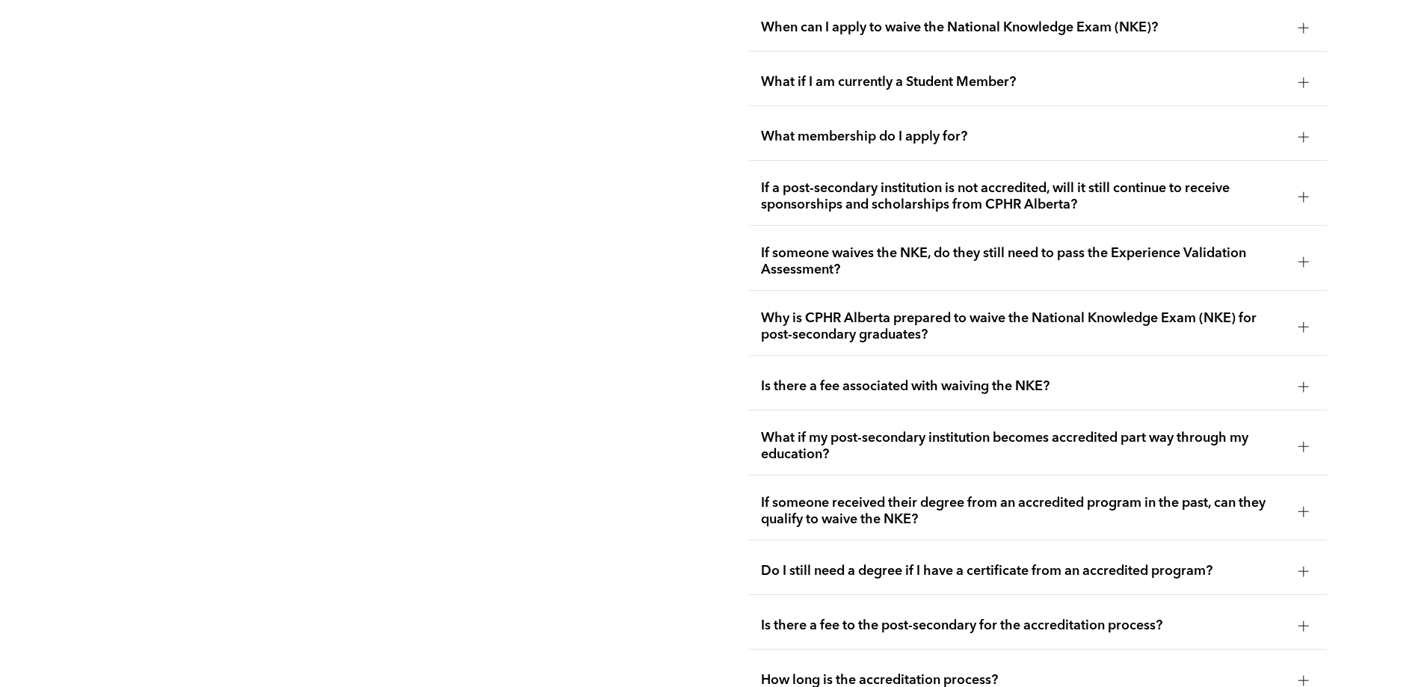
click at [1303, 256] on div at bounding box center [1303, 261] width 1 height 10
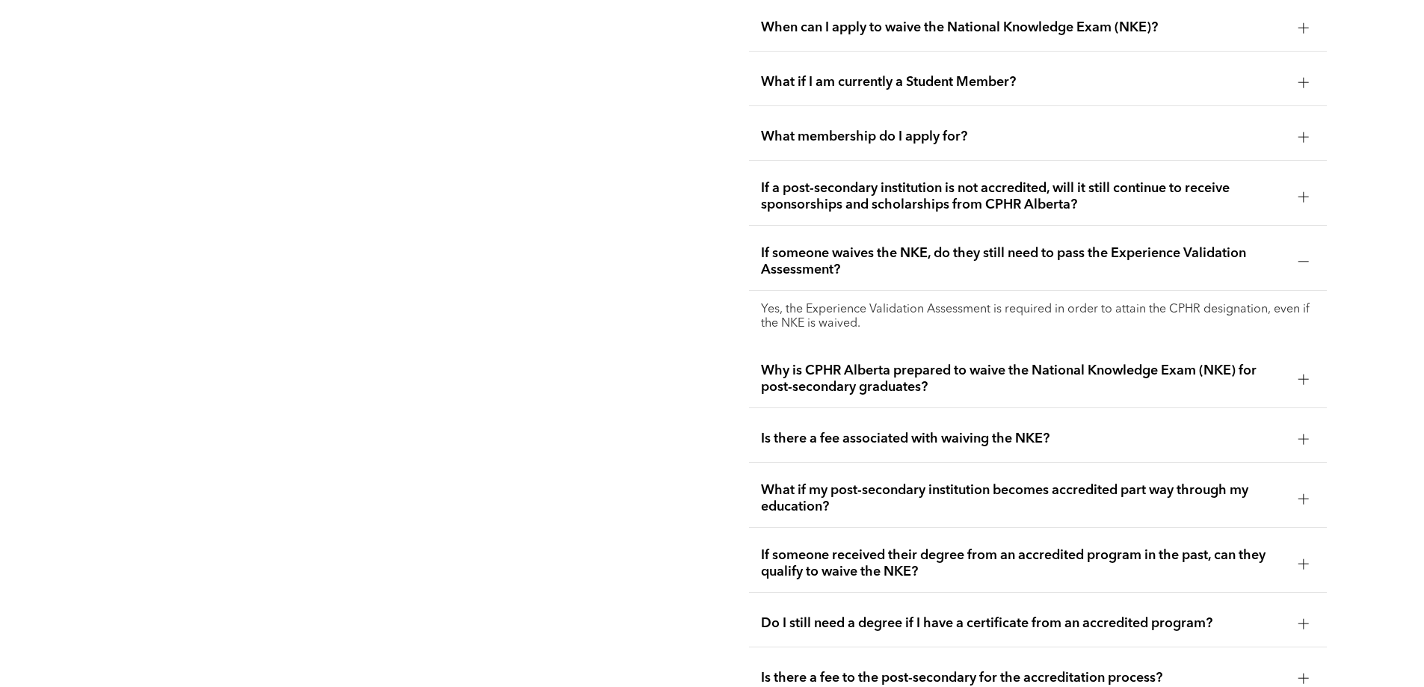
click at [1303, 256] on div at bounding box center [1303, 261] width 1 height 10
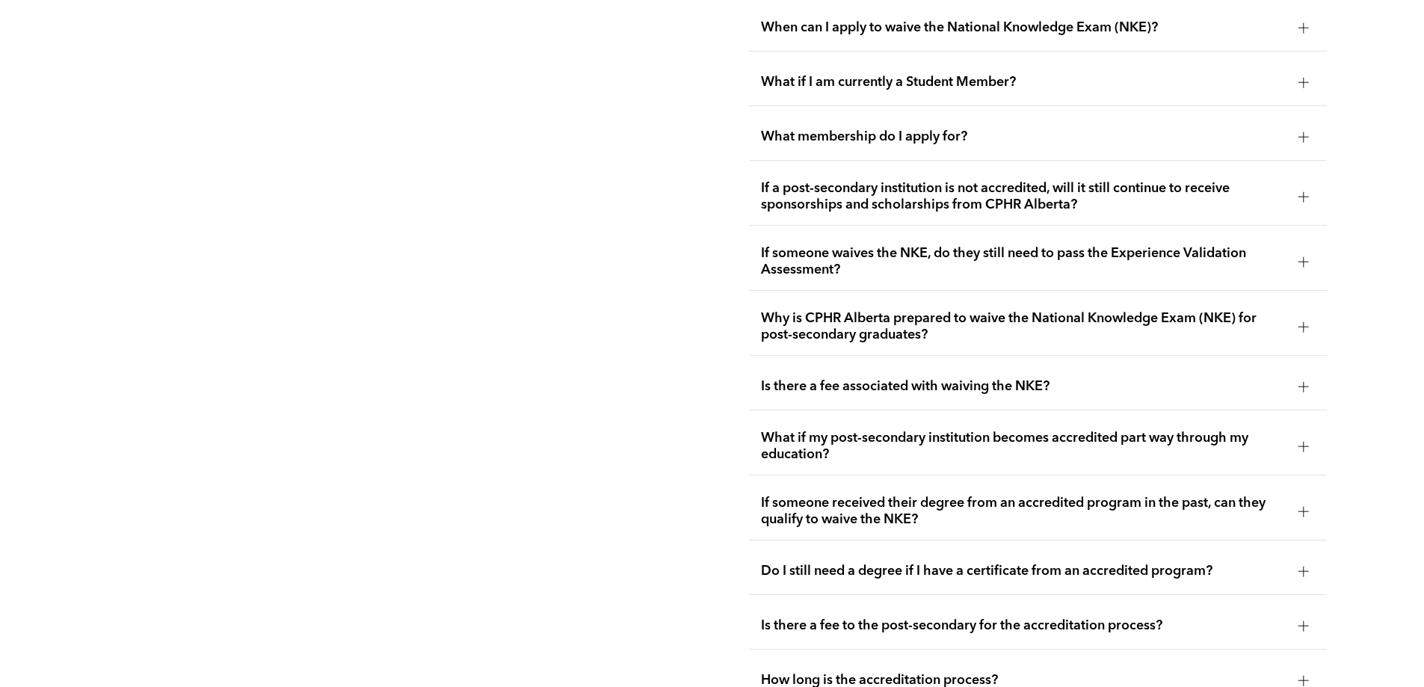
click at [1303, 321] on div at bounding box center [1303, 326] width 1 height 10
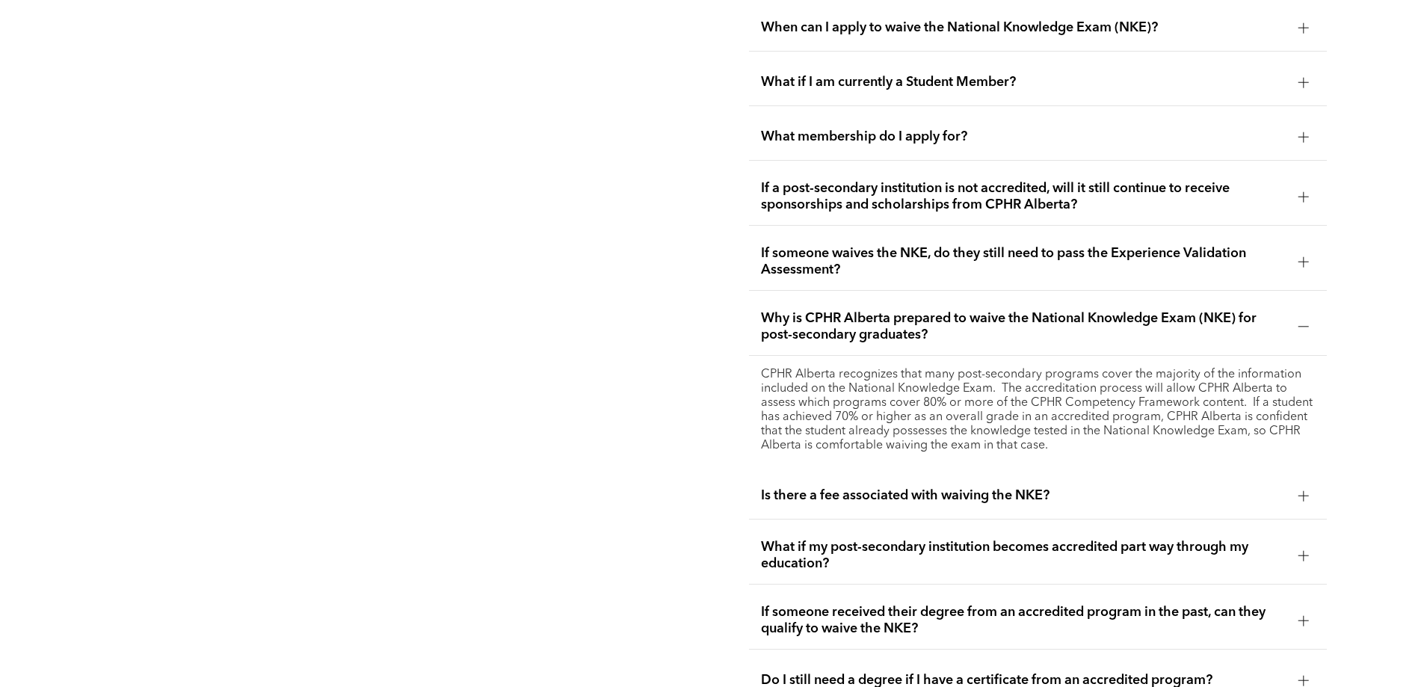
click at [1303, 321] on div at bounding box center [1303, 326] width 1 height 10
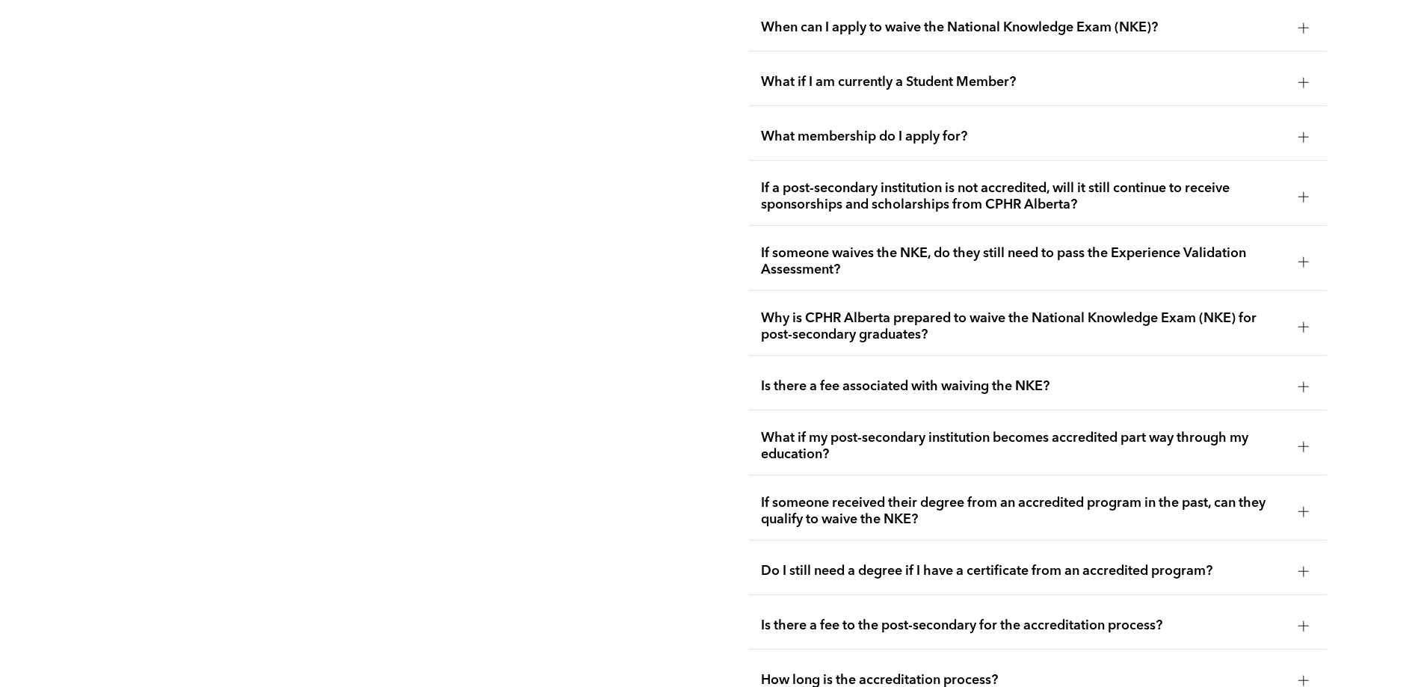
scroll to position [2956, 0]
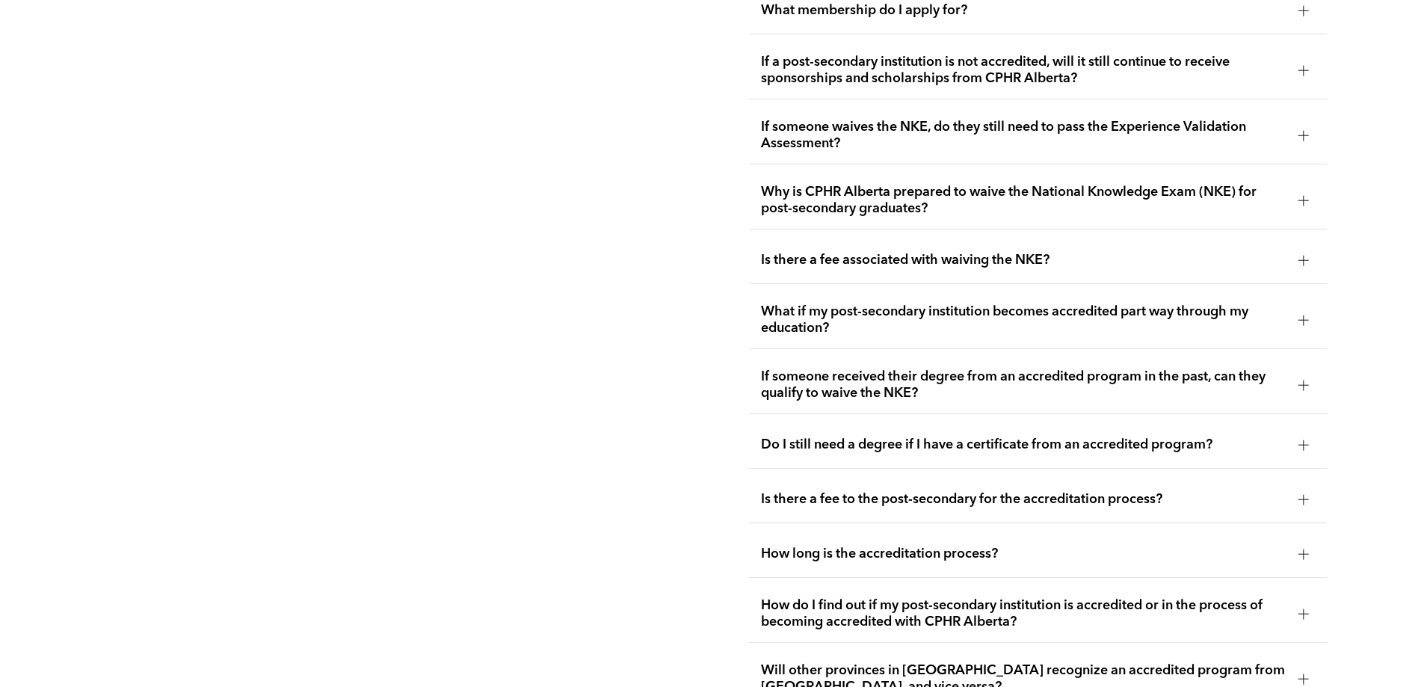
click at [1305, 255] on div at bounding box center [1303, 260] width 10 height 10
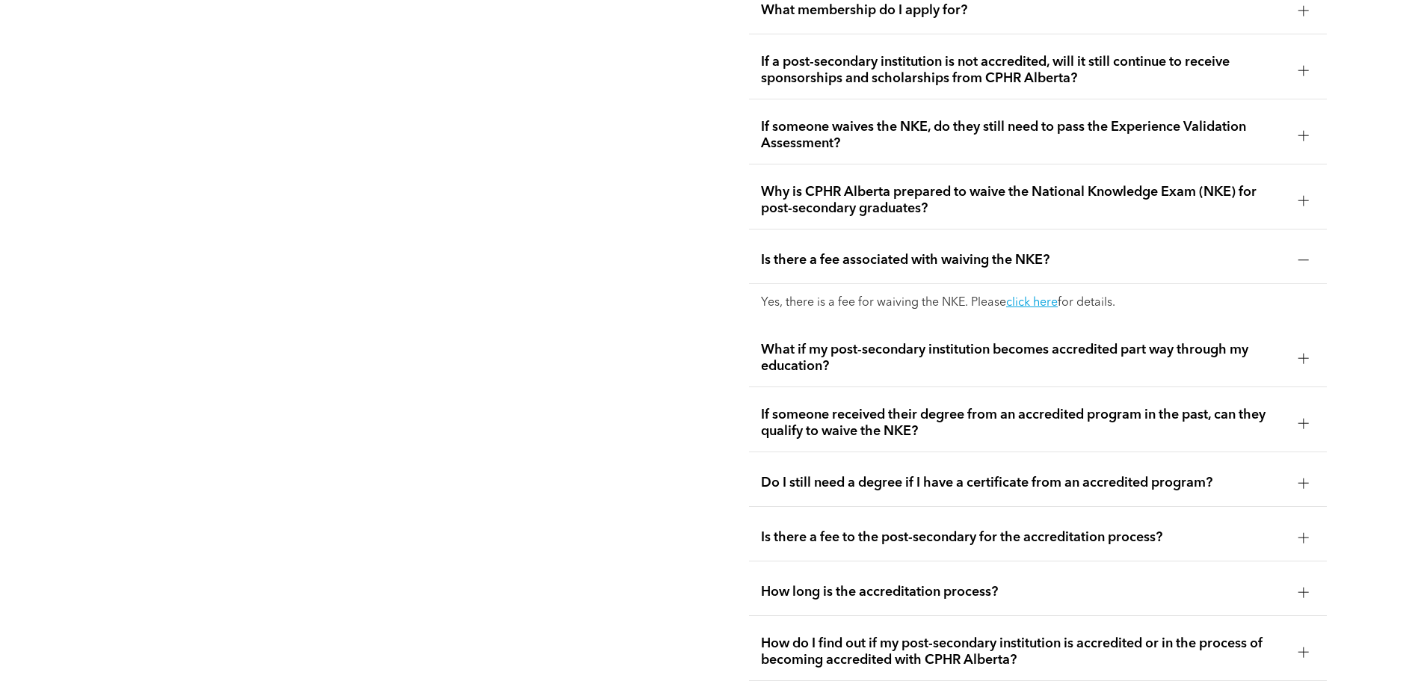
click at [1305, 255] on div at bounding box center [1303, 260] width 10 height 10
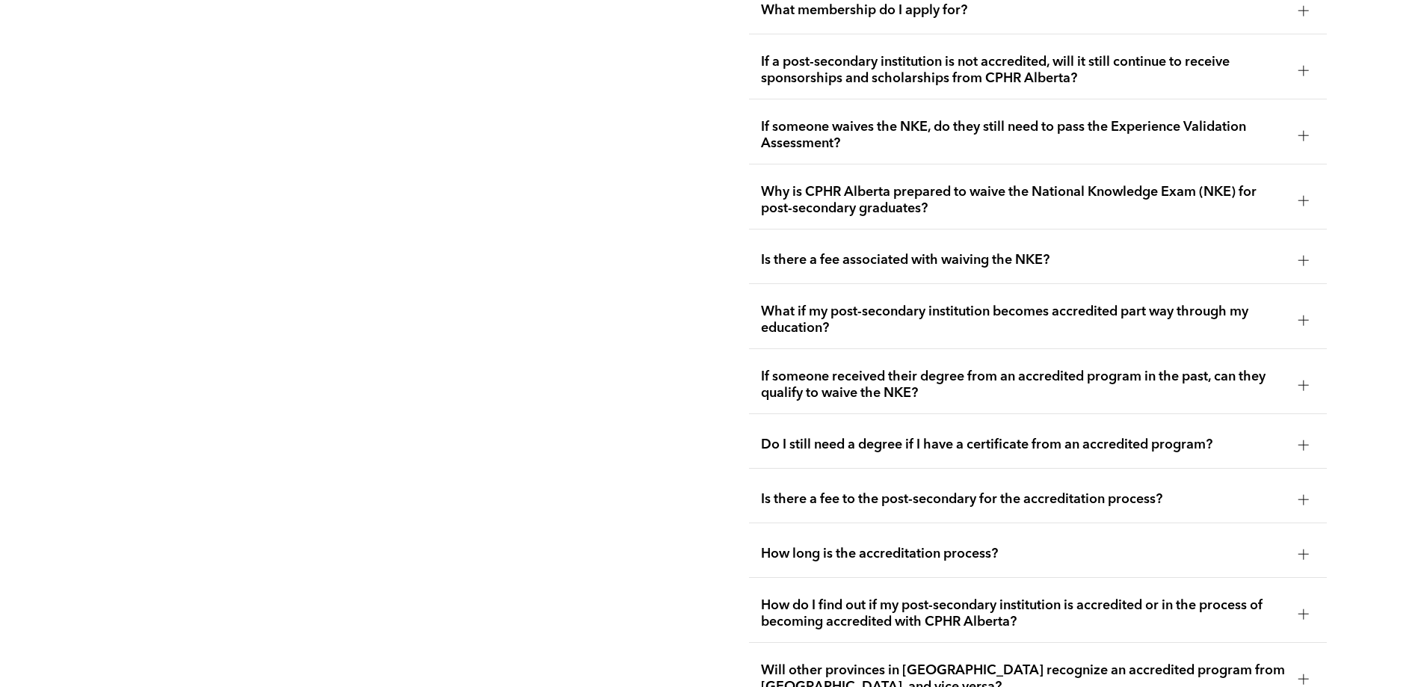
click at [1307, 309] on div at bounding box center [1303, 320] width 22 height 22
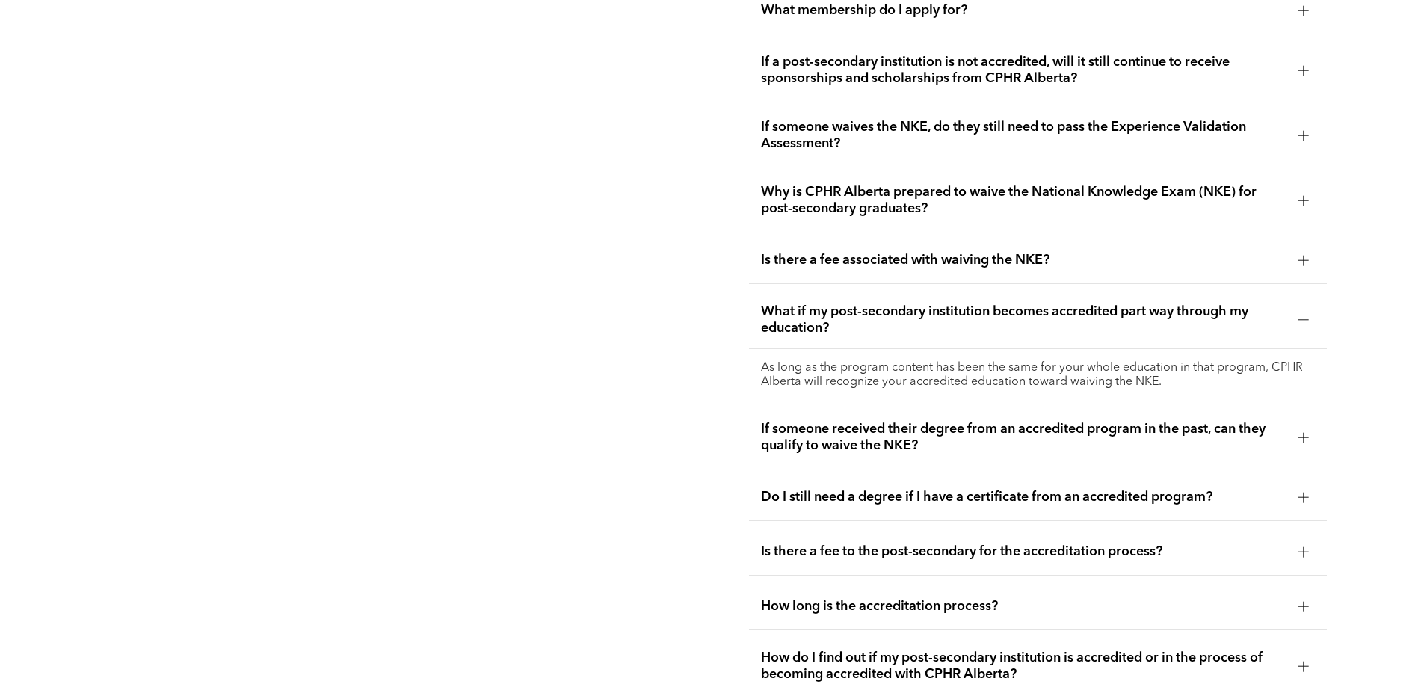
click at [1307, 309] on div at bounding box center [1303, 320] width 22 height 22
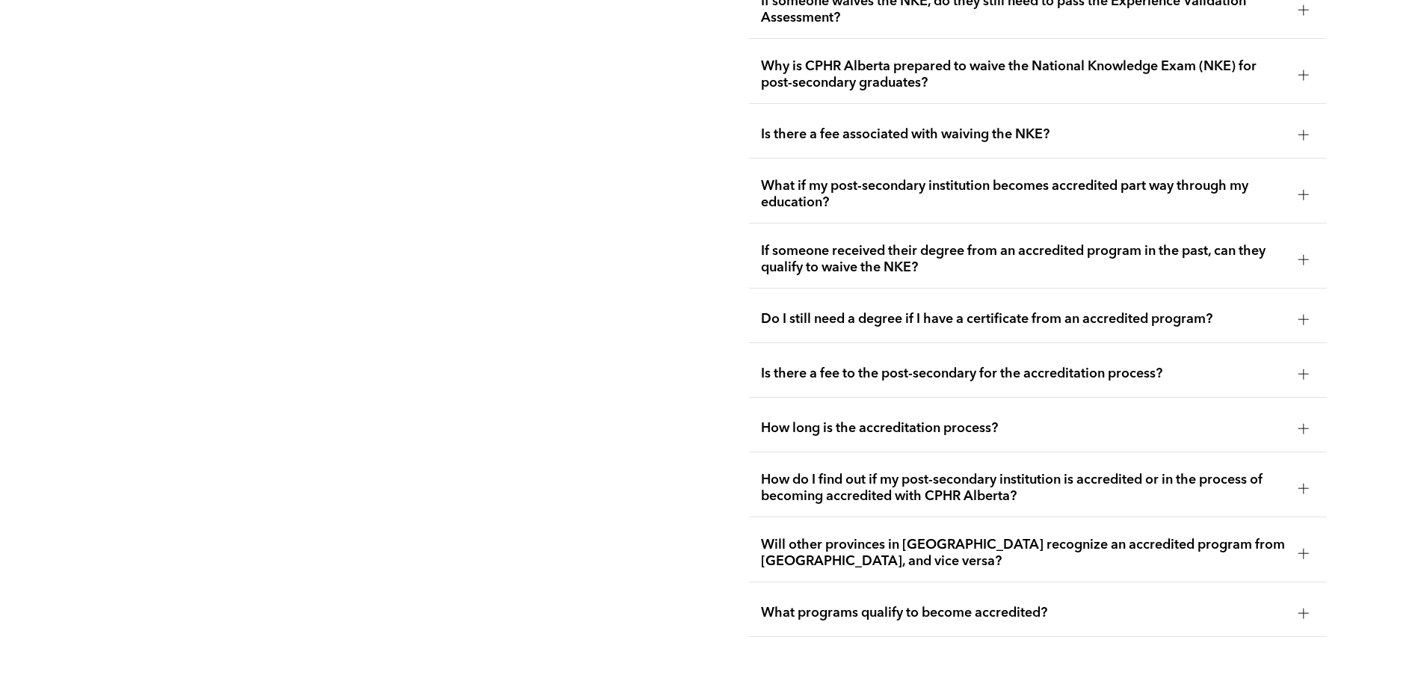
scroll to position [3100, 0]
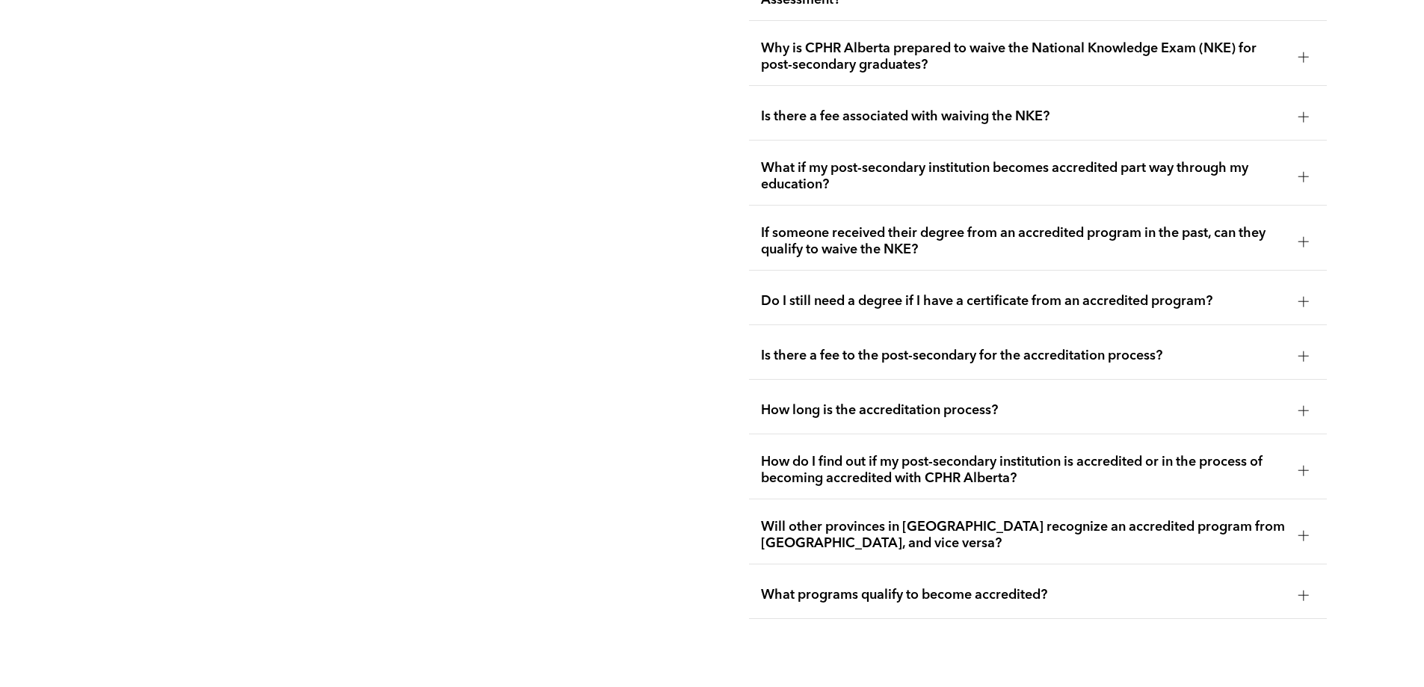
click at [1305, 241] on div at bounding box center [1303, 241] width 10 height 1
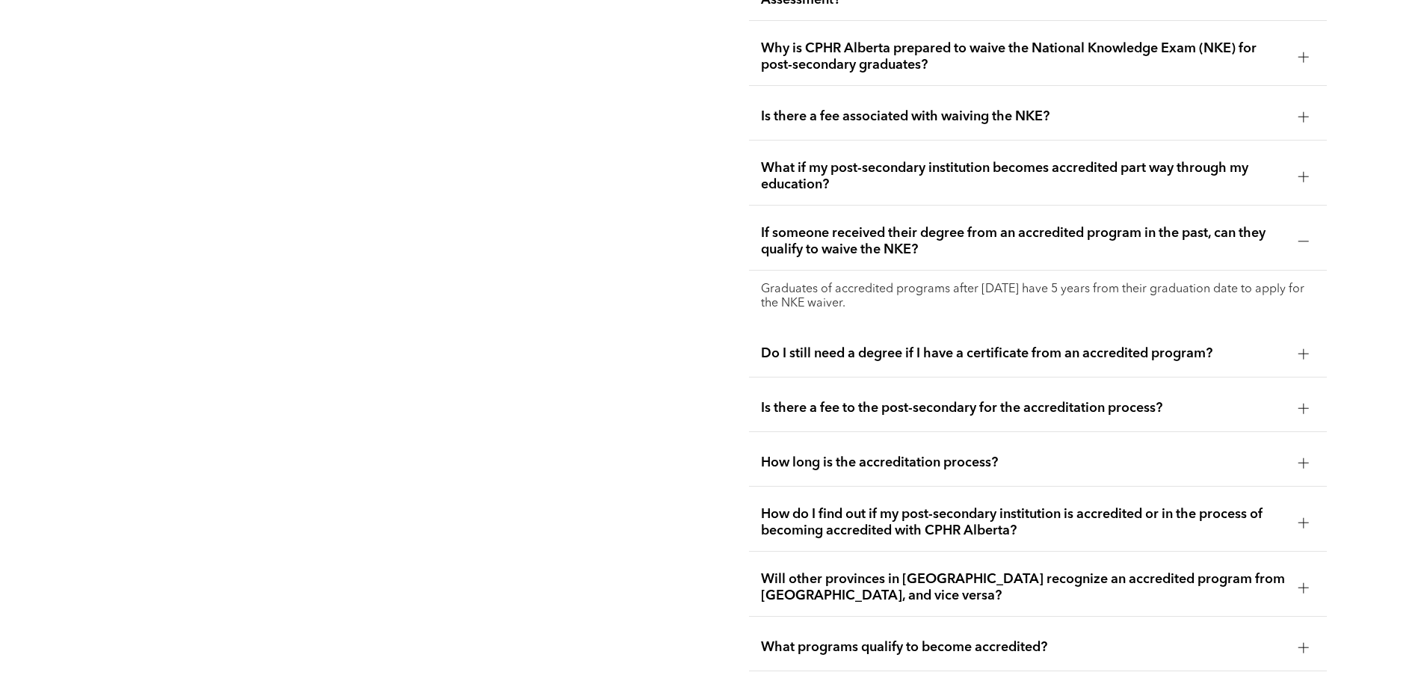
click at [1305, 241] on div at bounding box center [1303, 241] width 10 height 1
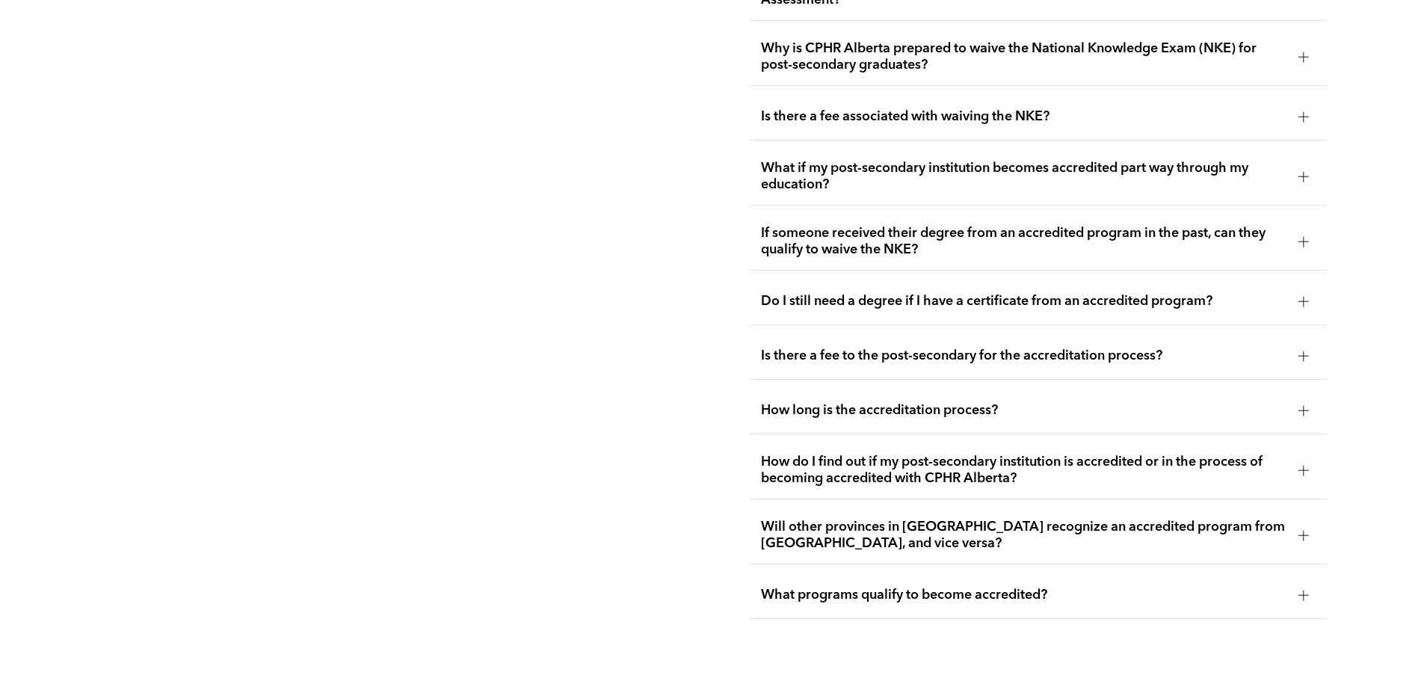
click at [1300, 290] on div at bounding box center [1303, 301] width 22 height 22
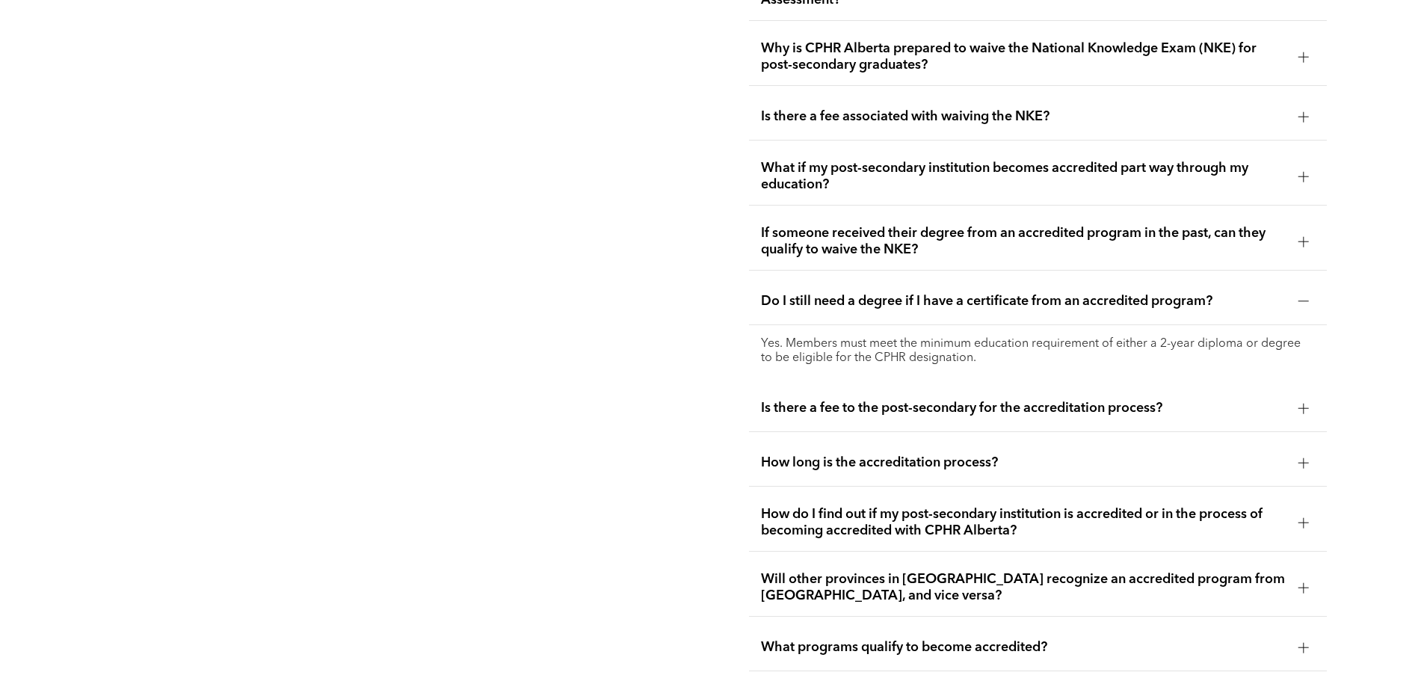
click at [1301, 301] on div at bounding box center [1303, 301] width 10 height 1
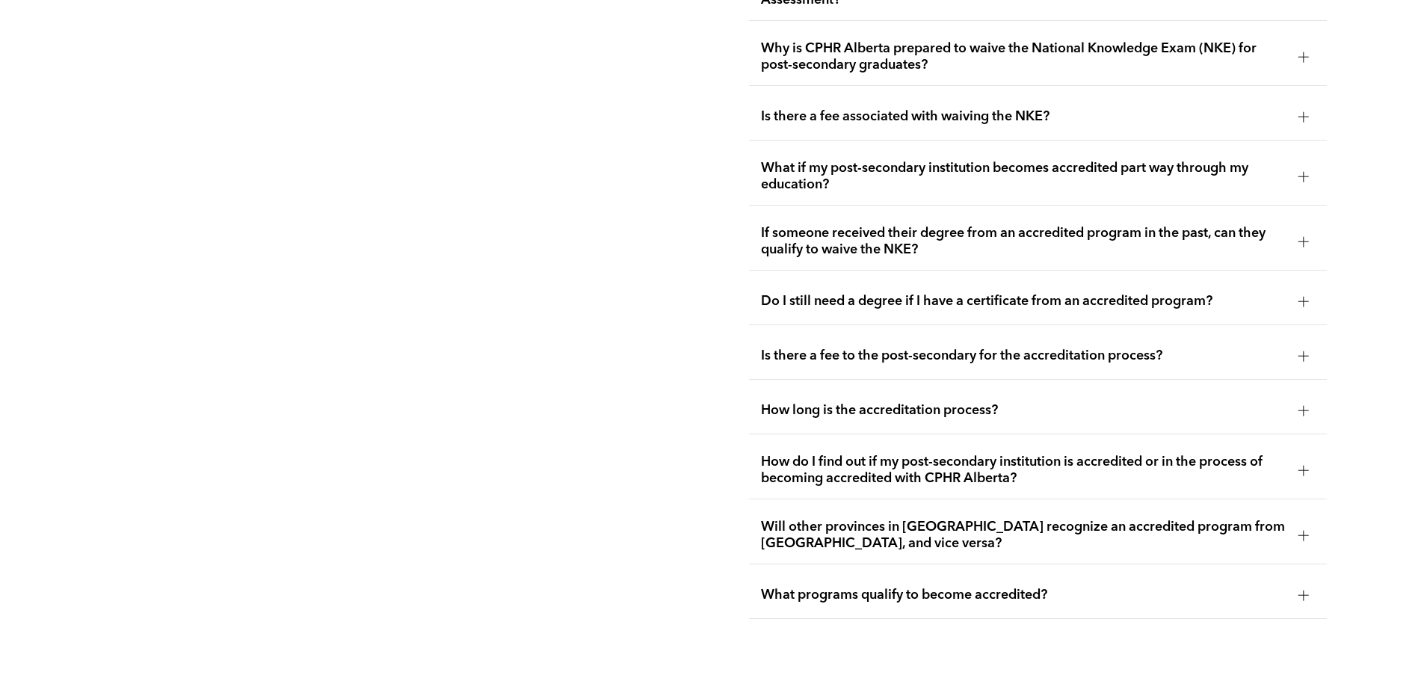
click at [1305, 351] on div at bounding box center [1303, 356] width 10 height 10
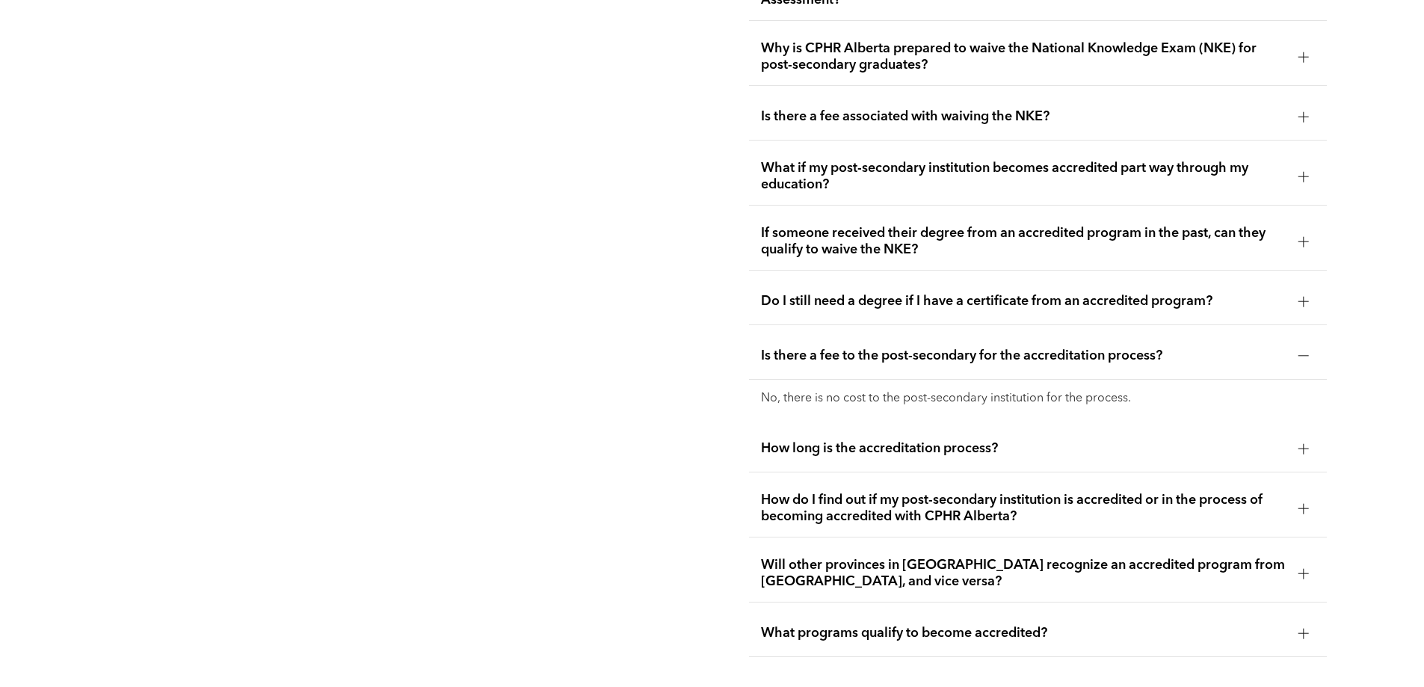
click at [1305, 351] on div at bounding box center [1303, 356] width 10 height 10
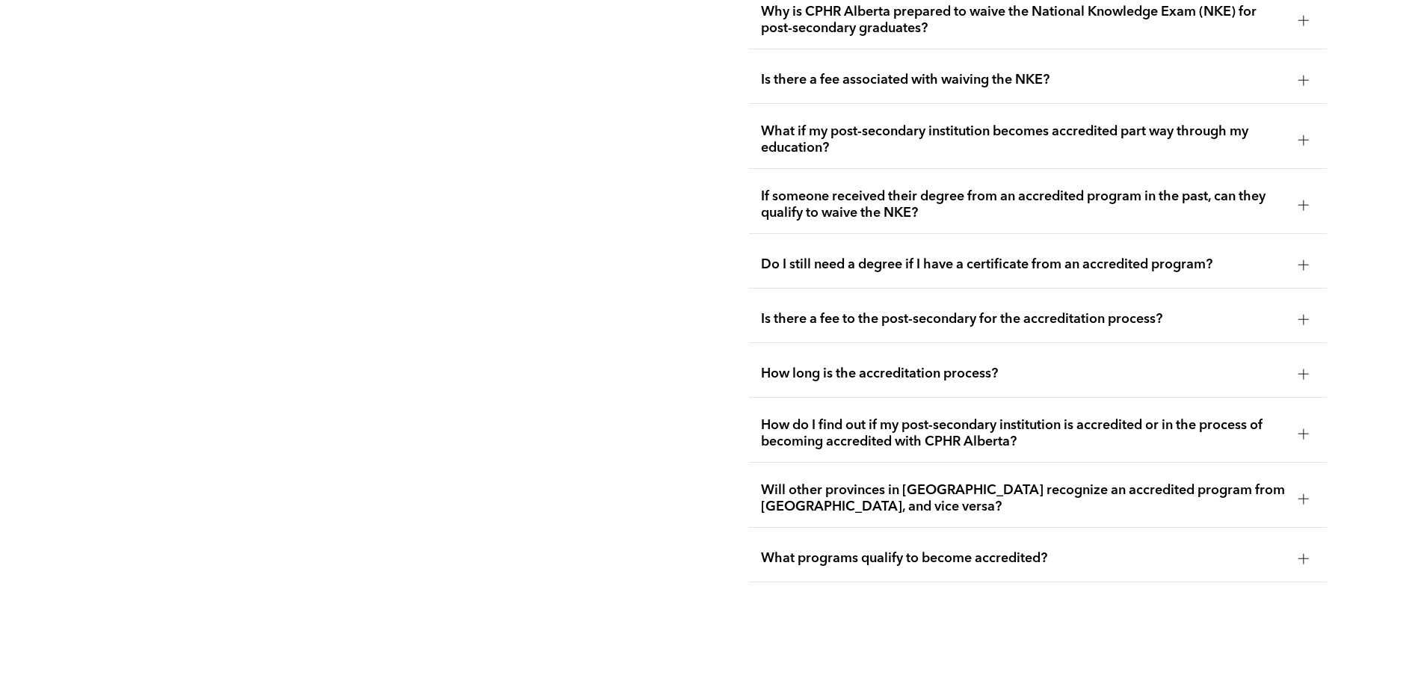
scroll to position [3155, 0]
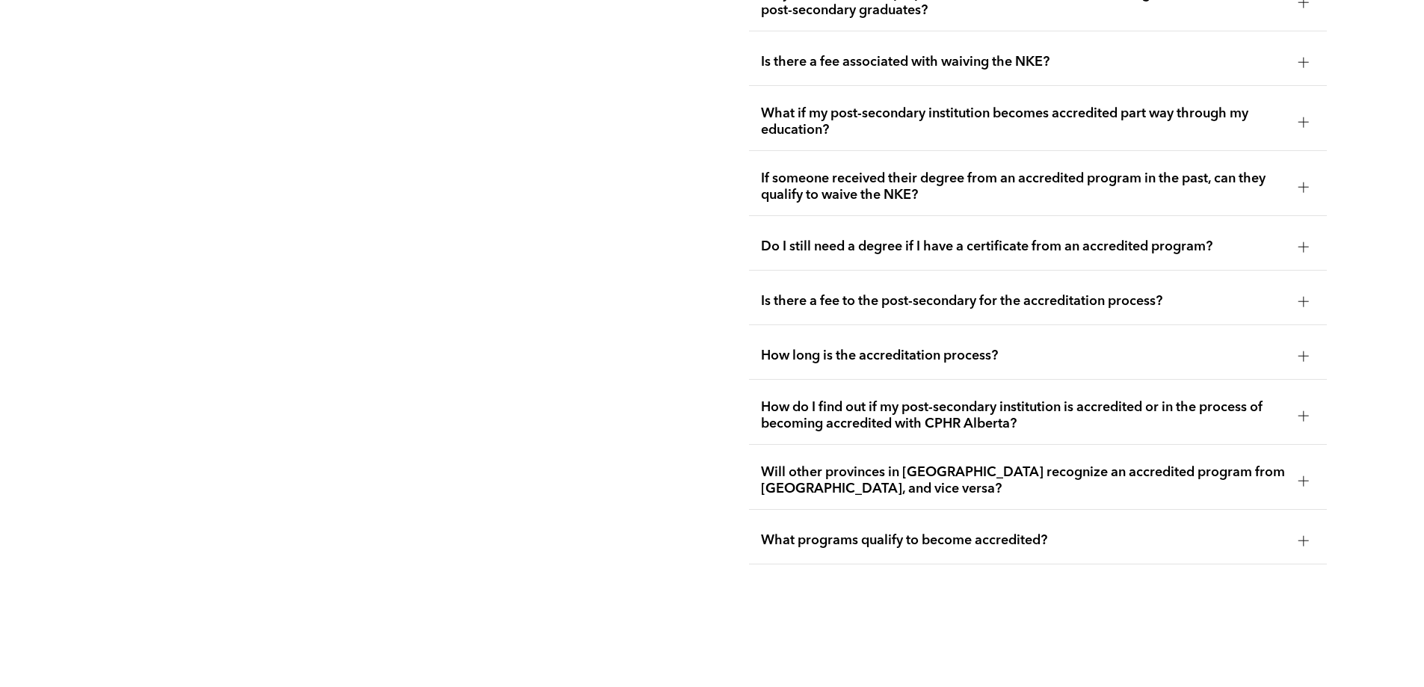
click at [1307, 351] on div at bounding box center [1303, 356] width 10 height 10
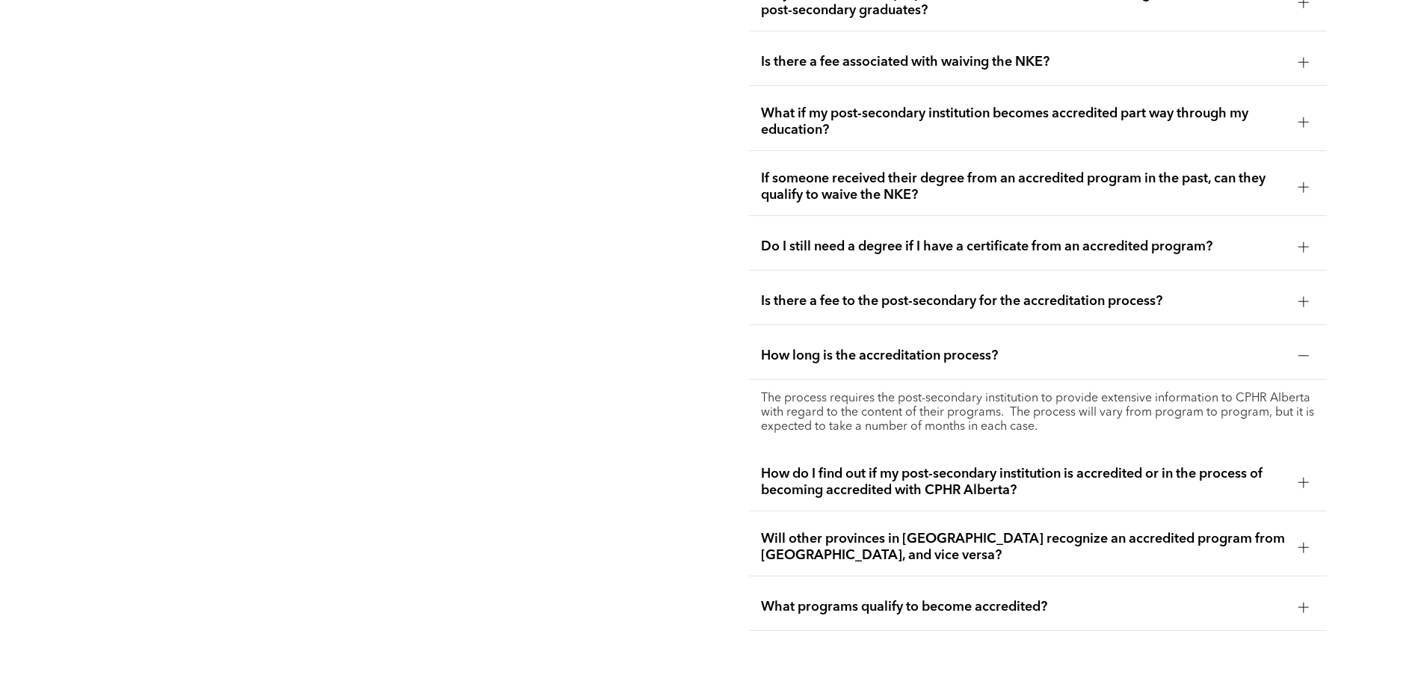
click at [1307, 351] on div at bounding box center [1303, 356] width 10 height 10
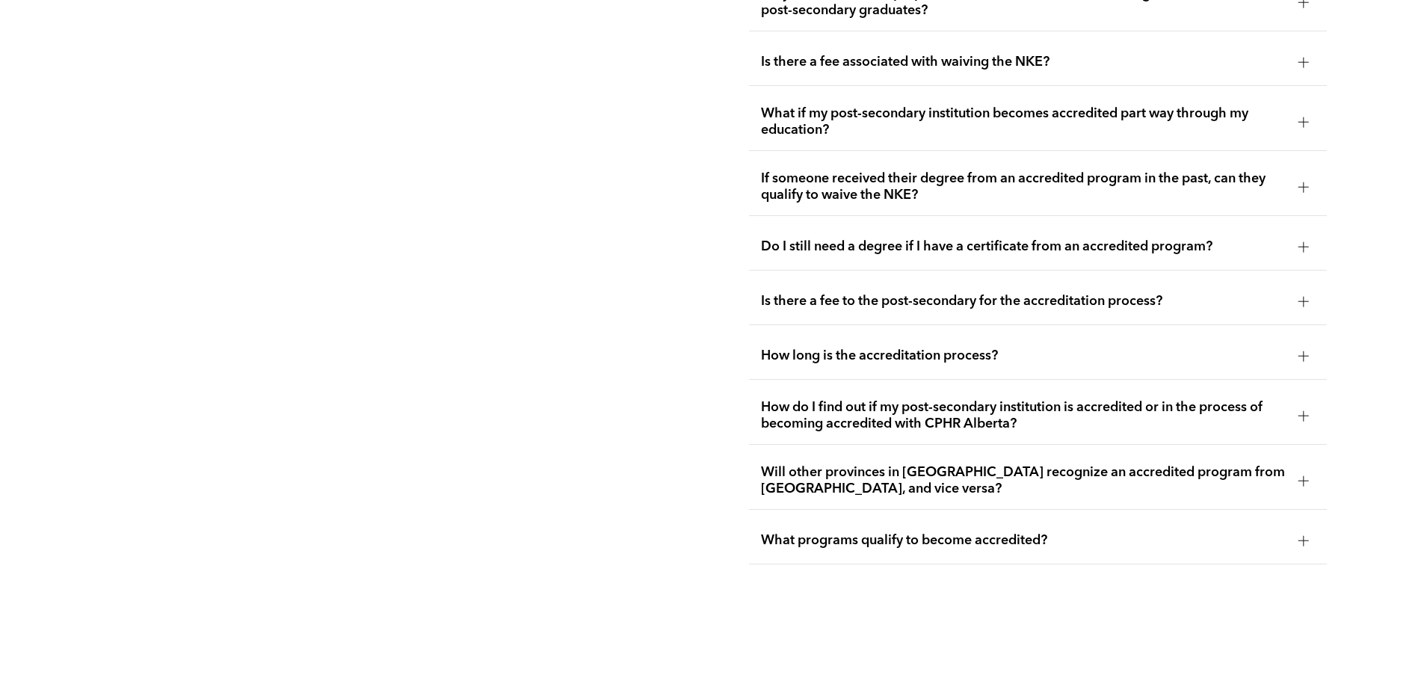
click at [1303, 404] on div at bounding box center [1303, 415] width 22 height 22
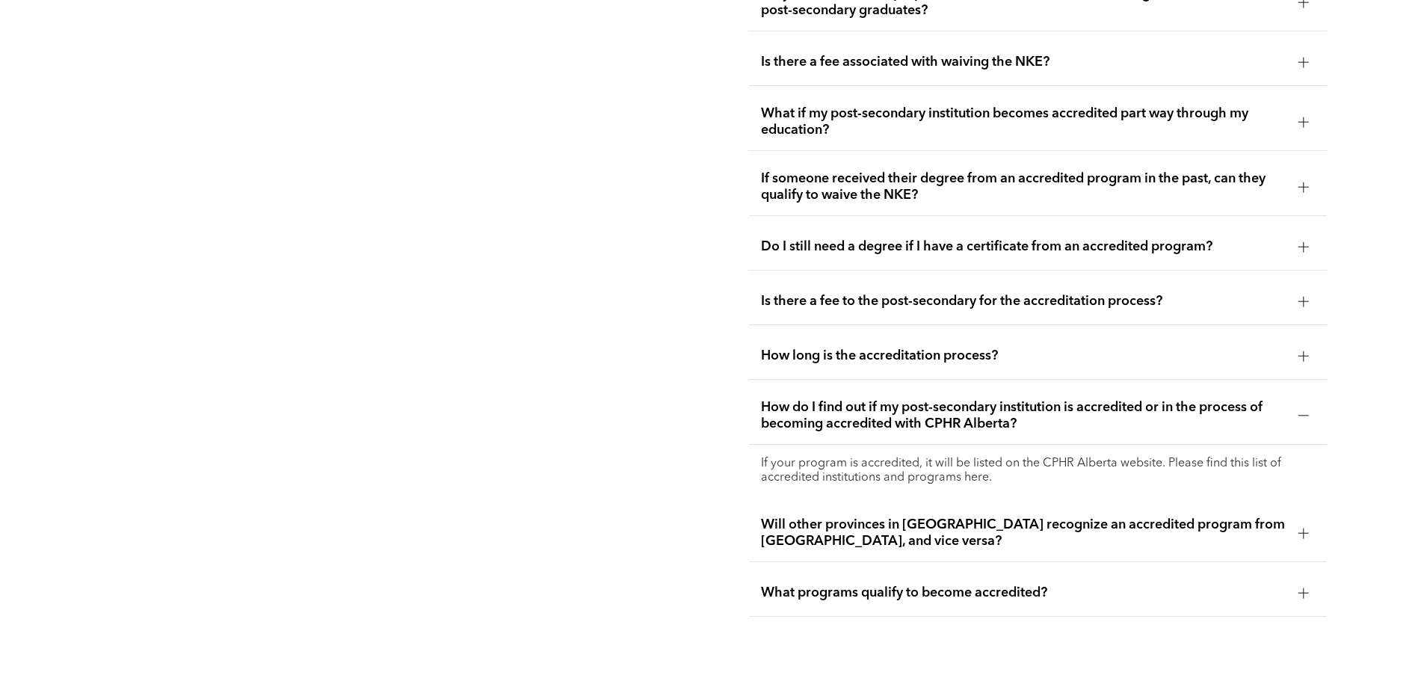
click at [1303, 404] on div at bounding box center [1303, 415] width 22 height 22
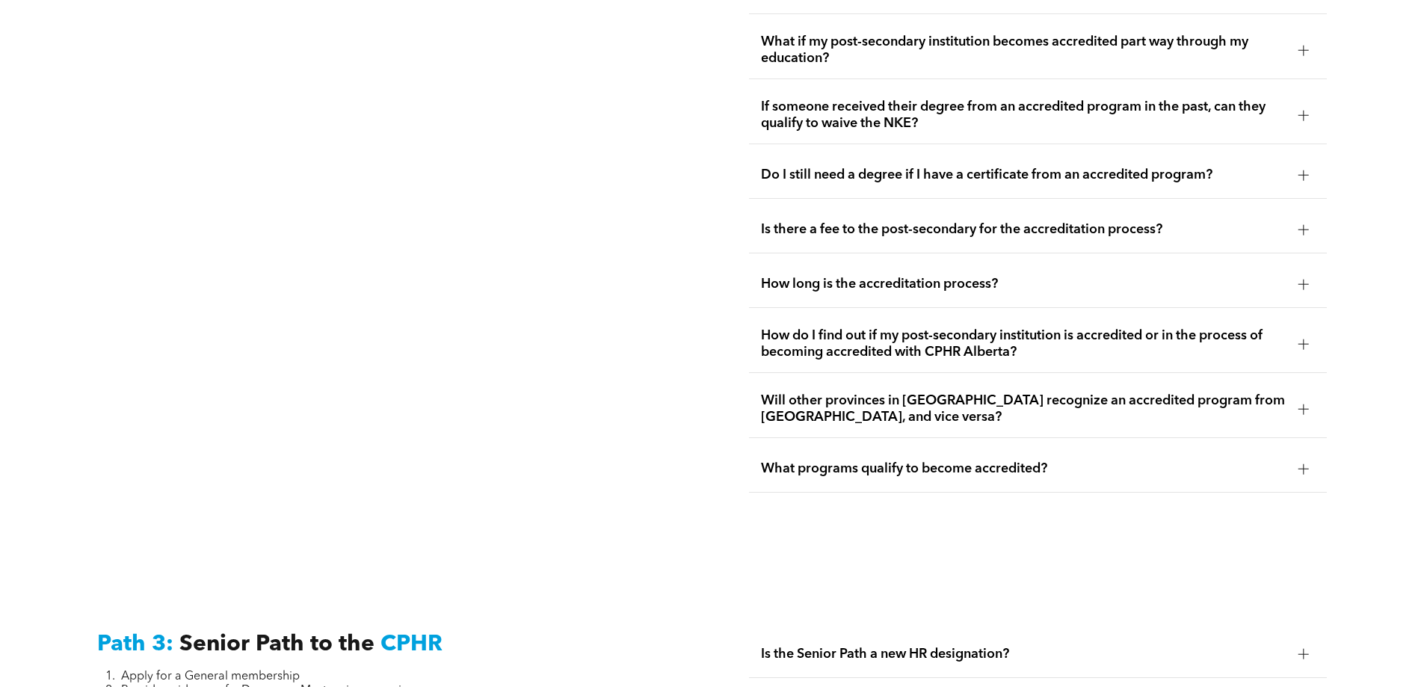
scroll to position [3305, 0]
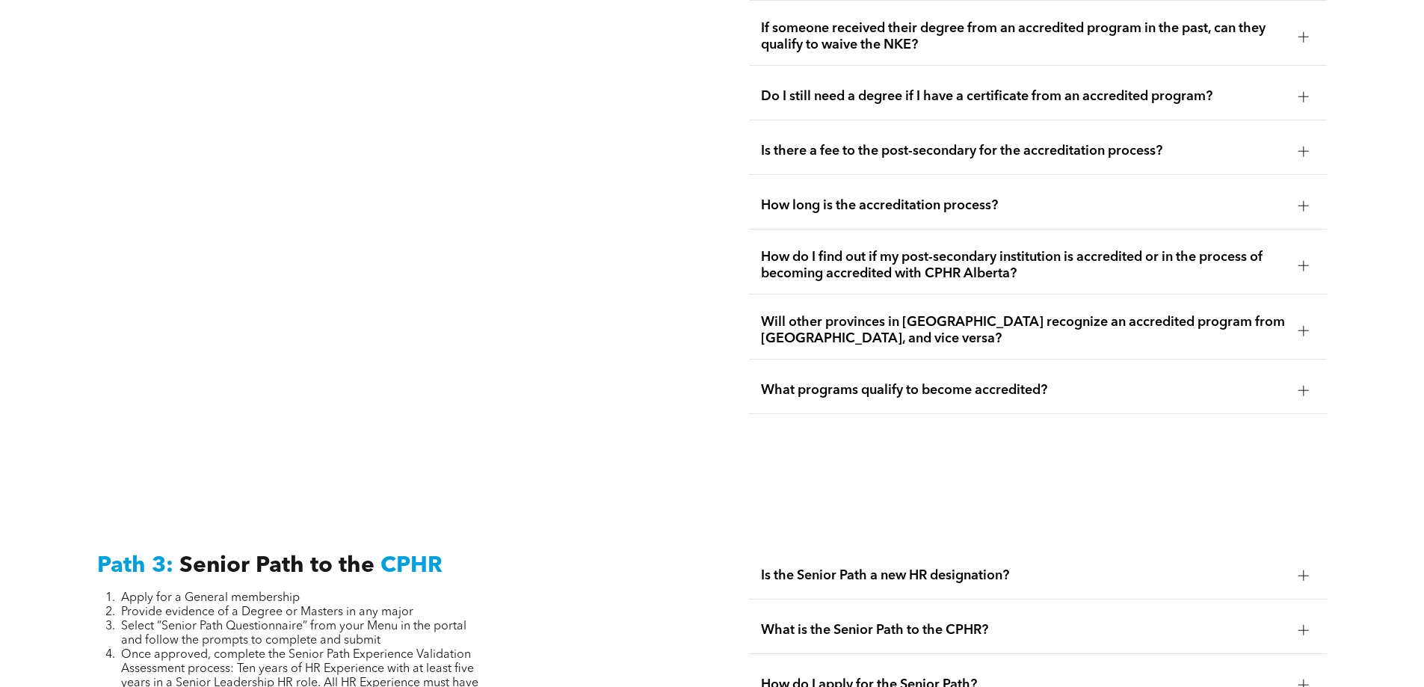
click at [1303, 319] on div at bounding box center [1303, 330] width 22 height 22
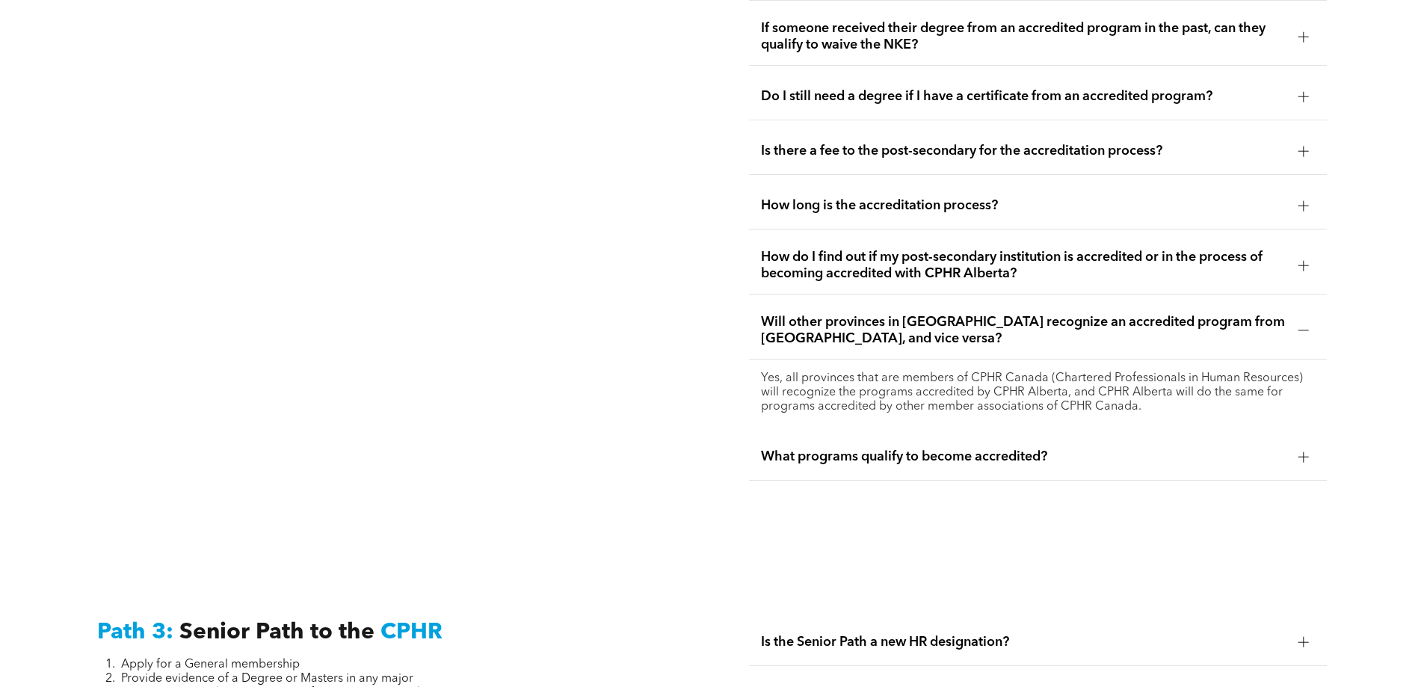
click at [1303, 319] on div at bounding box center [1303, 330] width 22 height 22
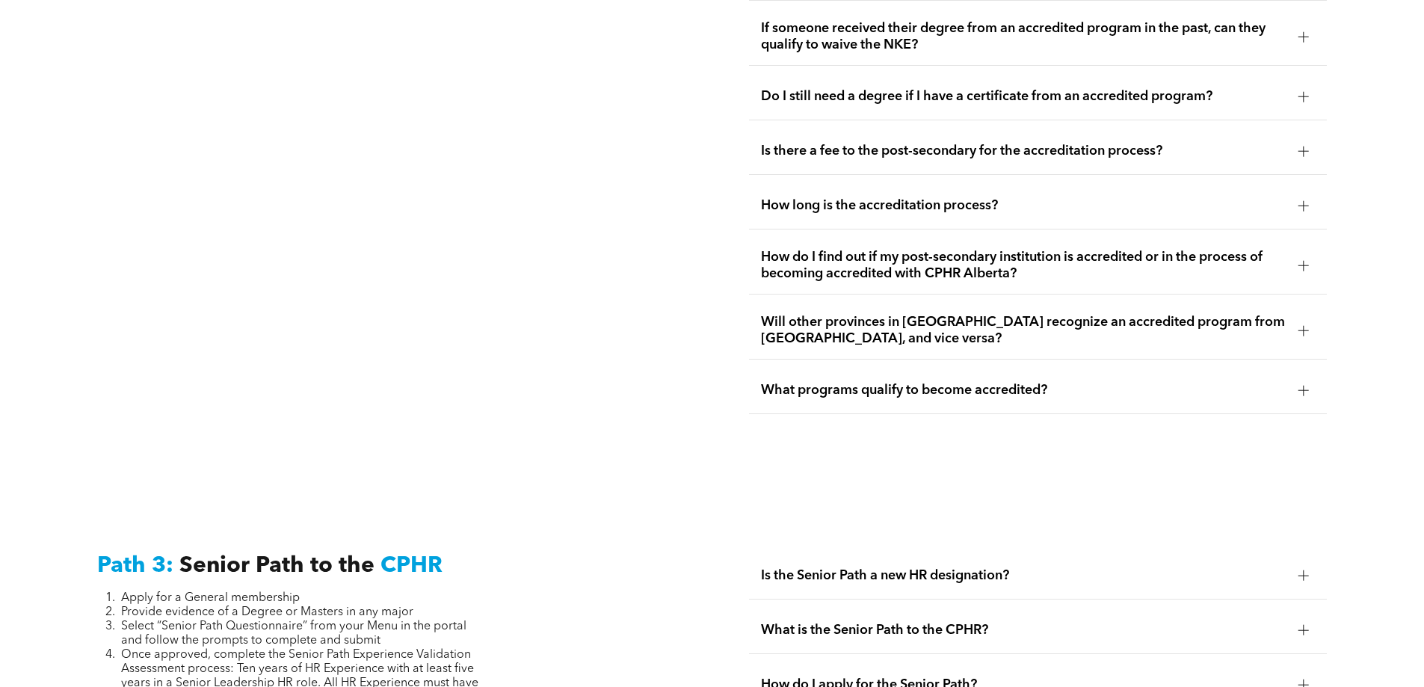
click at [1304, 385] on div at bounding box center [1303, 390] width 1 height 10
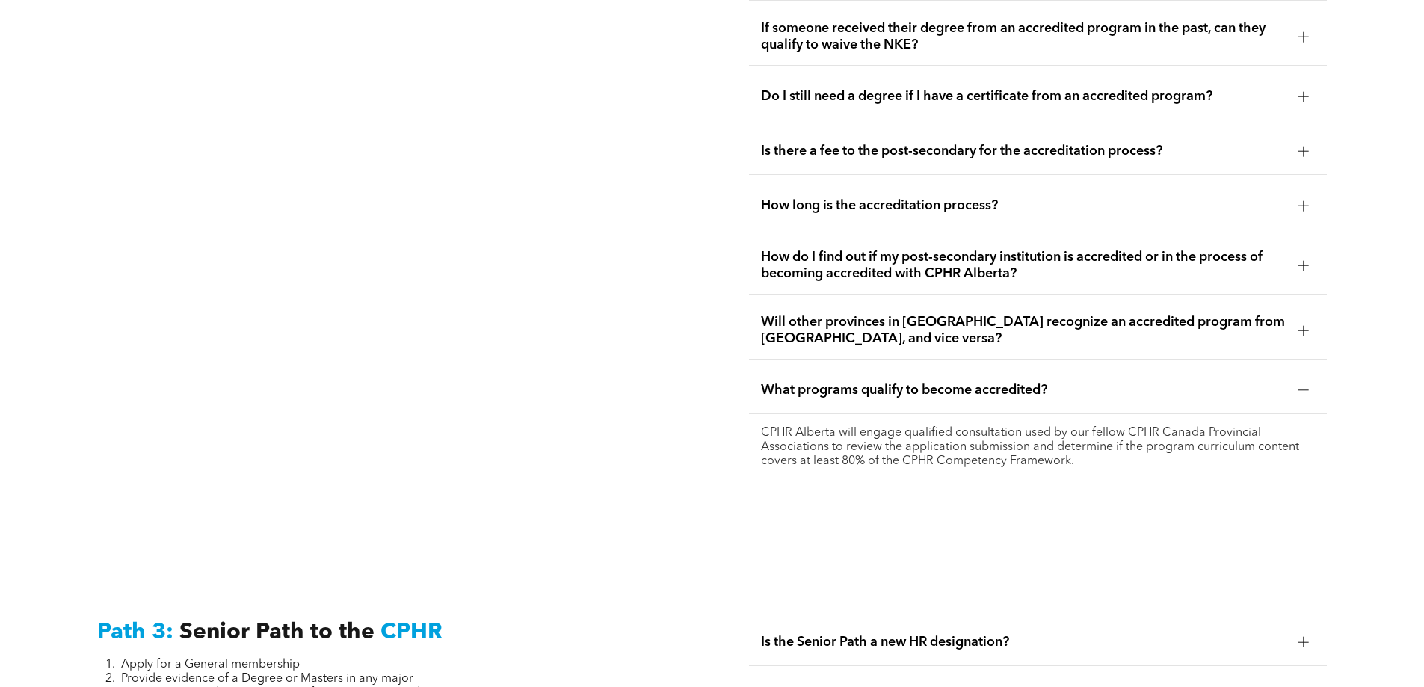
click at [1304, 385] on div at bounding box center [1303, 390] width 1 height 10
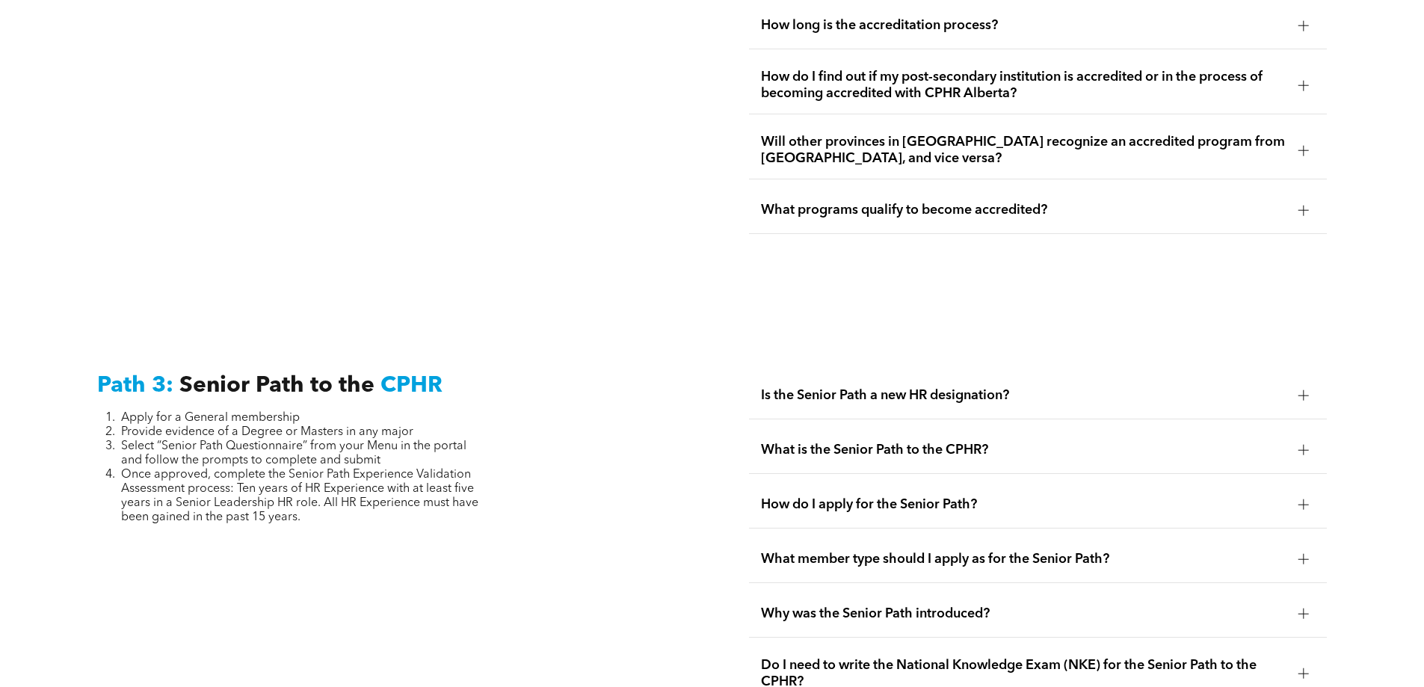
scroll to position [3497, 0]
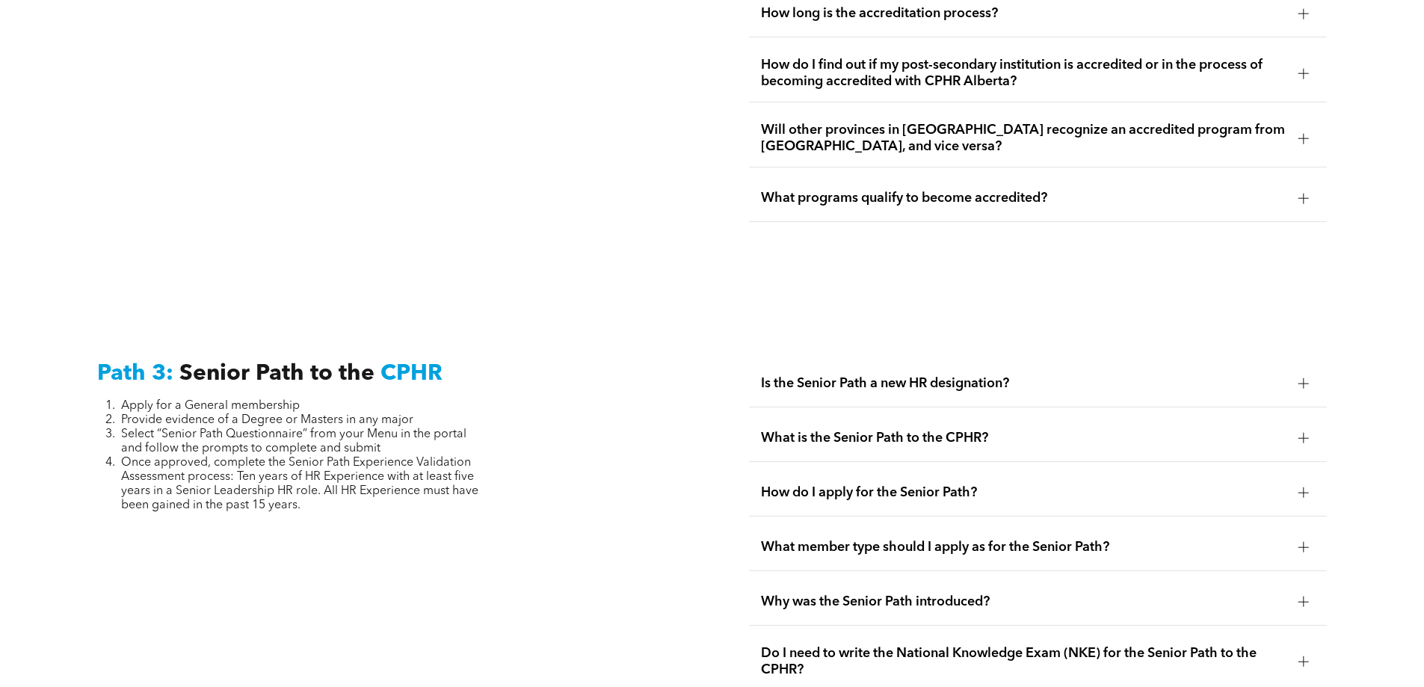
click at [1303, 378] on div at bounding box center [1303, 383] width 1 height 10
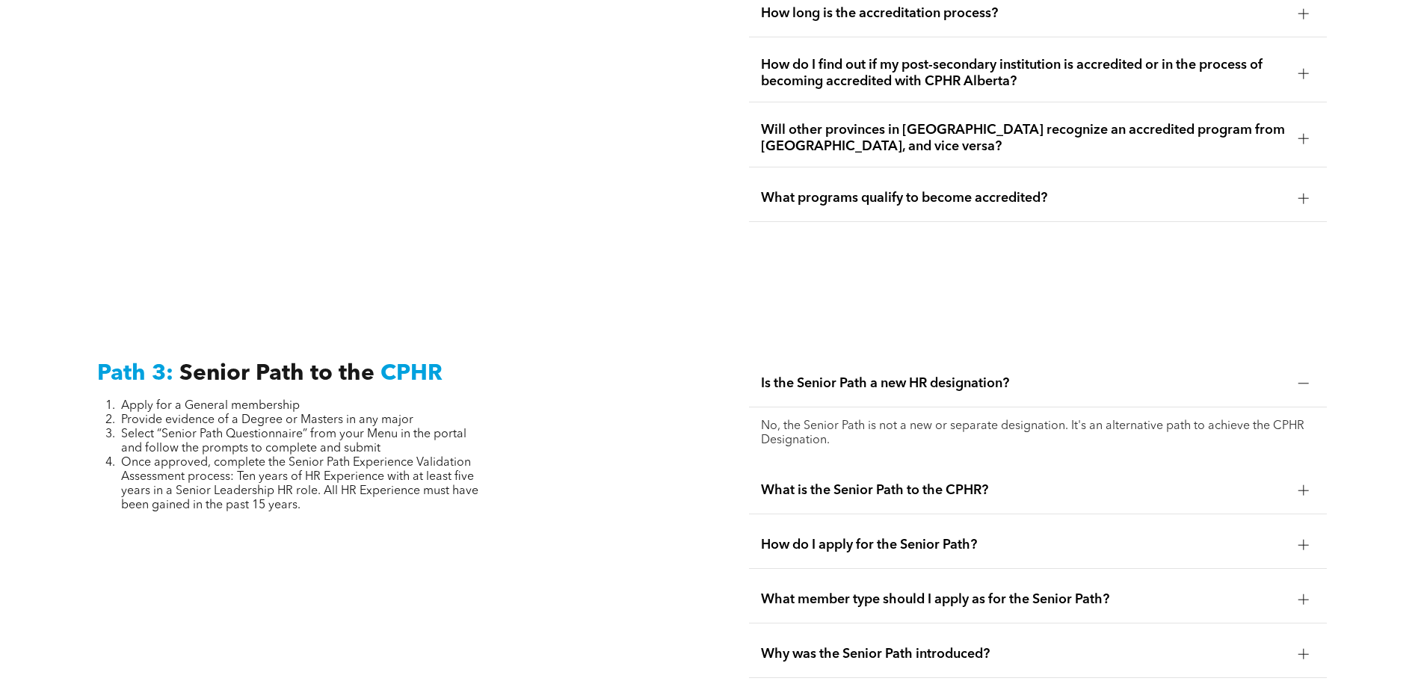
click at [1303, 378] on div at bounding box center [1303, 383] width 1 height 10
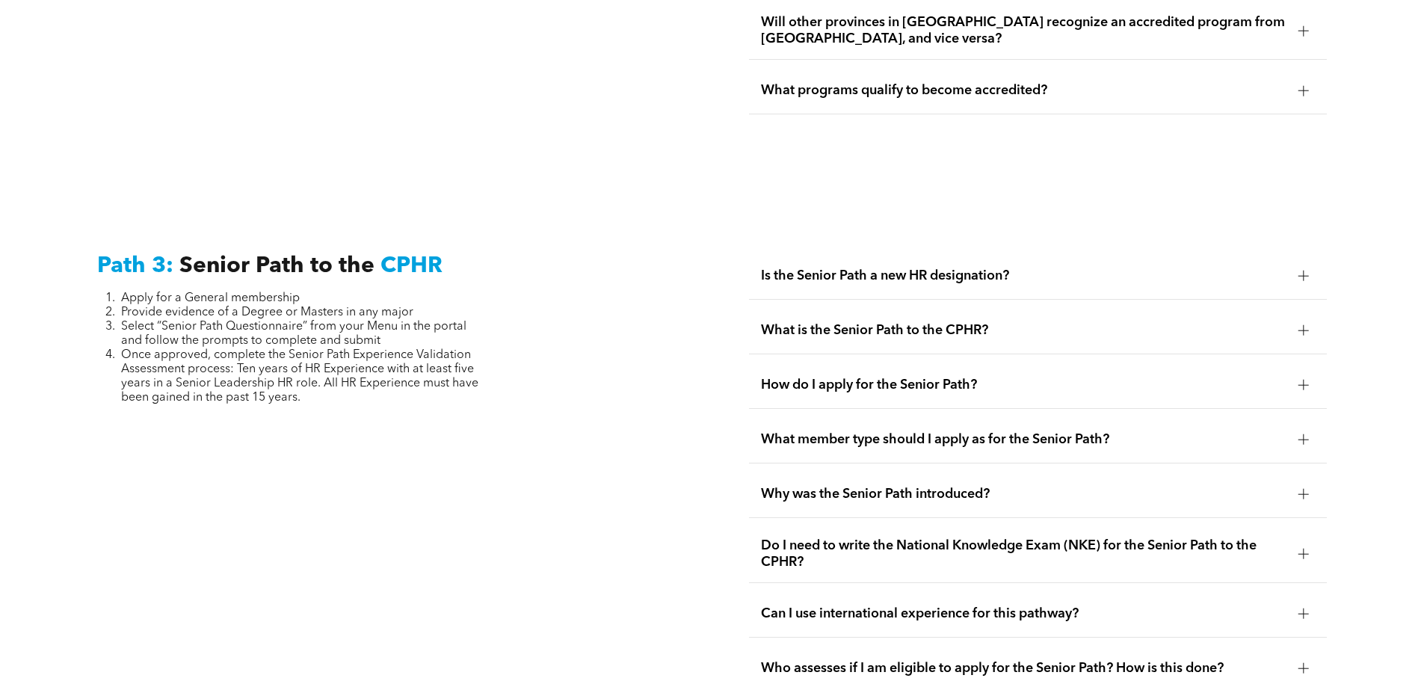
scroll to position [3611, 0]
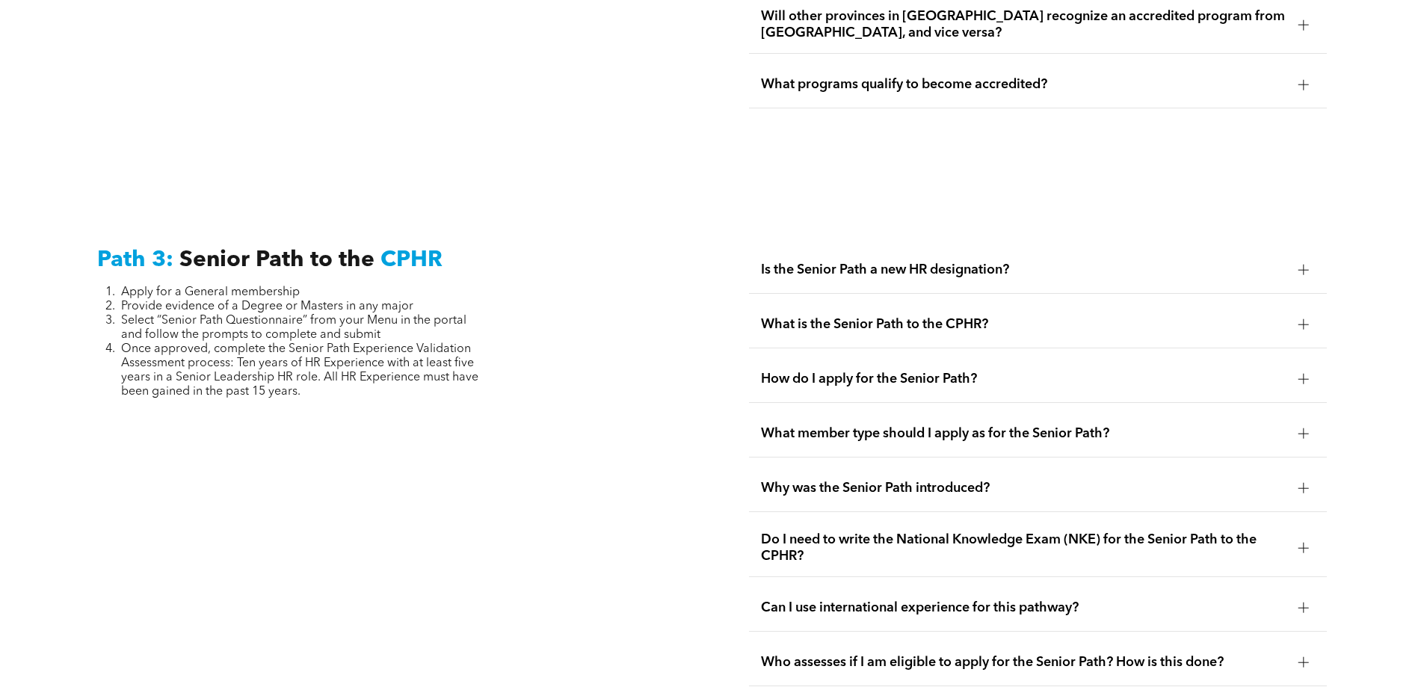
click at [1299, 319] on div at bounding box center [1303, 324] width 10 height 10
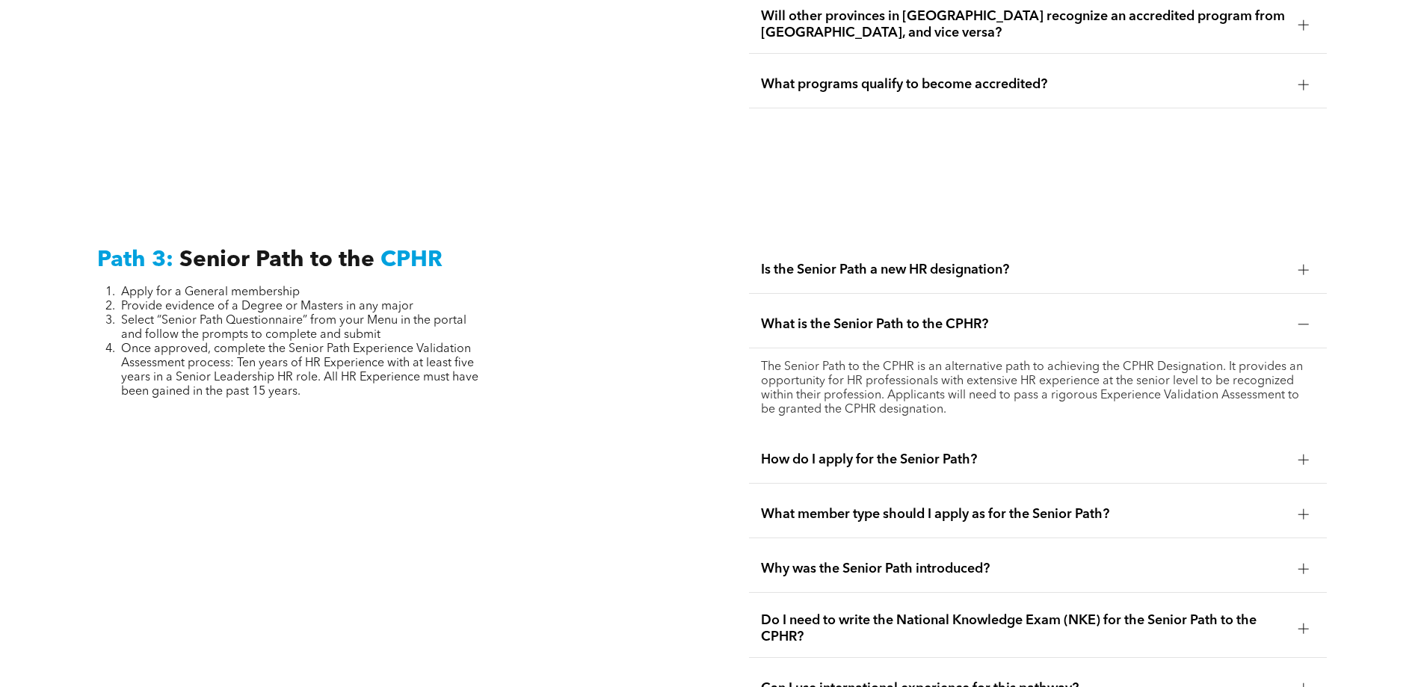
click at [1299, 319] on div at bounding box center [1303, 324] width 10 height 10
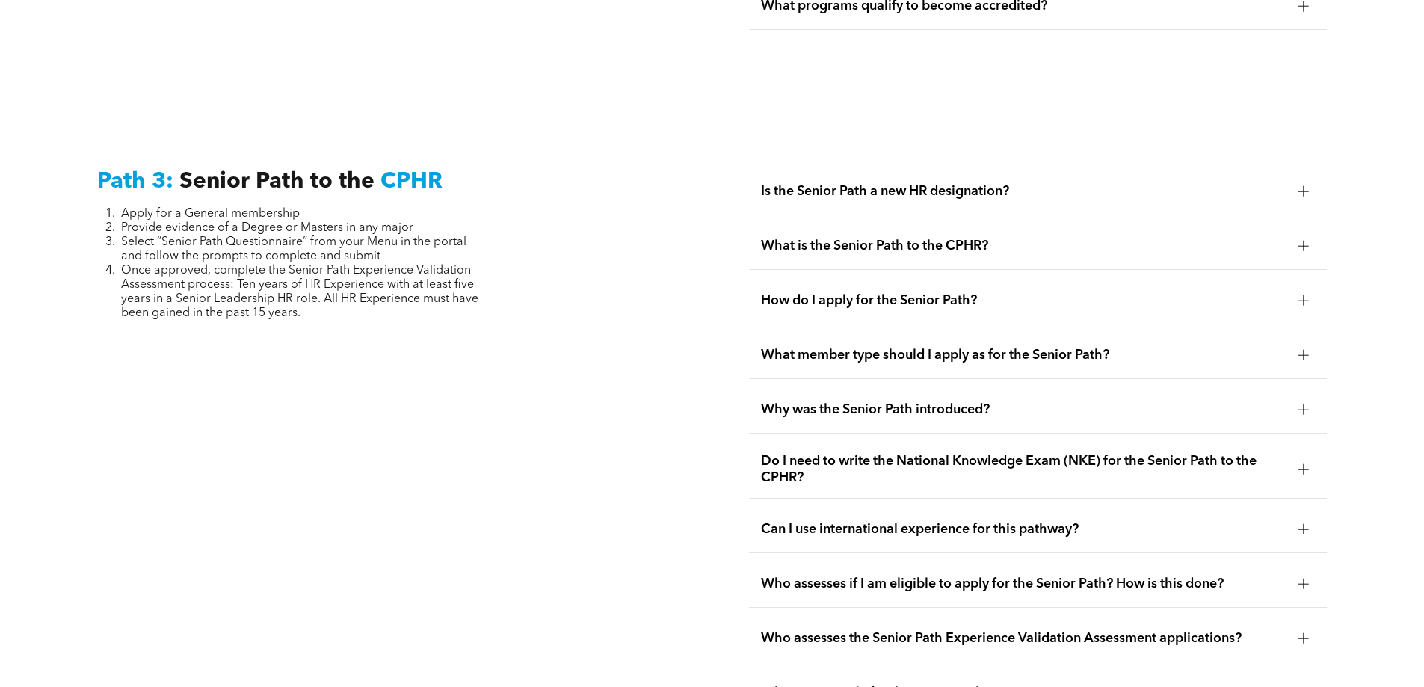
scroll to position [3707, 0]
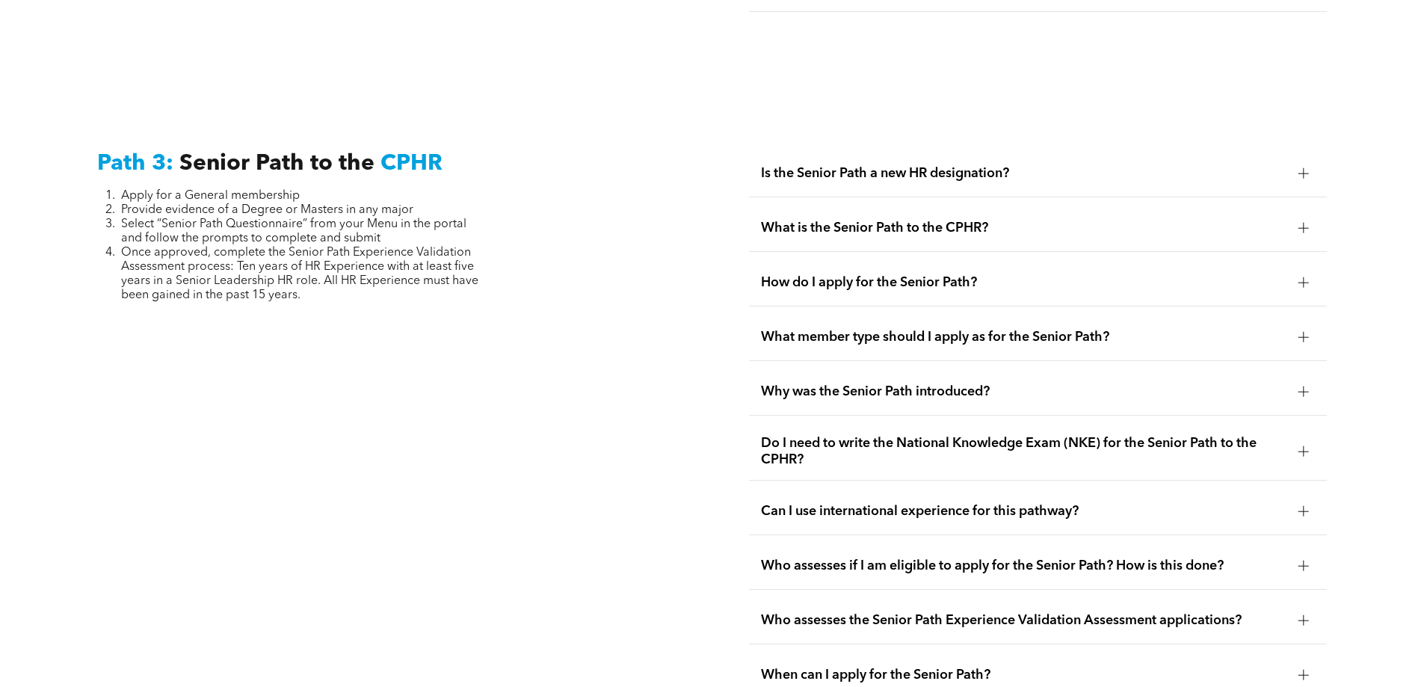
click at [1304, 277] on div at bounding box center [1303, 282] width 1 height 10
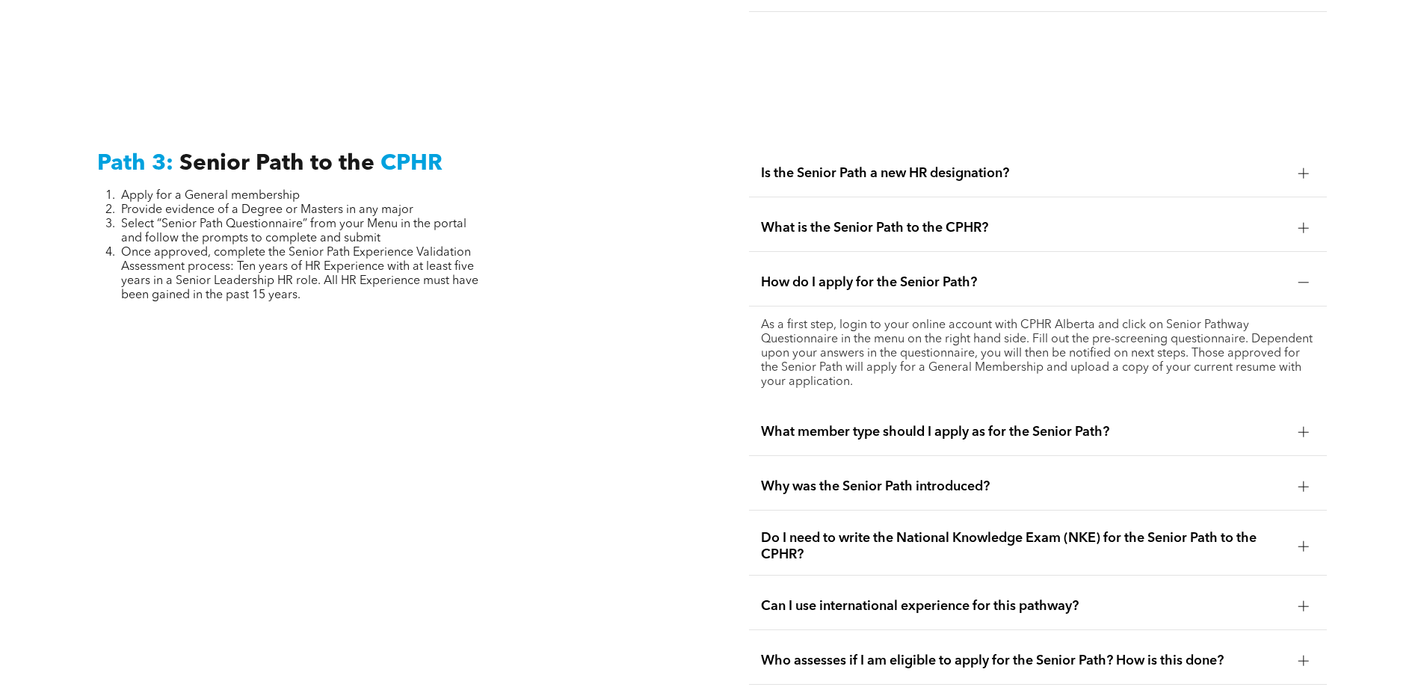
click at [1304, 277] on div at bounding box center [1303, 282] width 1 height 10
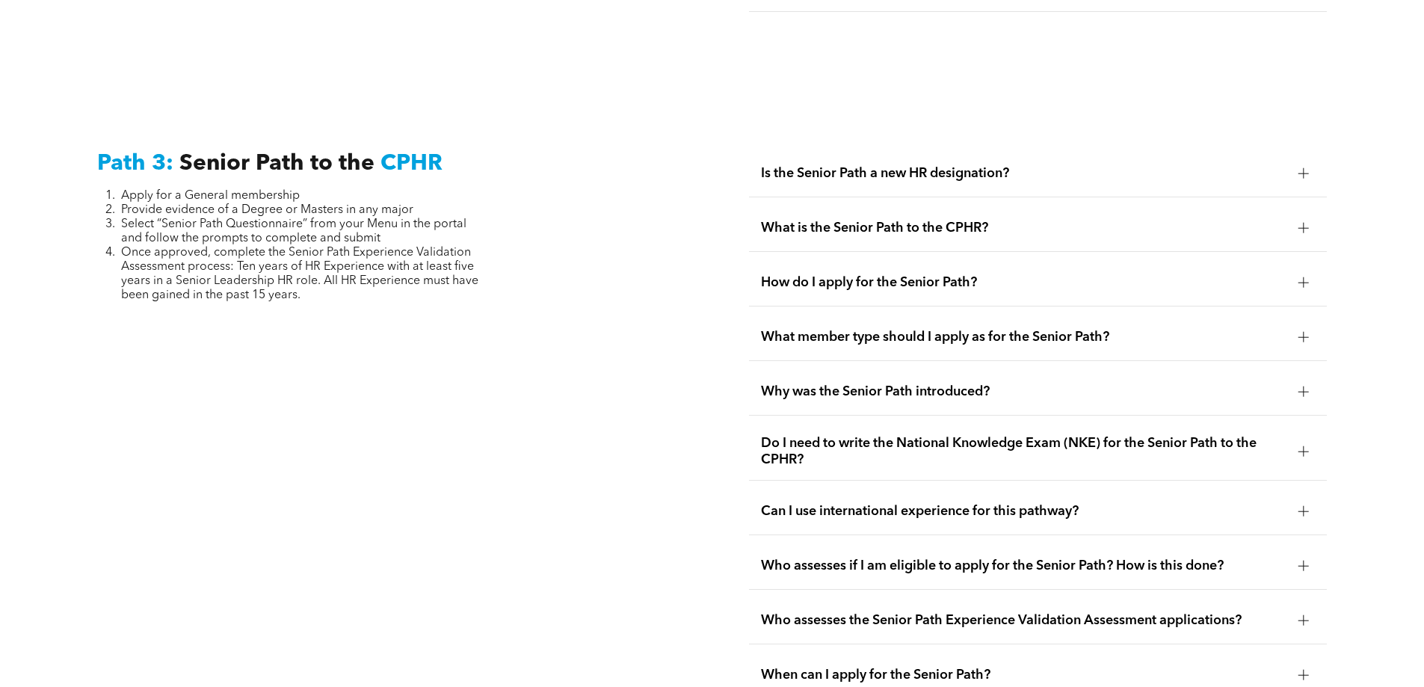
click at [1304, 332] on div at bounding box center [1303, 337] width 1 height 10
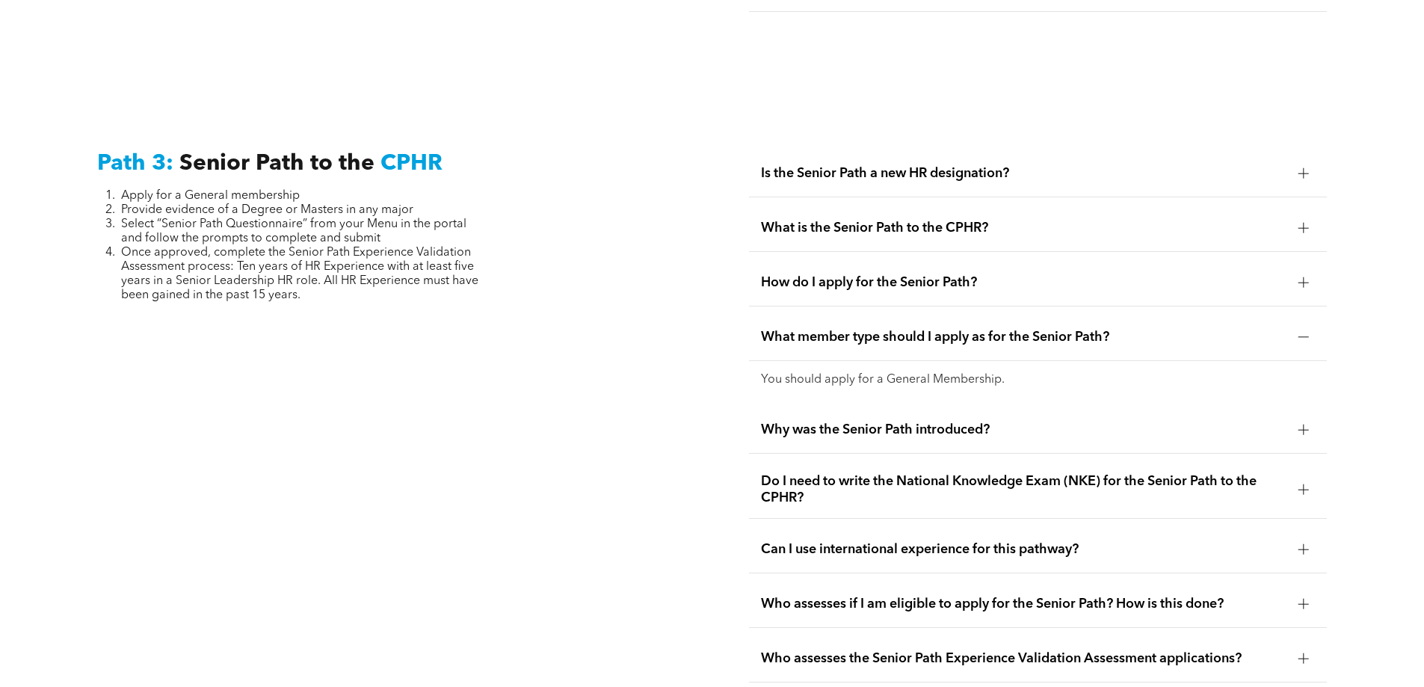
click at [1304, 332] on div at bounding box center [1303, 337] width 1 height 10
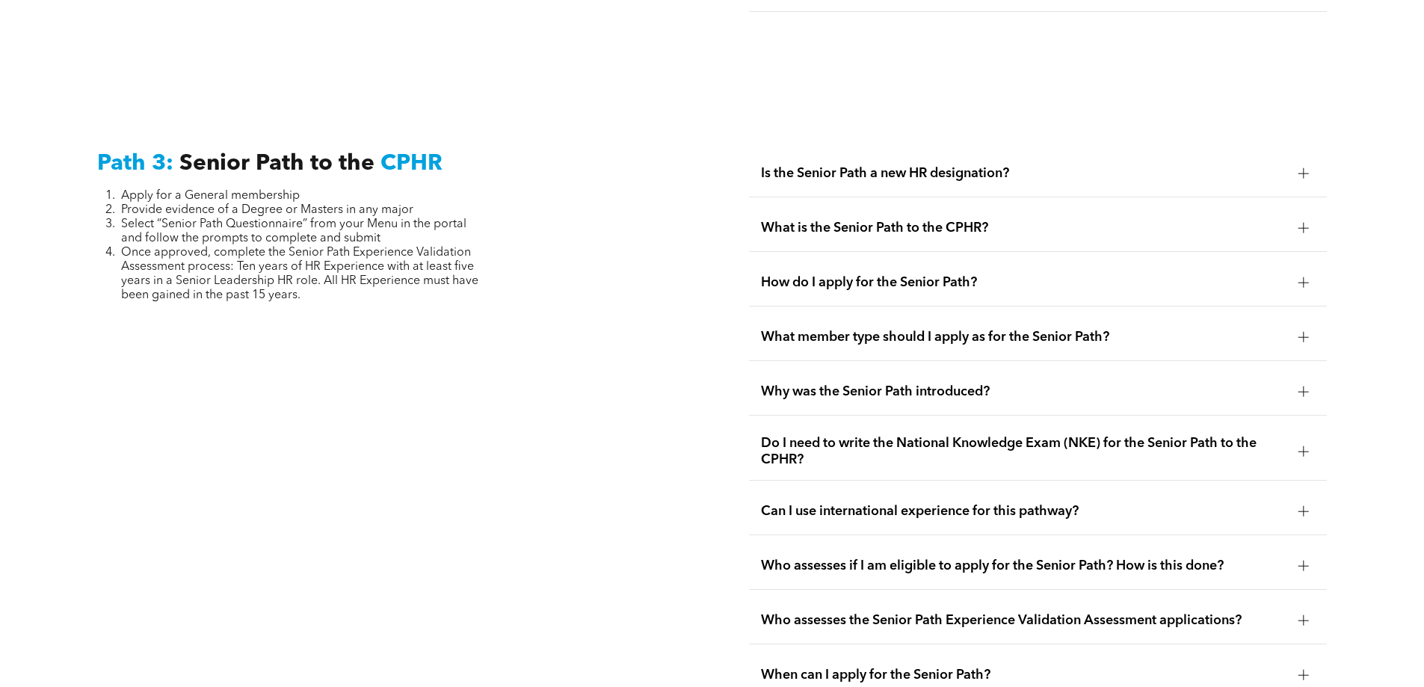
click at [1301, 386] on div at bounding box center [1303, 391] width 10 height 10
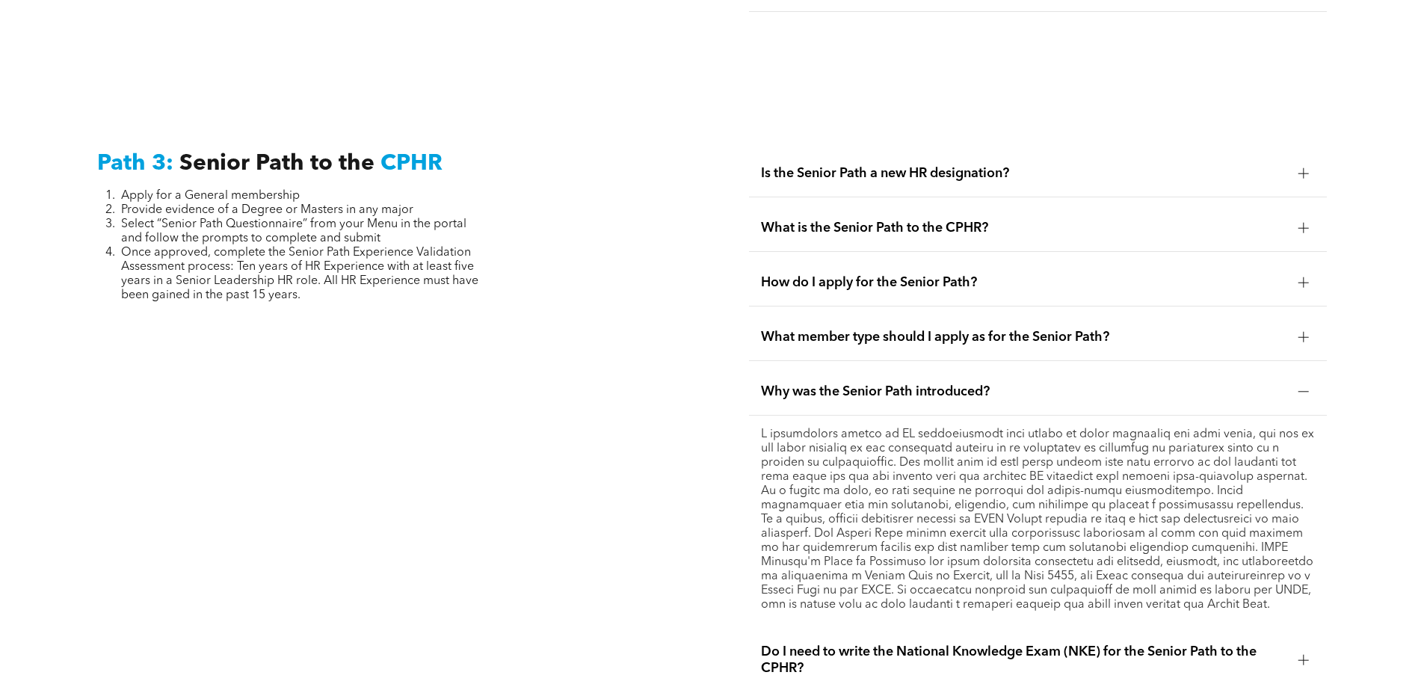
click at [1301, 386] on div at bounding box center [1303, 391] width 10 height 10
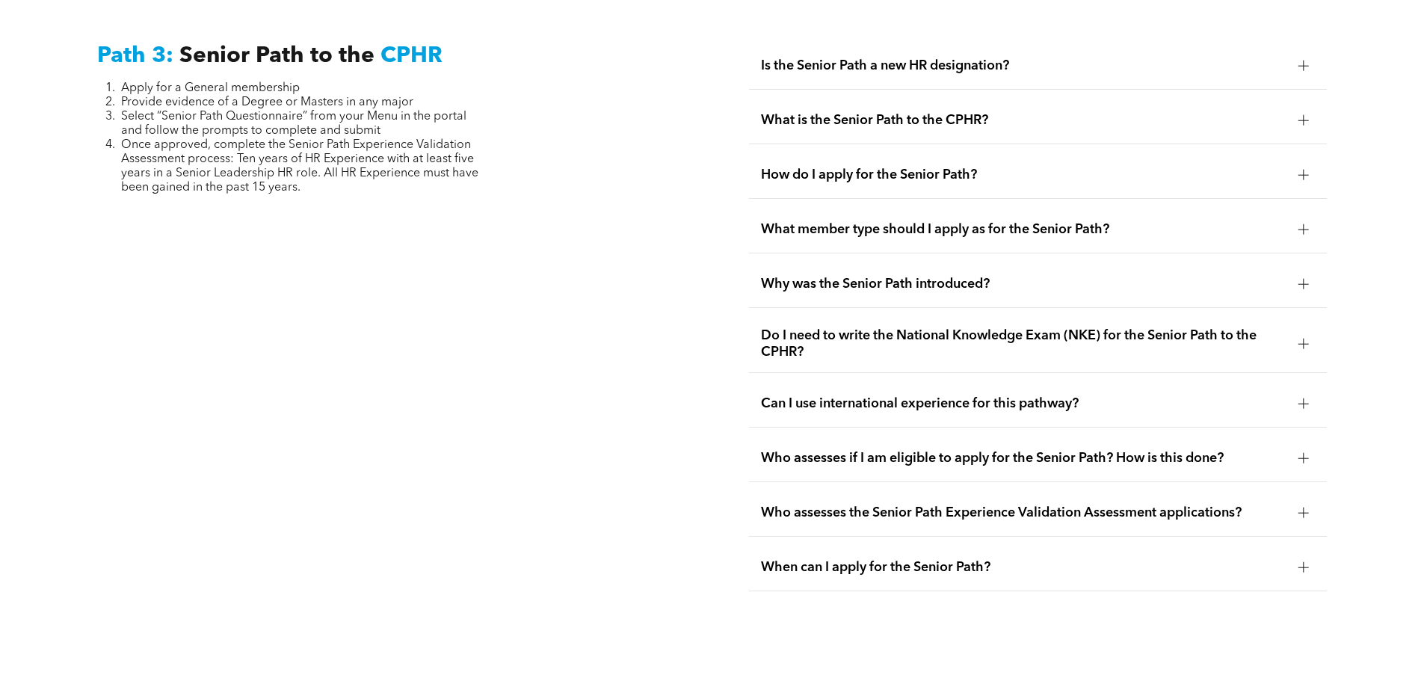
scroll to position [3827, 0]
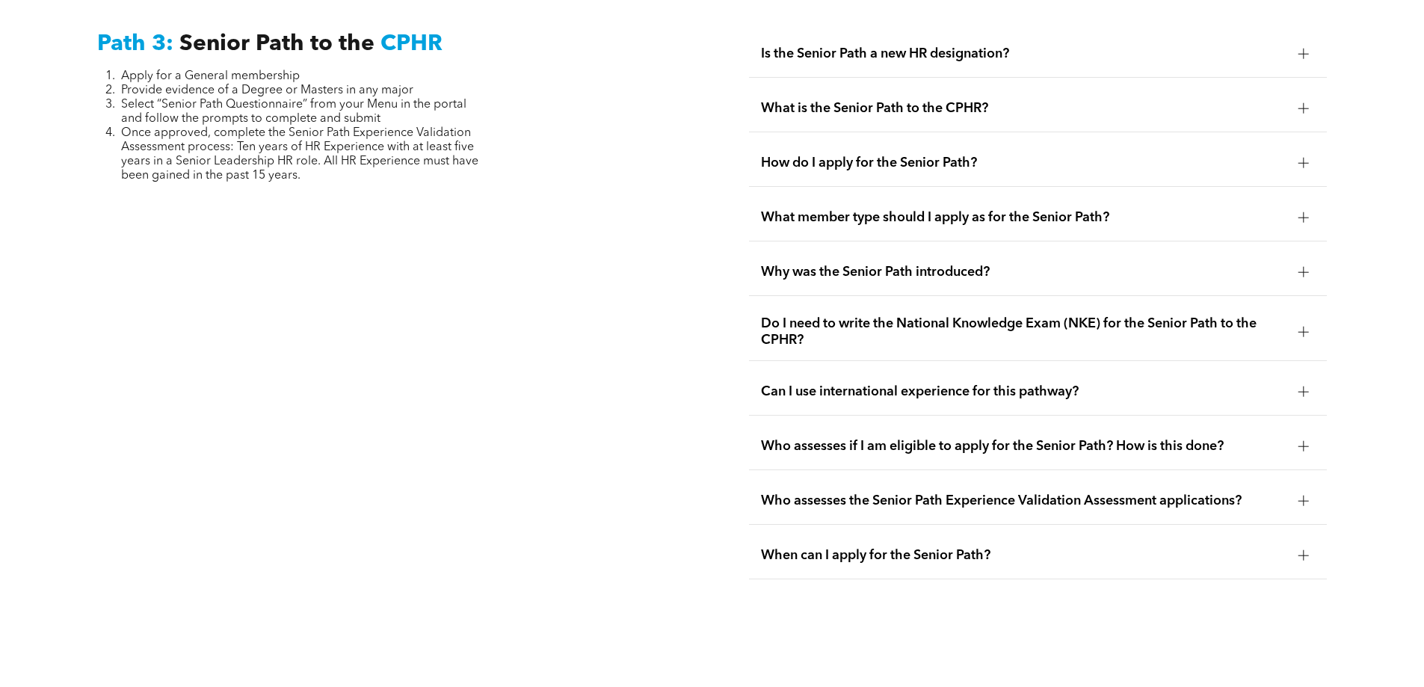
click at [1300, 321] on div at bounding box center [1303, 332] width 22 height 22
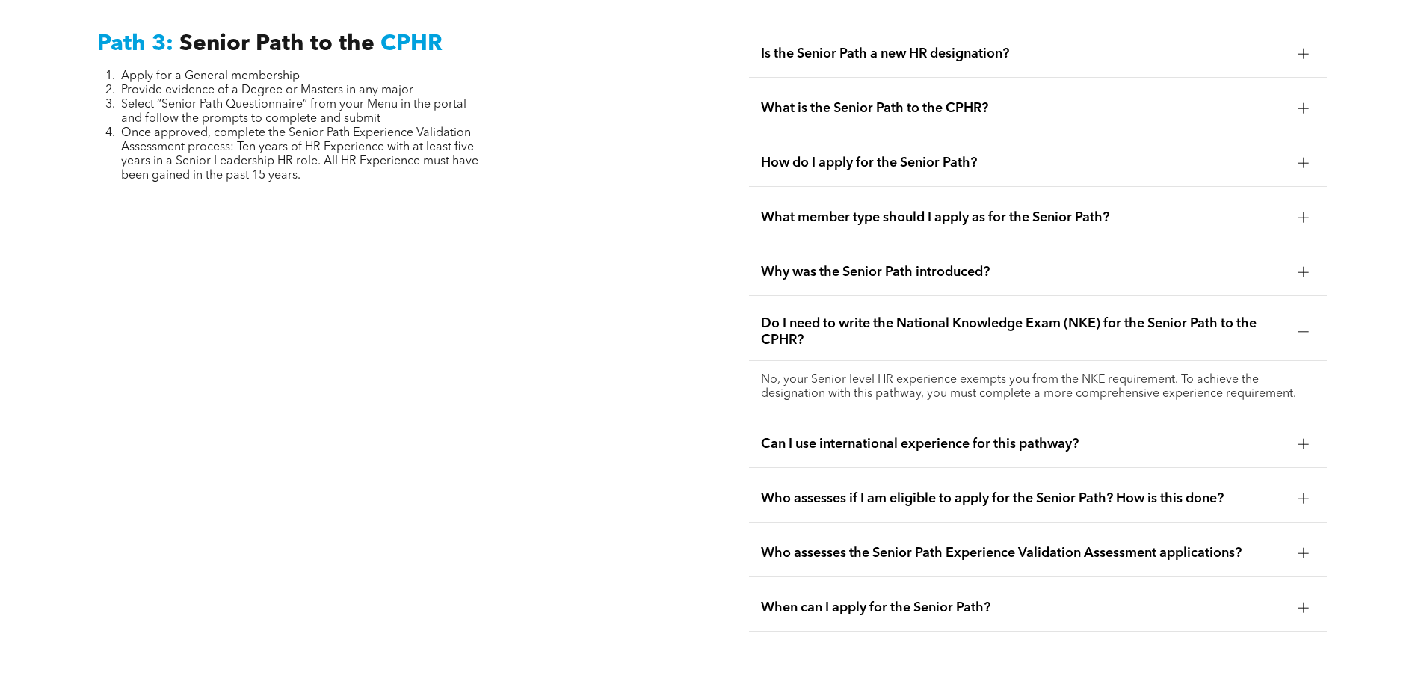
click at [1300, 321] on div at bounding box center [1303, 332] width 22 height 22
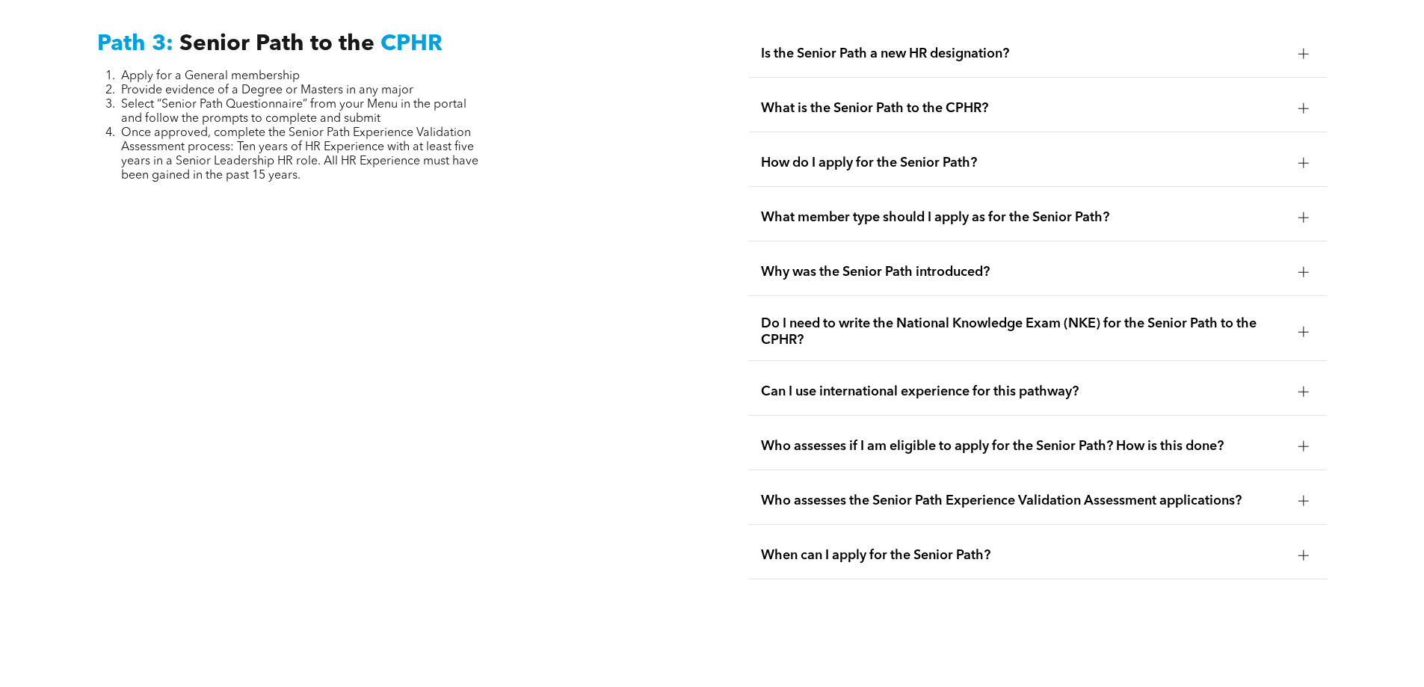
click at [1306, 386] on div at bounding box center [1303, 391] width 10 height 10
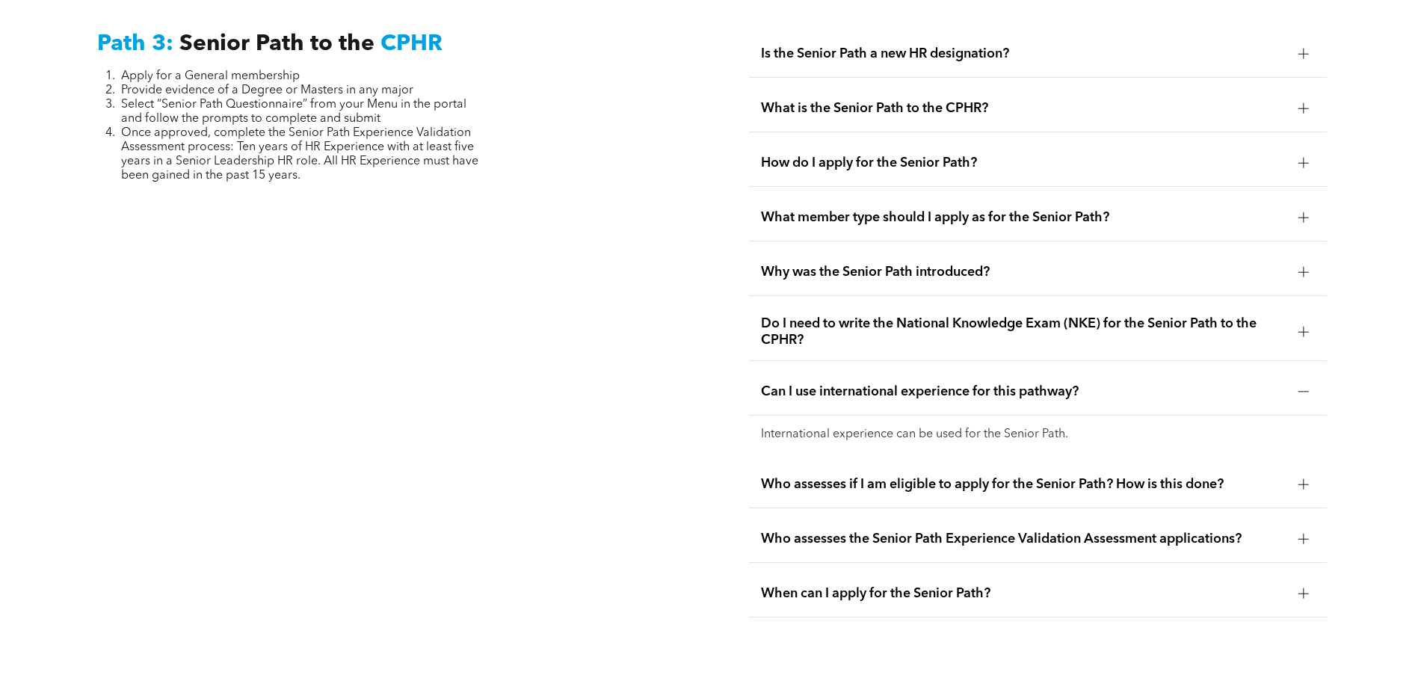
click at [1306, 386] on div at bounding box center [1303, 391] width 10 height 10
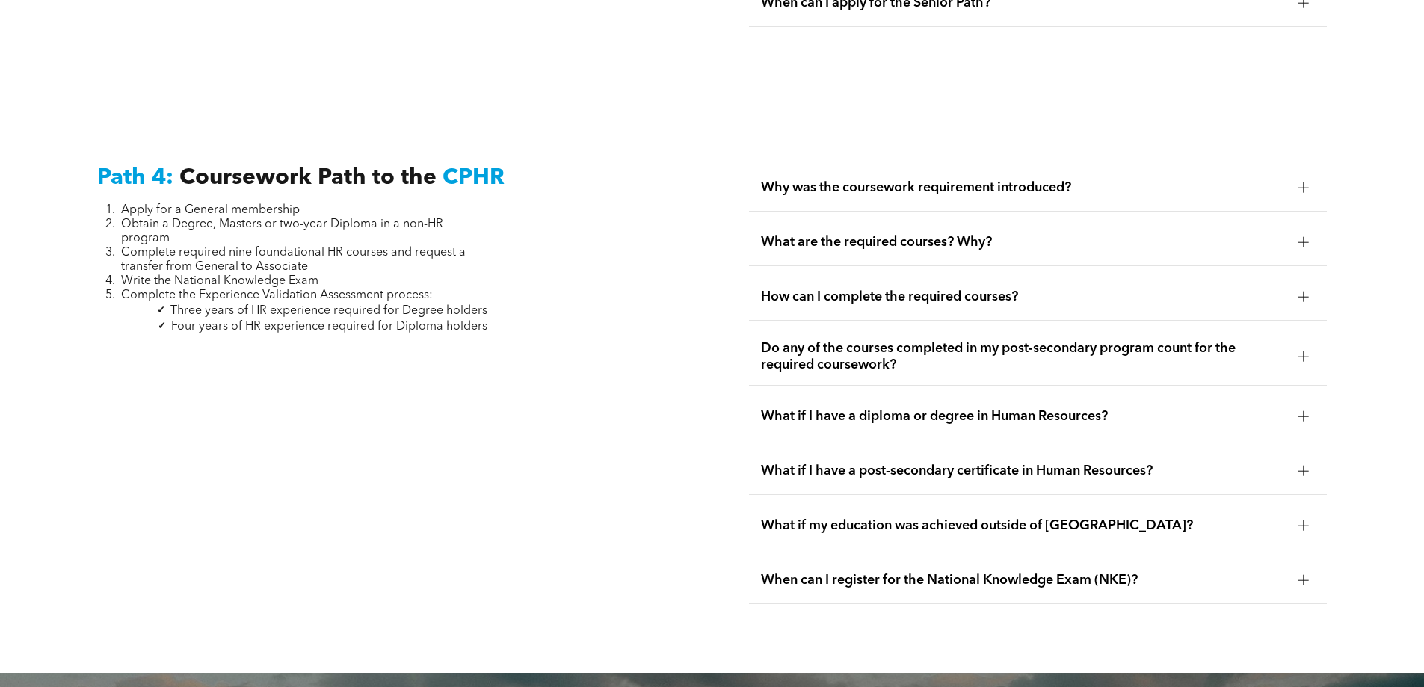
scroll to position [4385, 0]
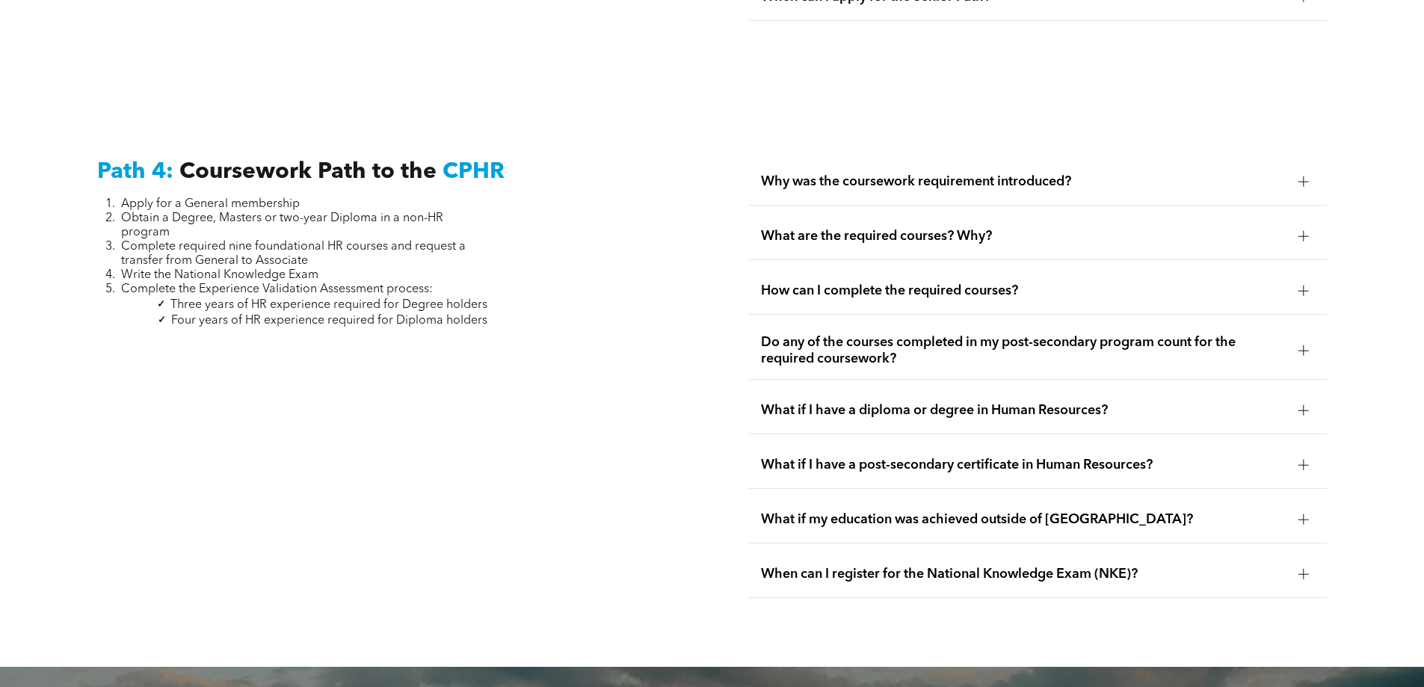
click at [1301, 176] on div at bounding box center [1303, 181] width 10 height 10
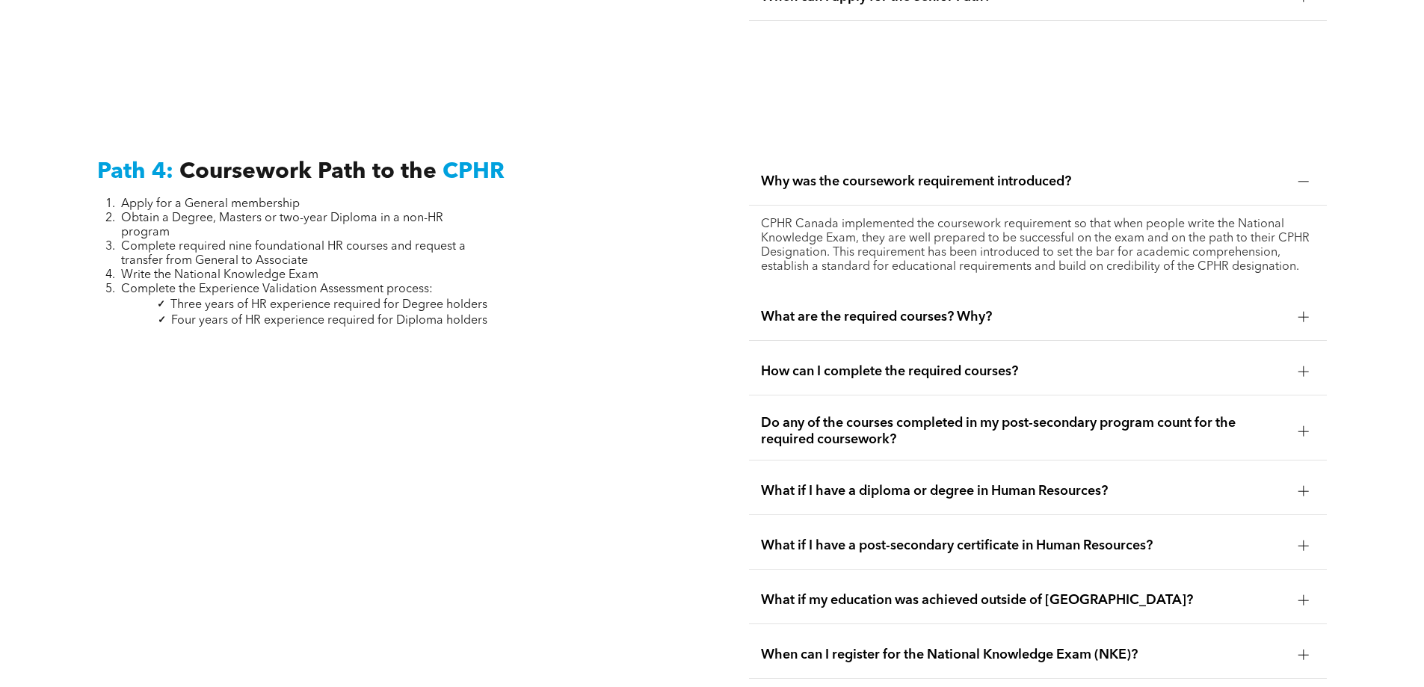
click at [1301, 176] on div at bounding box center [1303, 181] width 10 height 10
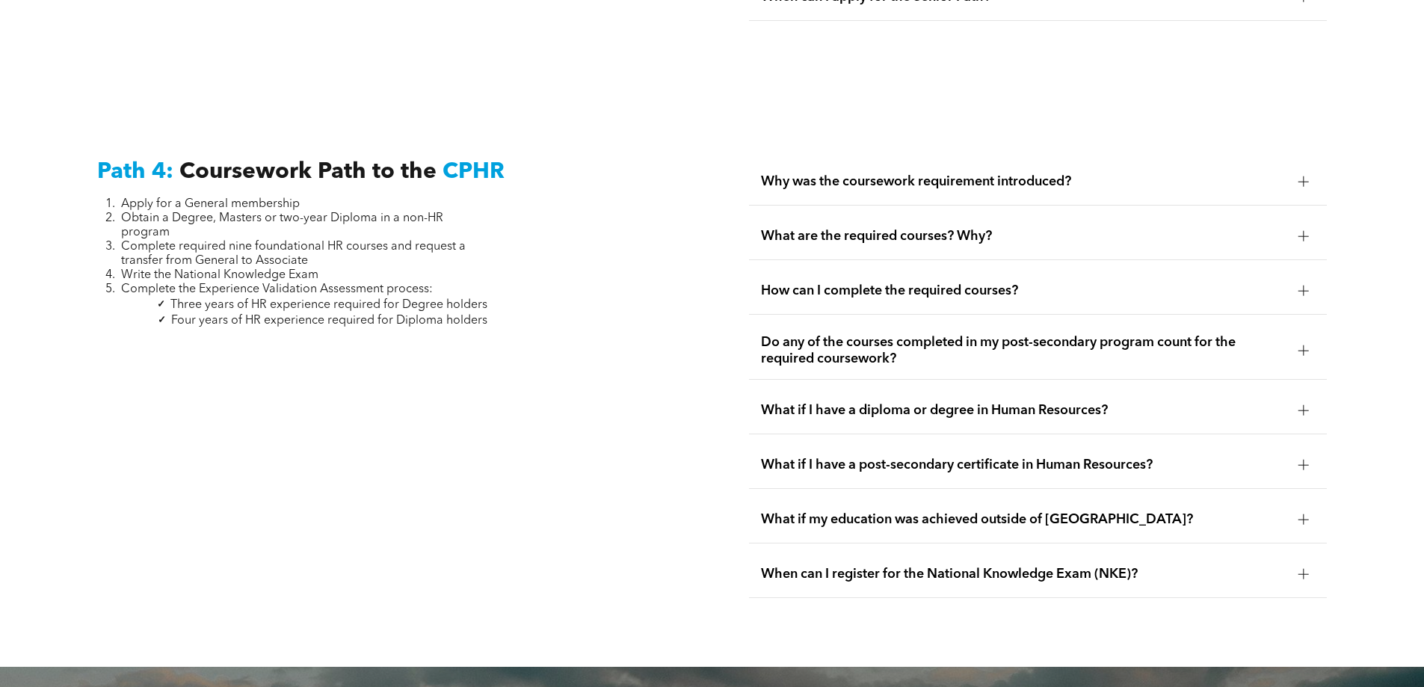
click at [1308, 235] on div at bounding box center [1303, 235] width 10 height 1
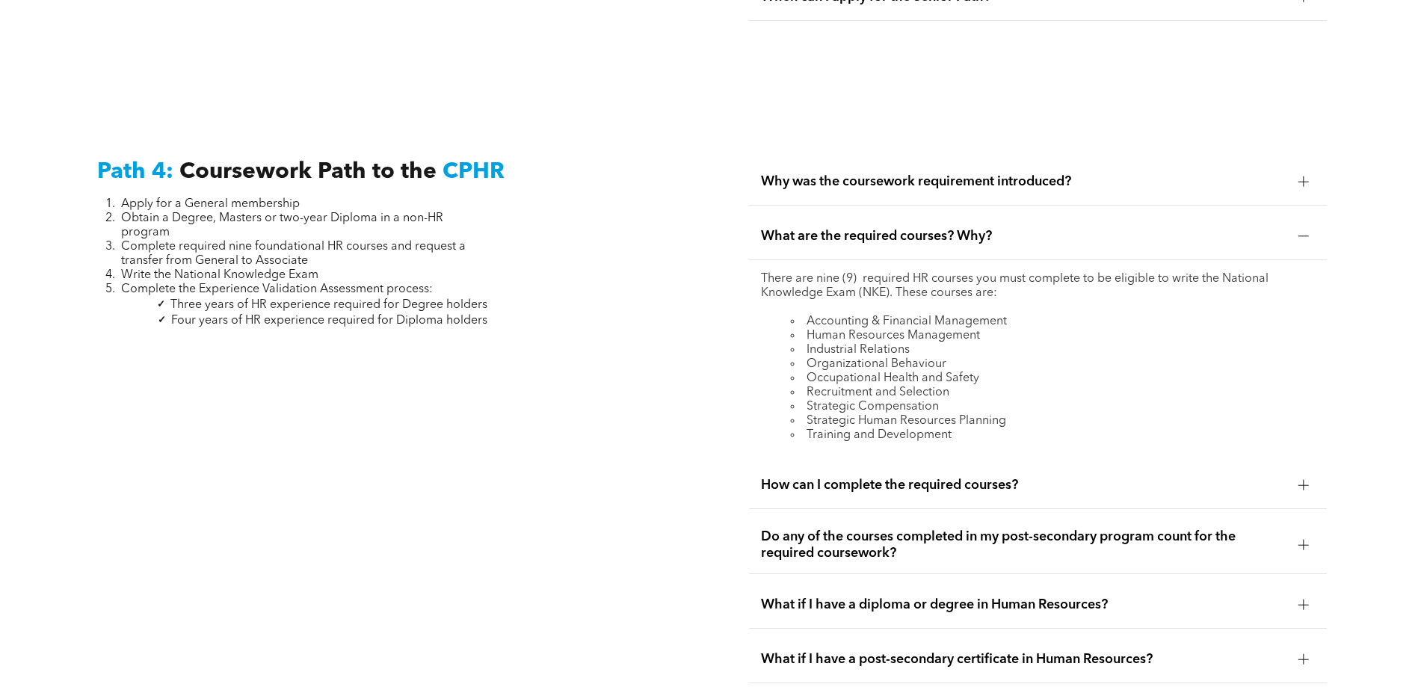
click at [1308, 235] on div at bounding box center [1303, 235] width 10 height 1
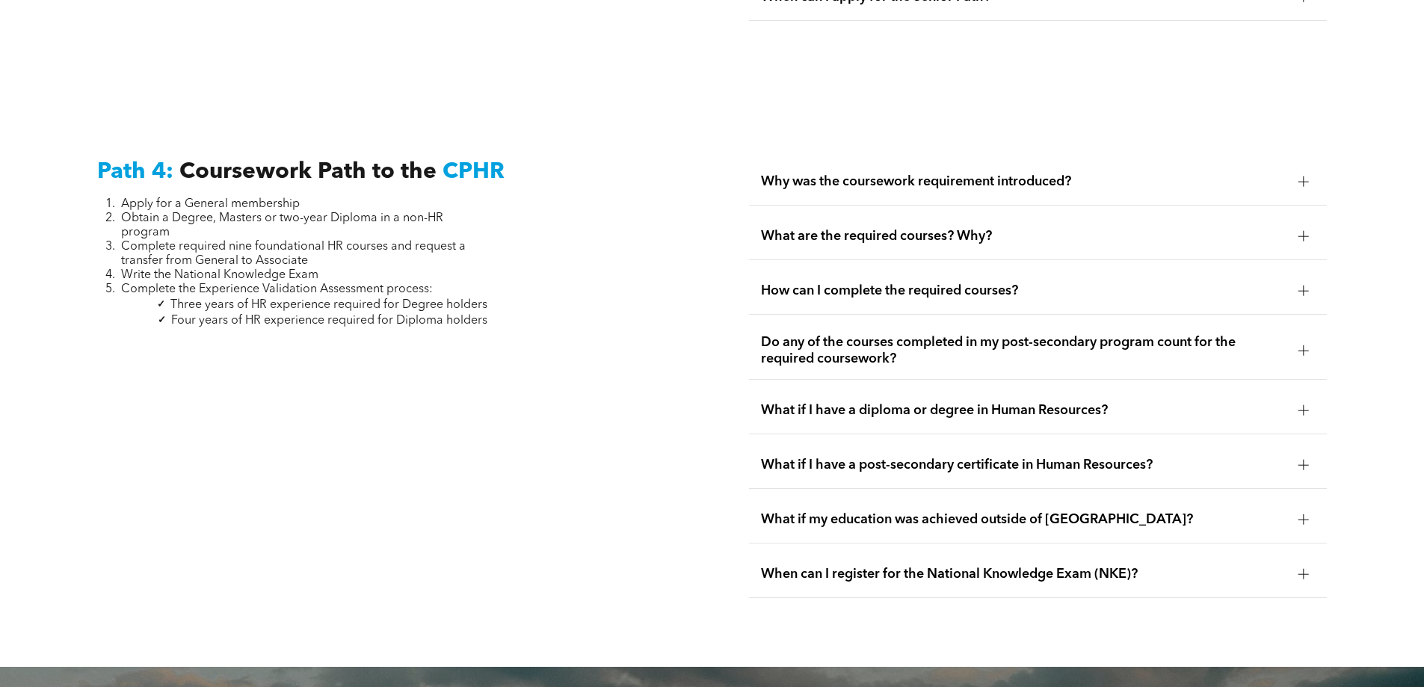
click at [1308, 235] on div at bounding box center [1303, 235] width 10 height 1
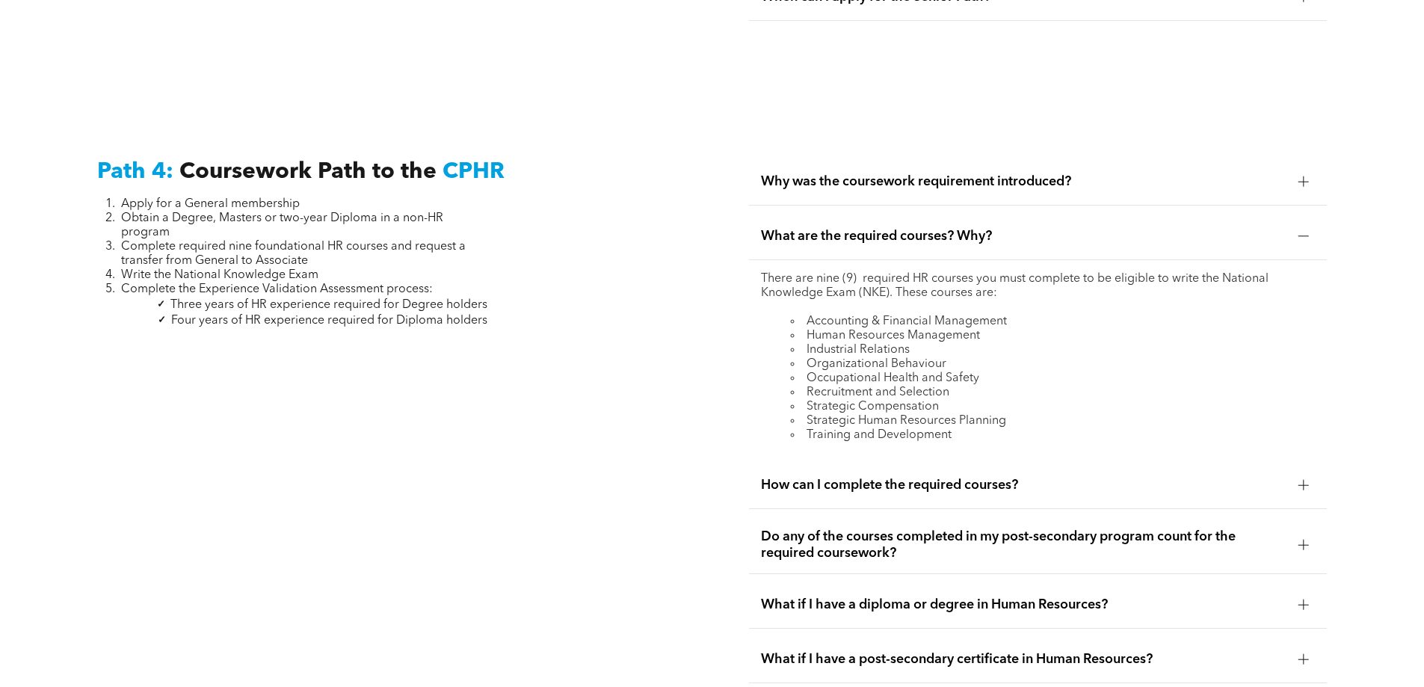
click at [944, 315] on li "Accounting & Financial Management" at bounding box center [1053, 322] width 524 height 14
click at [911, 329] on li "Human Resources Management" at bounding box center [1053, 336] width 524 height 14
click at [887, 343] on li "Industrial Relations" at bounding box center [1053, 350] width 524 height 14
click at [881, 357] on li "Organizational Behaviour" at bounding box center [1053, 364] width 524 height 14
click at [877, 372] on li "Occupational Health and Safety" at bounding box center [1053, 379] width 524 height 14
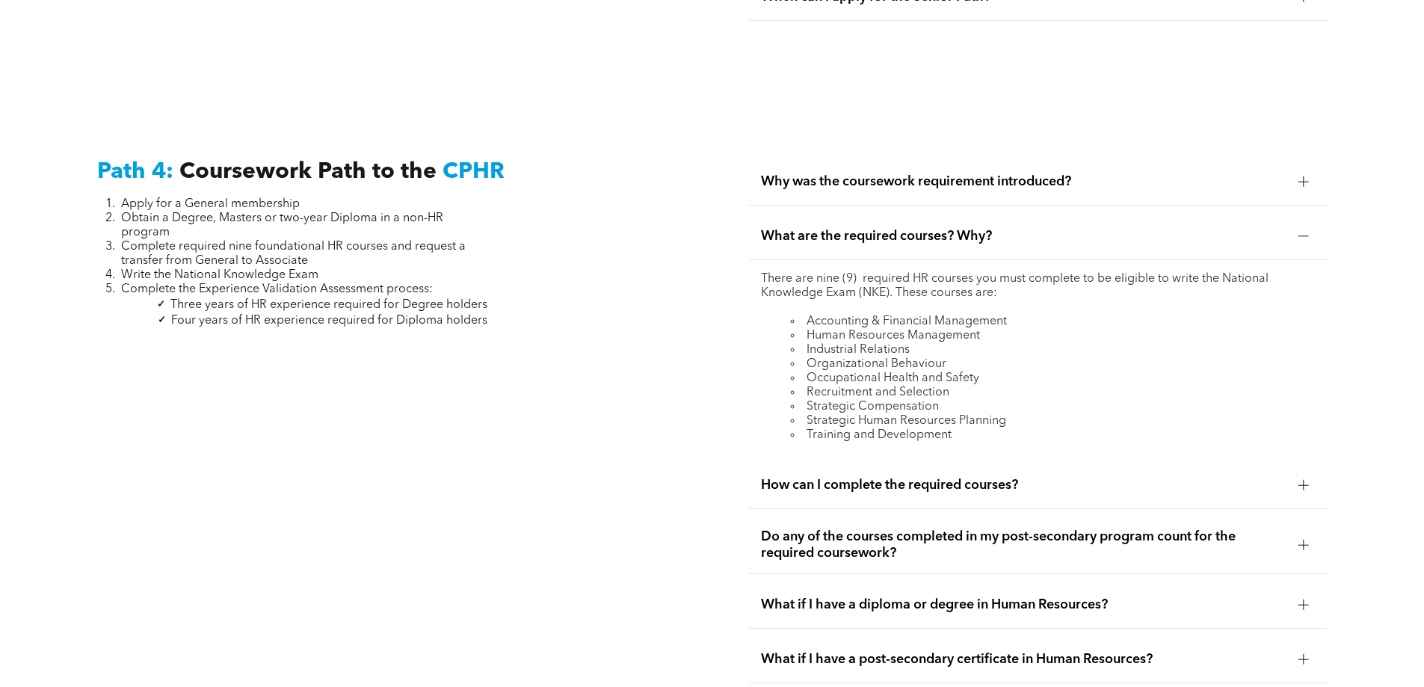
click at [875, 386] on li "Recruitment and Selection" at bounding box center [1053, 393] width 524 height 14
click at [872, 400] on li "Strategic Compensation" at bounding box center [1053, 407] width 524 height 14
click at [868, 414] on li "Strategic Human Resources Planning" at bounding box center [1053, 421] width 524 height 14
click at [866, 428] on li "Training and Development" at bounding box center [1053, 435] width 524 height 14
click at [1303, 231] on div at bounding box center [1303, 236] width 10 height 10
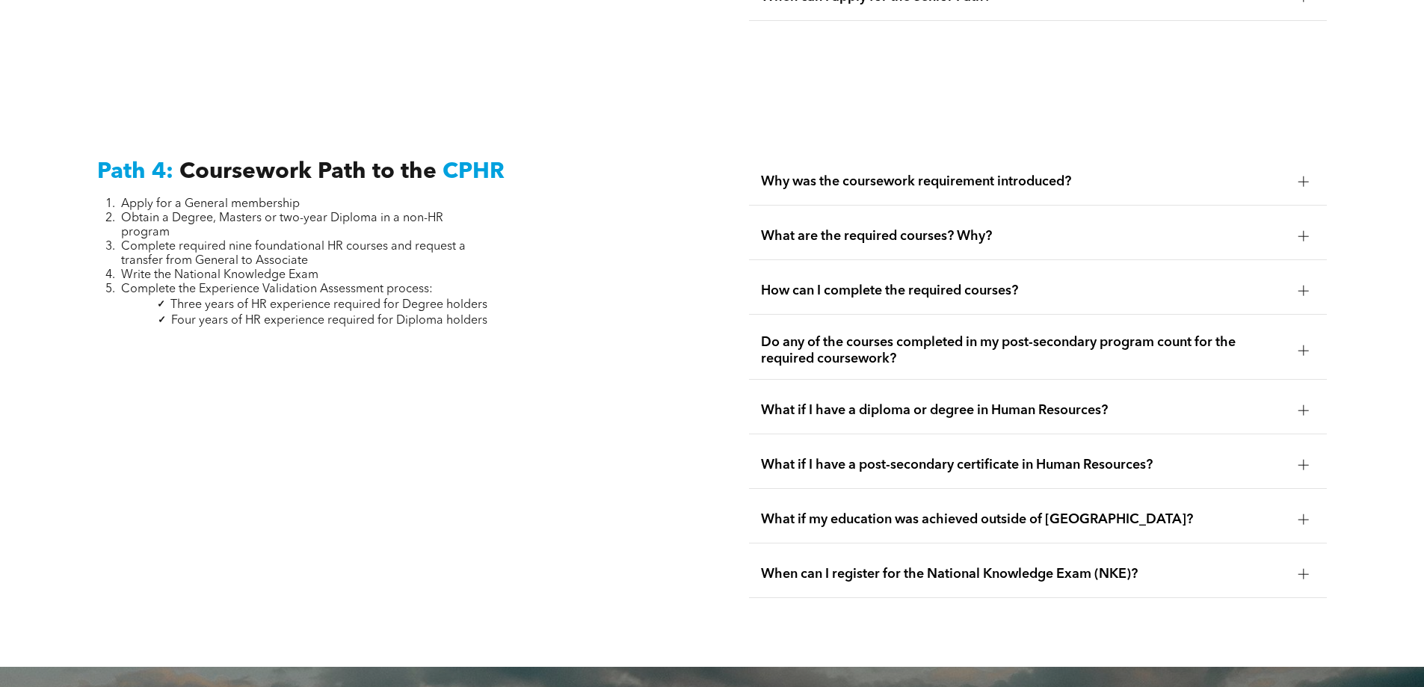
click at [1303, 231] on div at bounding box center [1303, 236] width 10 height 10
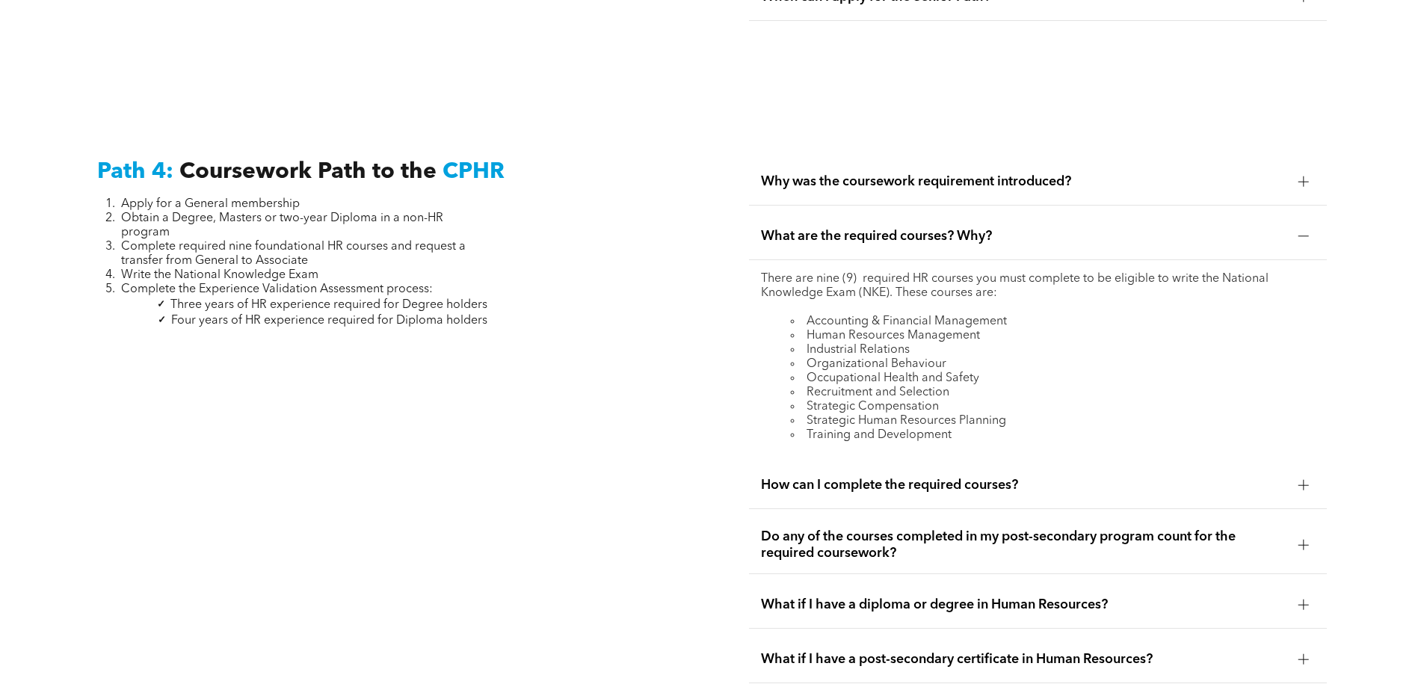
click at [1303, 231] on div at bounding box center [1303, 236] width 10 height 10
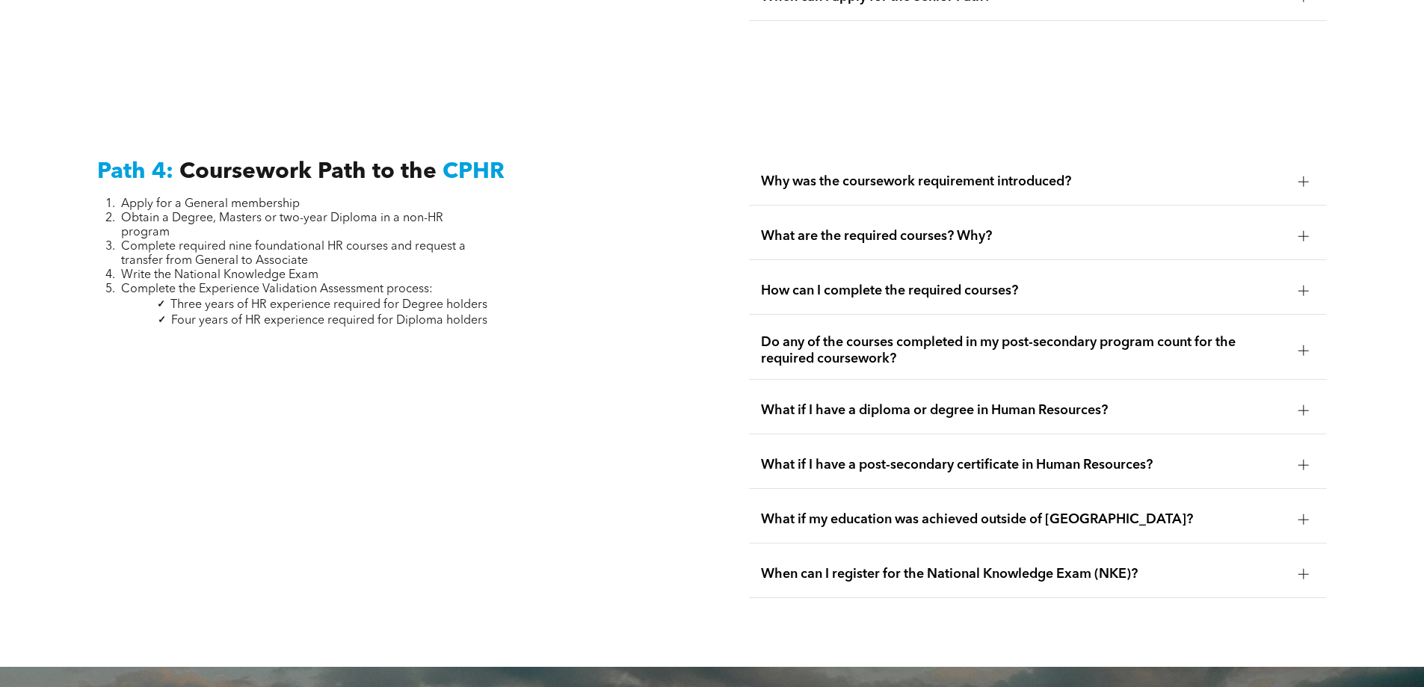
click at [1303, 231] on div at bounding box center [1303, 236] width 10 height 10
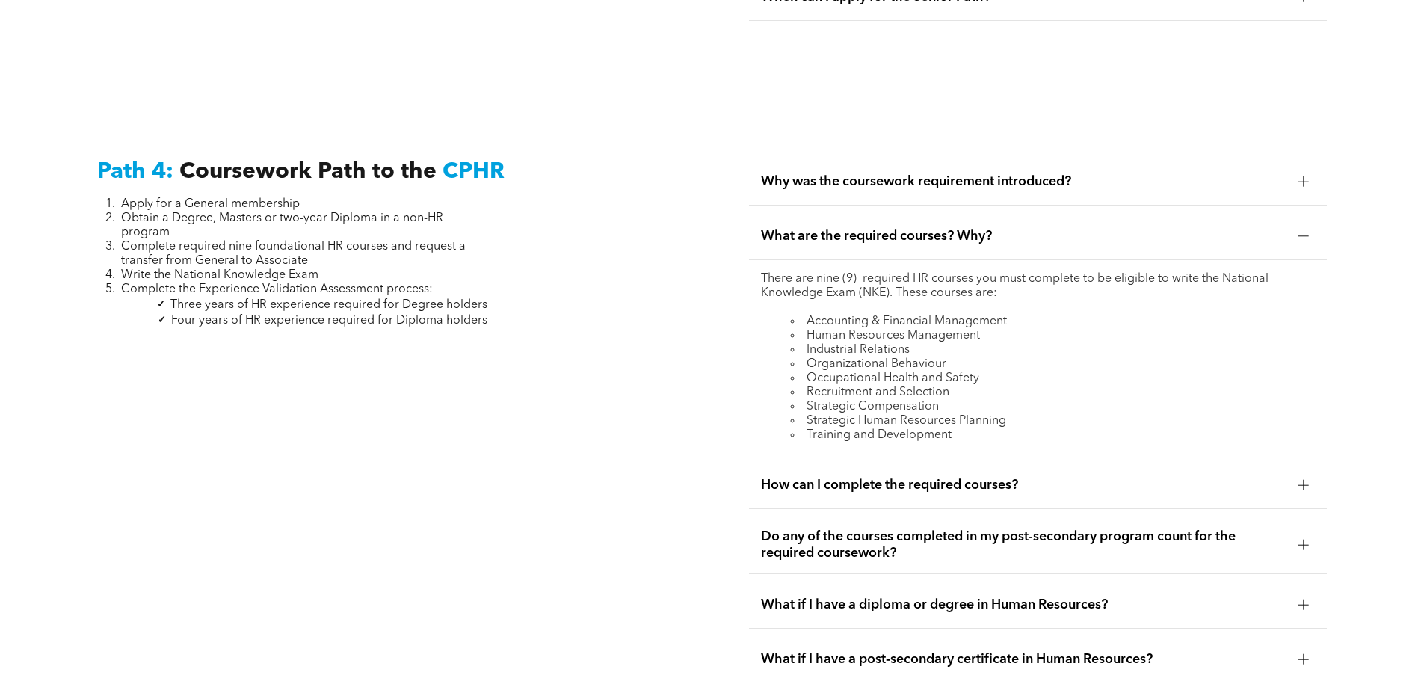
click at [1303, 231] on div at bounding box center [1303, 236] width 10 height 10
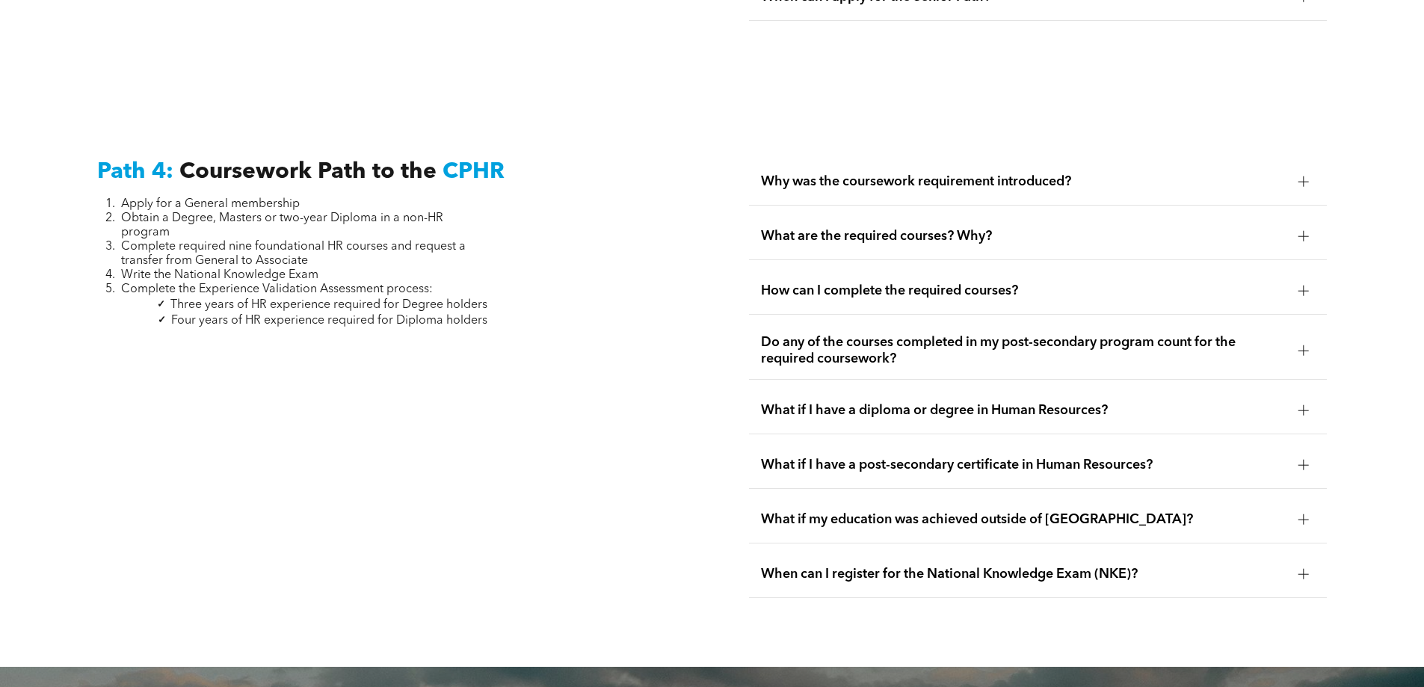
click at [1305, 286] on div at bounding box center [1303, 291] width 10 height 10
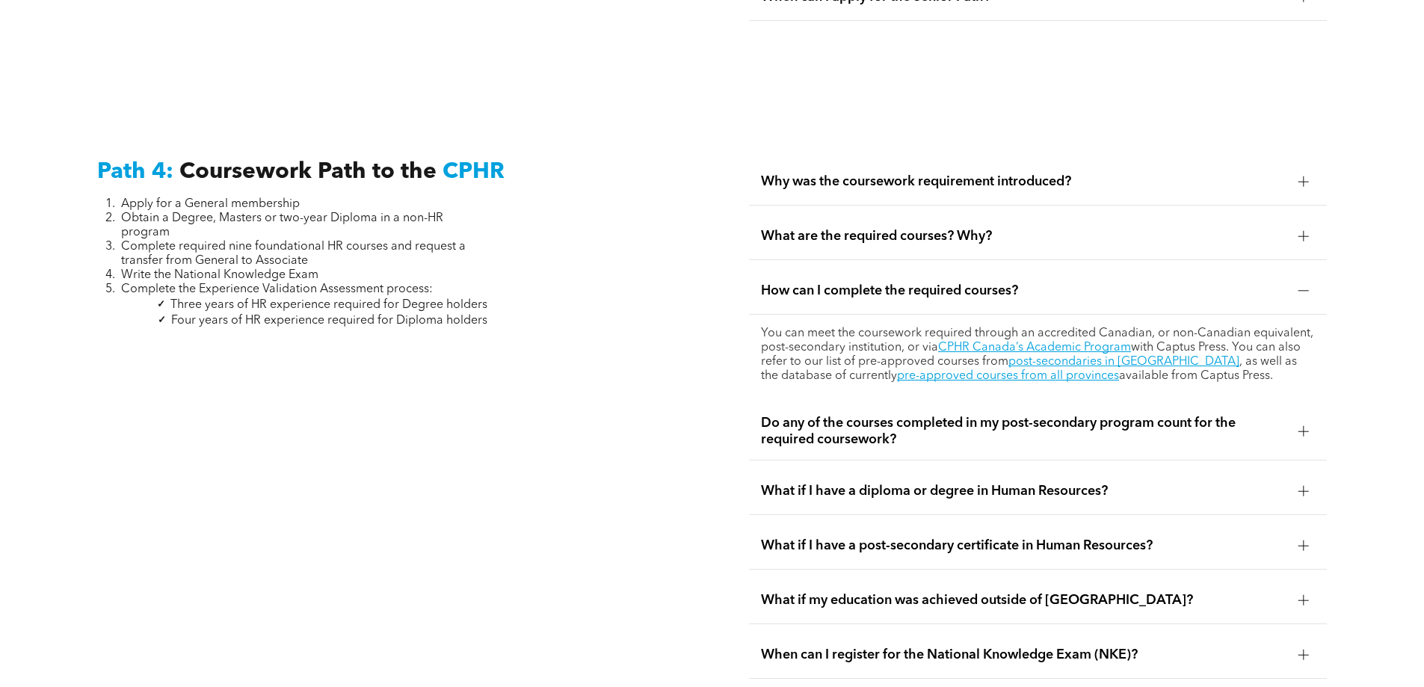
click at [1305, 286] on div at bounding box center [1303, 291] width 10 height 10
